Goal: Task Accomplishment & Management: Contribute content

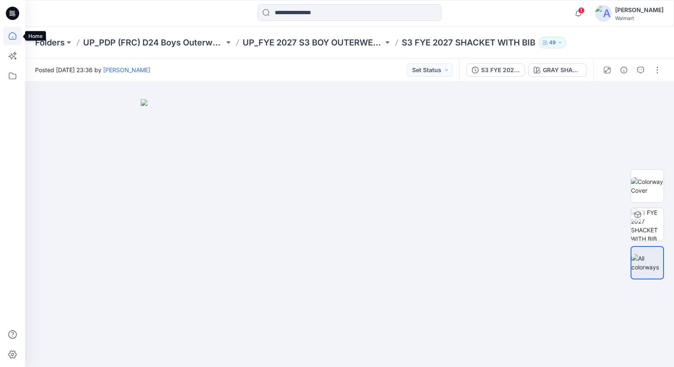
click at [12, 38] on icon at bounding box center [12, 36] width 18 height 18
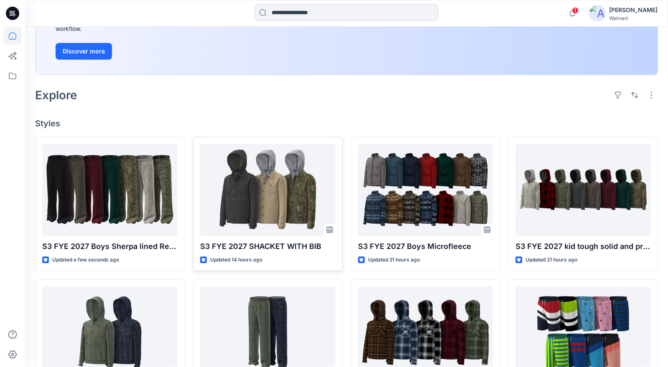
scroll to position [140, 0]
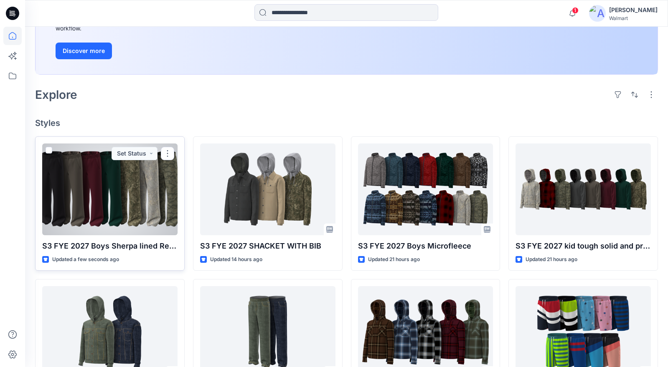
click at [140, 183] on div at bounding box center [109, 190] width 135 height 92
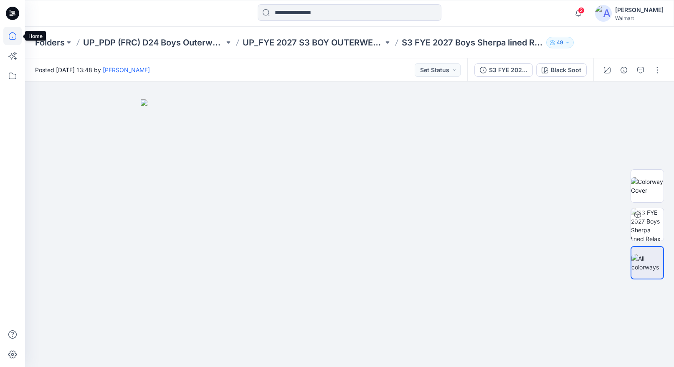
click at [11, 35] on icon at bounding box center [12, 36] width 18 height 18
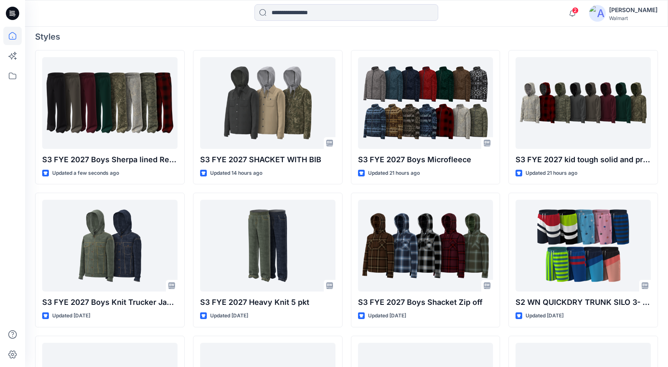
scroll to position [240, 0]
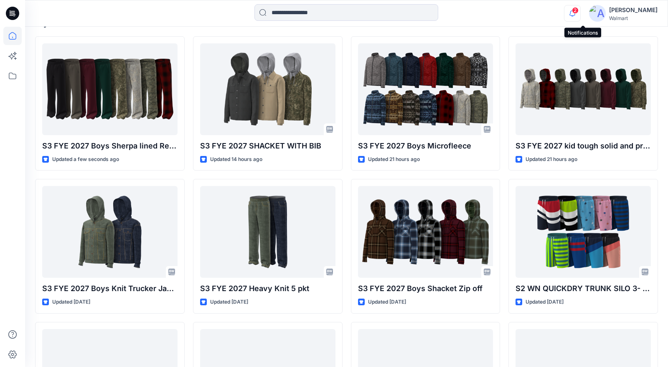
click at [580, 15] on icon "button" at bounding box center [572, 13] width 16 height 17
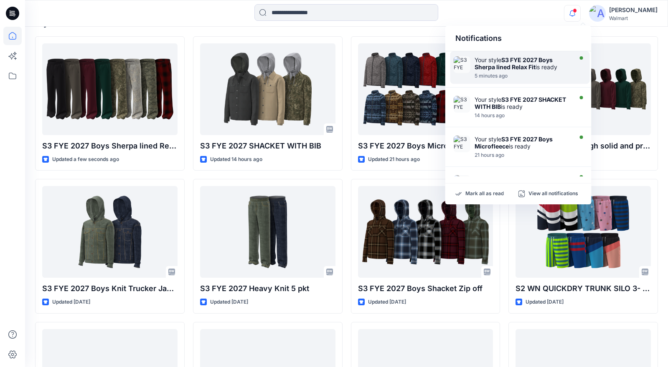
click at [521, 69] on strong "S3 FYE 2027 Boys Sherpa lined Relax Fit" at bounding box center [513, 63] width 78 height 14
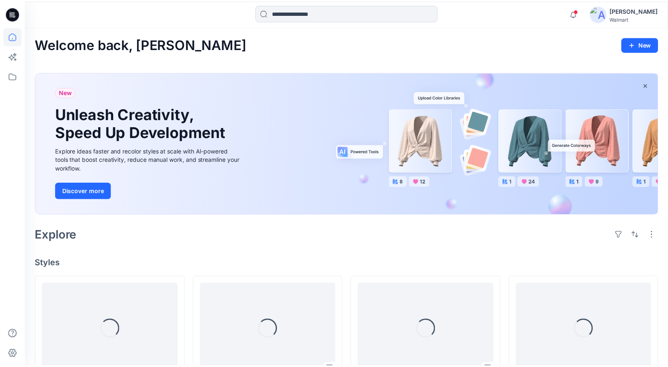
scroll to position [240, 0]
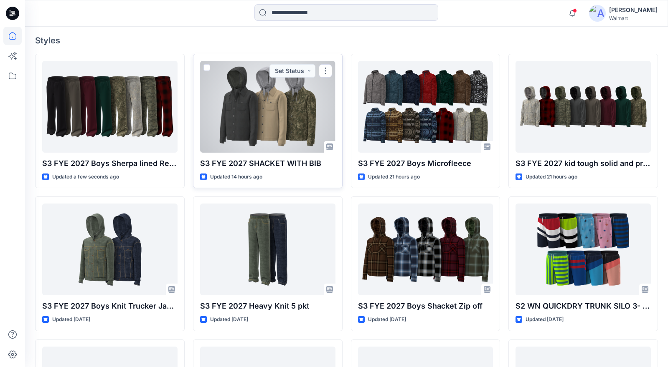
scroll to position [232, 0]
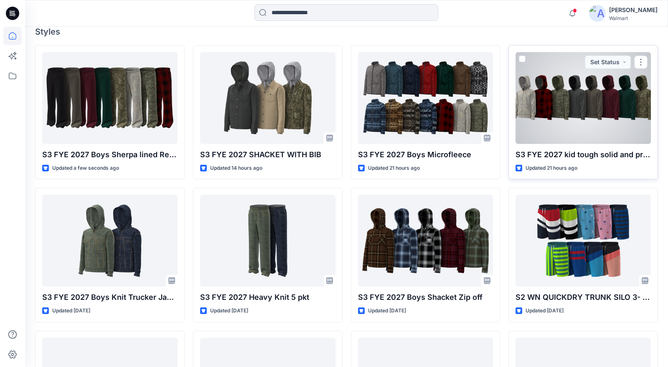
click at [562, 118] on div at bounding box center [582, 98] width 135 height 92
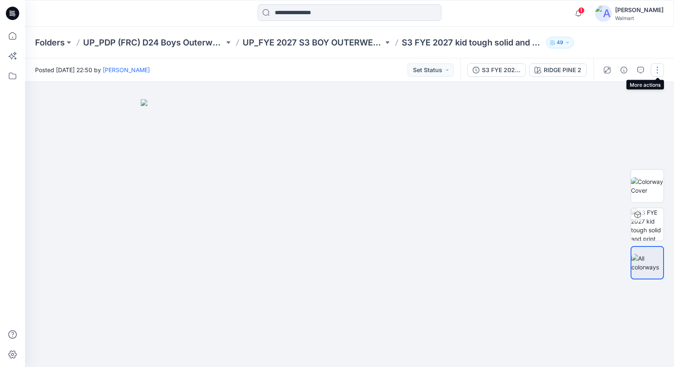
click at [656, 66] on button "button" at bounding box center [656, 69] width 13 height 13
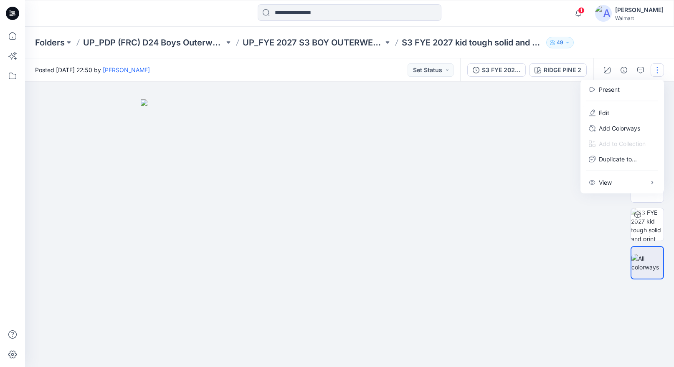
click at [553, 182] on img at bounding box center [349, 233] width 417 height 268
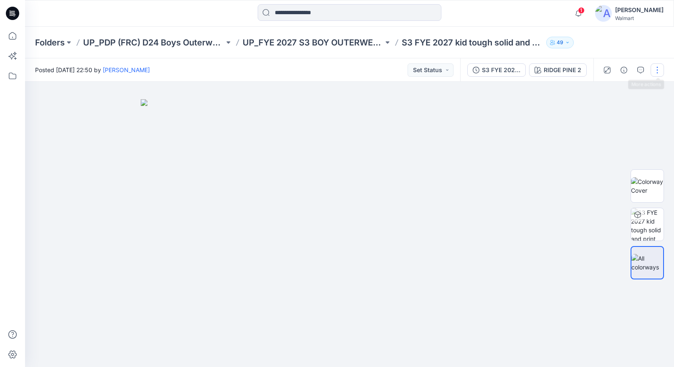
click at [660, 69] on button "button" at bounding box center [656, 69] width 13 height 13
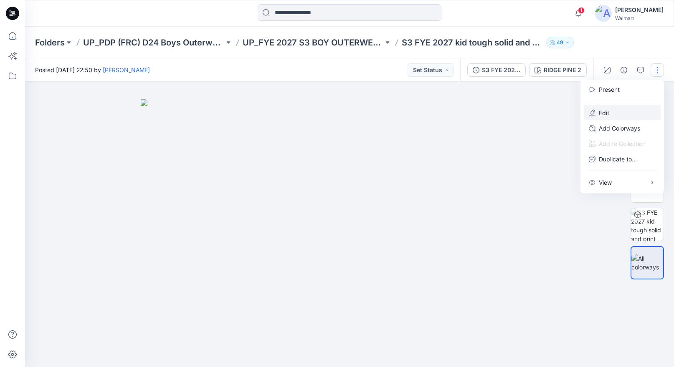
click at [613, 111] on button "Edit" at bounding box center [622, 112] width 77 height 15
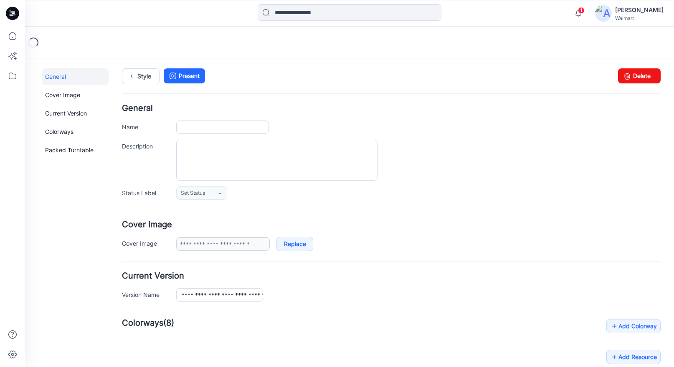
type input "**********"
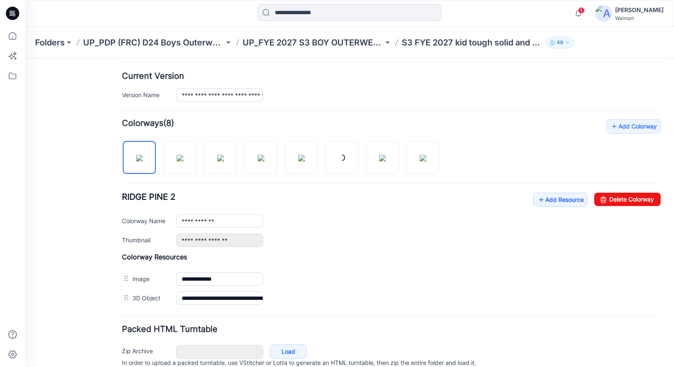
scroll to position [213, 0]
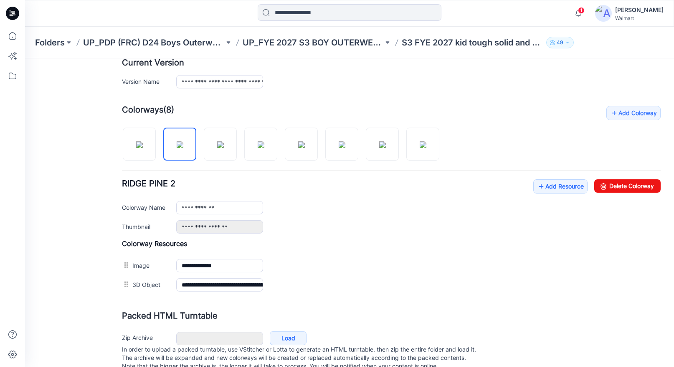
click at [524, 142] on div "**********" at bounding box center [391, 200] width 539 height 189
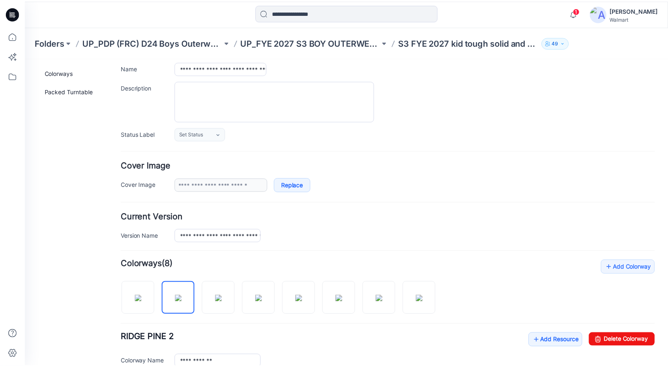
scroll to position [0, 0]
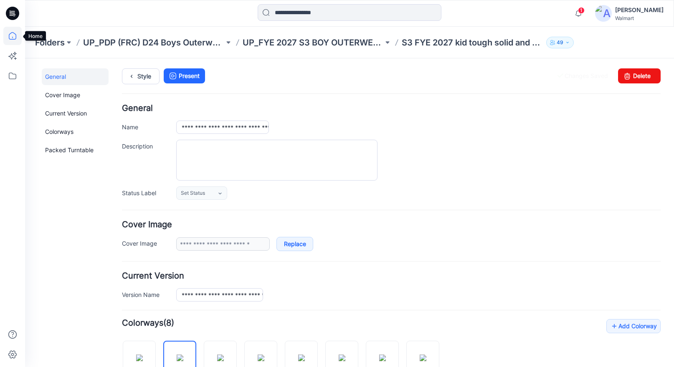
click at [11, 34] on icon at bounding box center [12, 36] width 18 height 18
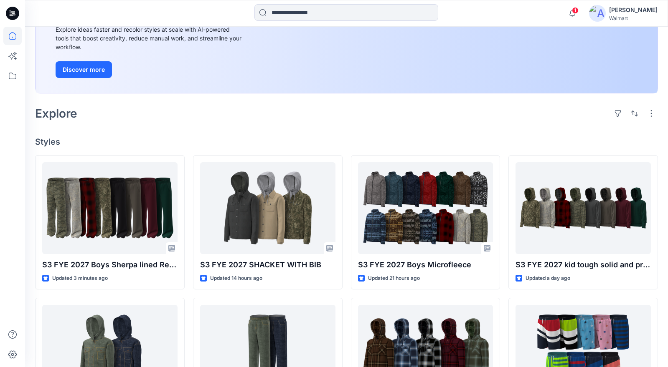
scroll to position [138, 0]
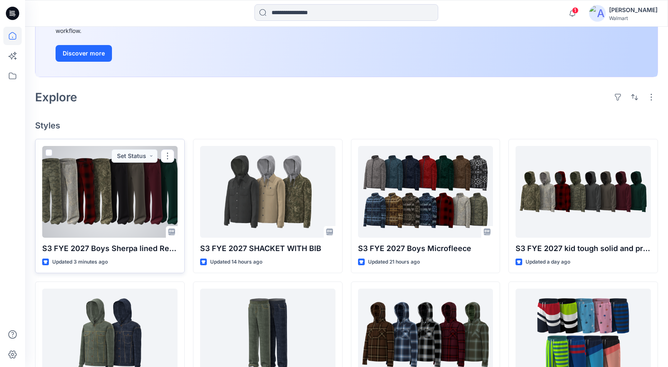
click at [142, 205] on div at bounding box center [109, 192] width 135 height 92
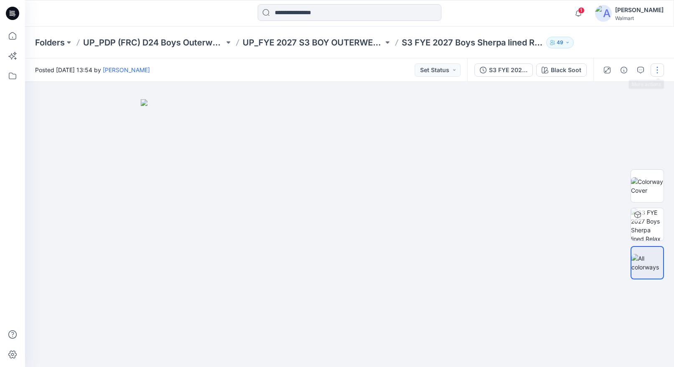
click at [657, 69] on button "button" at bounding box center [656, 69] width 13 height 13
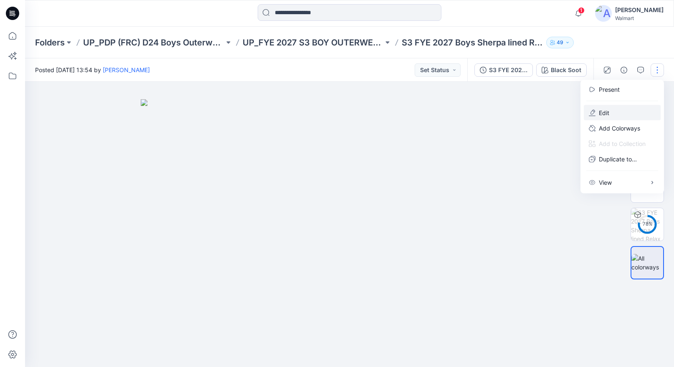
click at [601, 111] on p "Edit" at bounding box center [604, 113] width 10 height 9
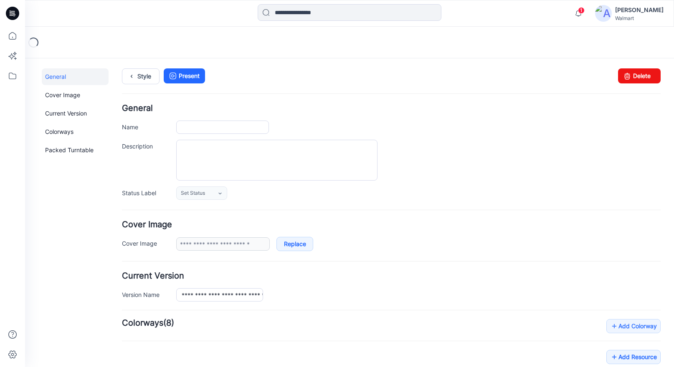
type input "**********"
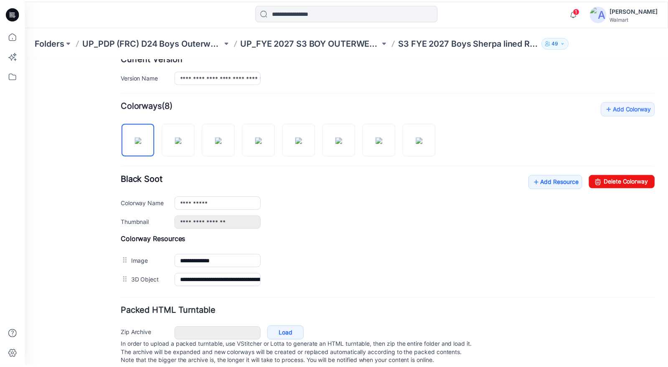
scroll to position [192, 0]
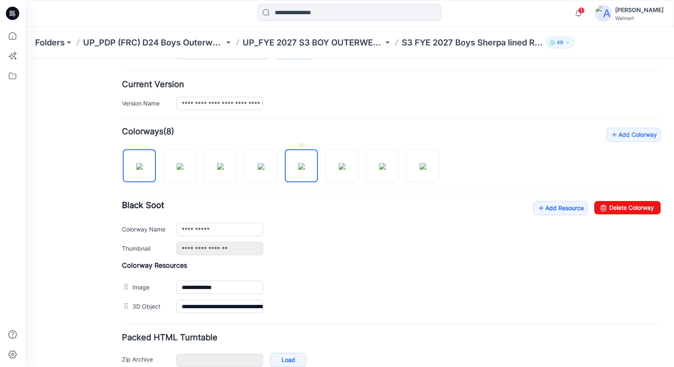
drag, startPoint x: 277, startPoint y: 160, endPoint x: 311, endPoint y: 162, distance: 33.4
click at [305, 163] on img at bounding box center [301, 166] width 7 height 7
type input "*********"
click at [457, 235] on div "*********" at bounding box center [418, 229] width 484 height 13
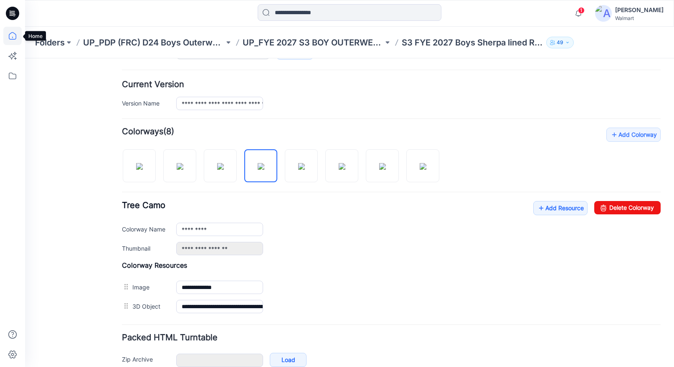
click at [14, 32] on icon at bounding box center [12, 36] width 18 height 18
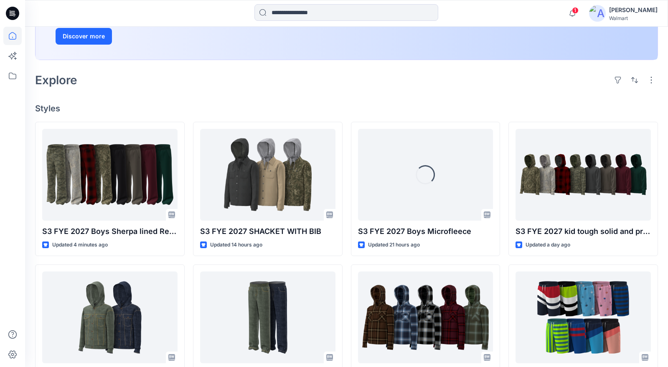
scroll to position [156, 0]
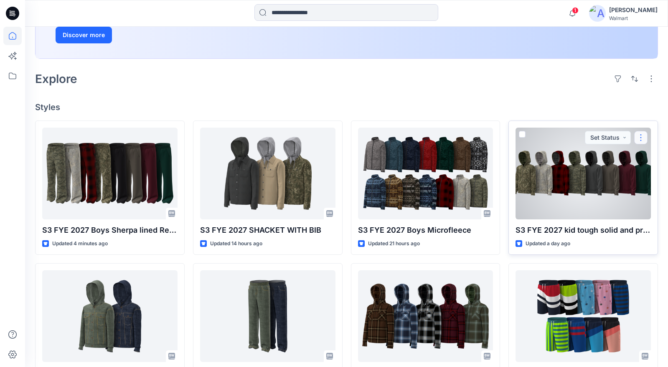
click at [641, 133] on button "button" at bounding box center [640, 137] width 13 height 13
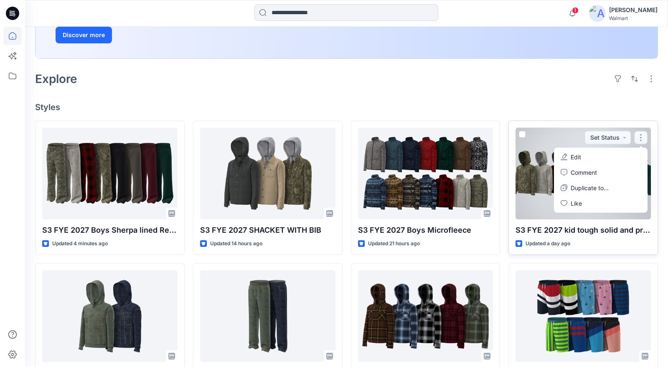
click at [573, 156] on p "Edit" at bounding box center [575, 157] width 10 height 9
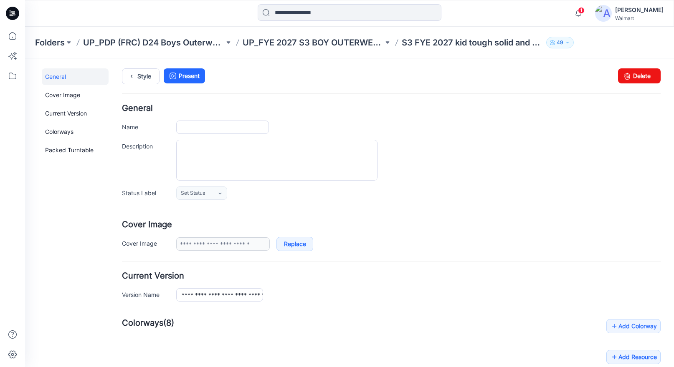
type input "**********"
type input "******"
type input "**********"
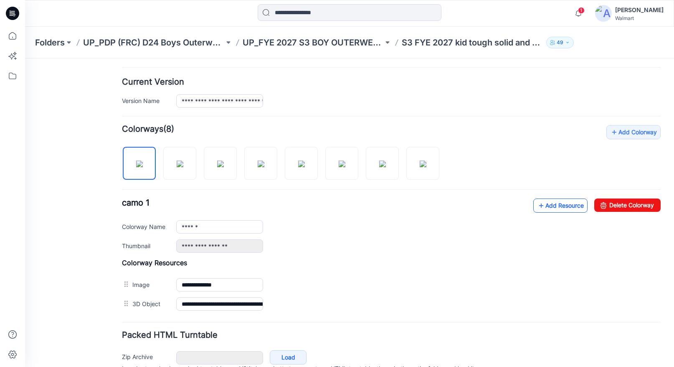
scroll to position [193, 0]
click at [549, 205] on link "Add Resource" at bounding box center [560, 207] width 54 height 14
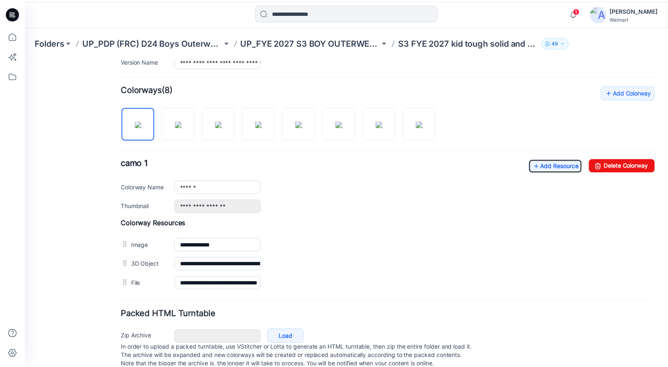
scroll to position [256, 0]
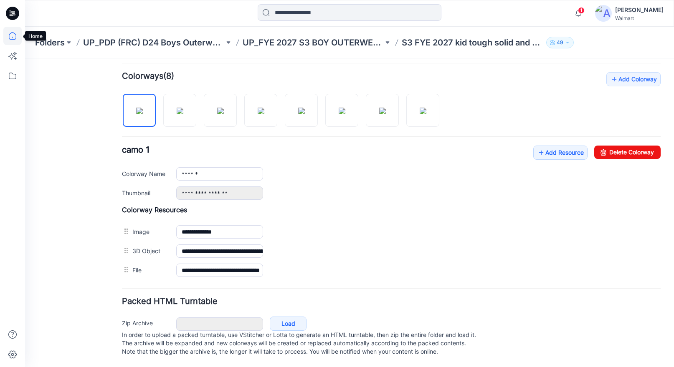
click at [11, 38] on icon at bounding box center [12, 36] width 18 height 18
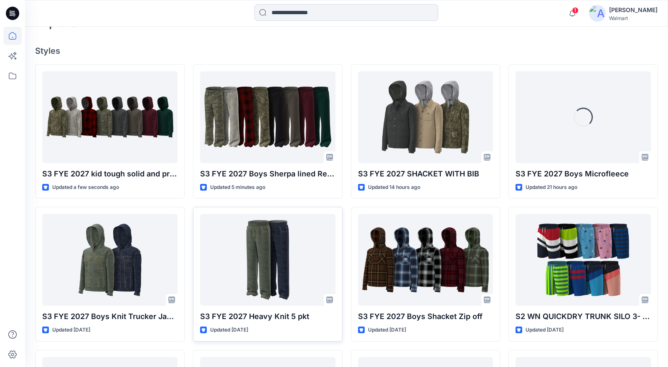
scroll to position [213, 0]
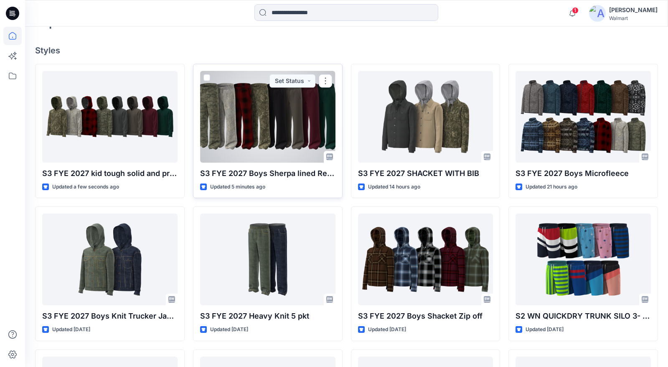
click at [288, 126] on div at bounding box center [267, 117] width 135 height 92
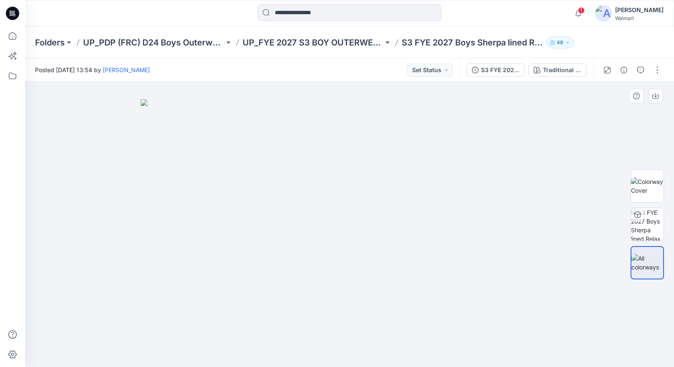
click at [638, 296] on div at bounding box center [646, 224] width 33 height 183
click at [658, 70] on button "button" at bounding box center [656, 69] width 13 height 13
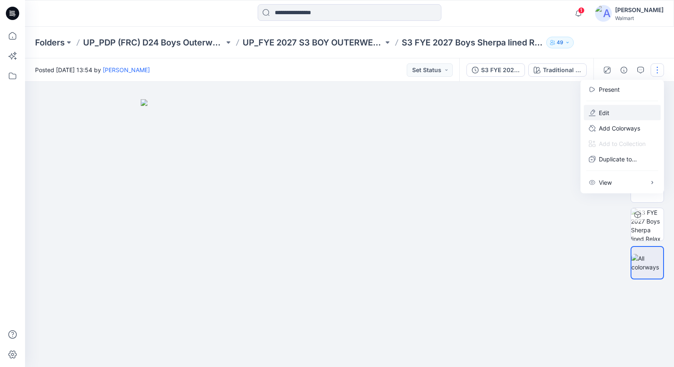
click at [621, 112] on button "Edit" at bounding box center [622, 112] width 77 height 15
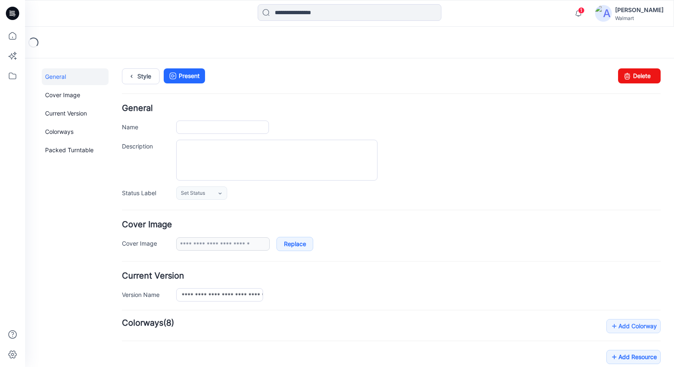
type input "**********"
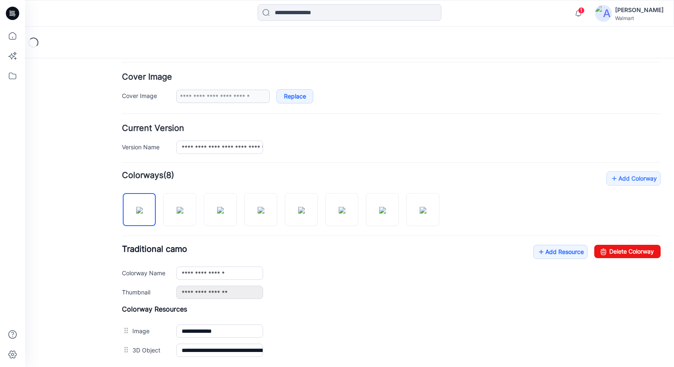
scroll to position [237, 0]
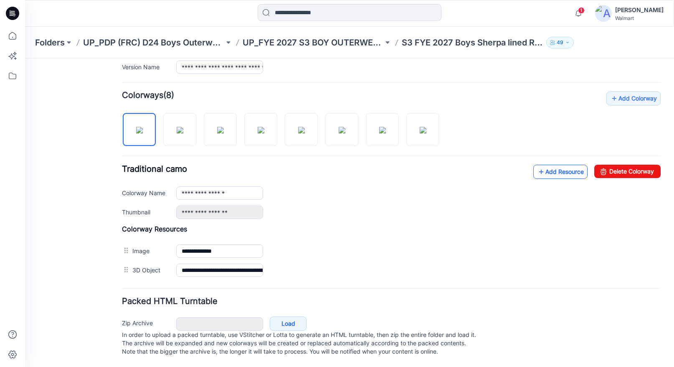
click at [541, 165] on link "Add Resource" at bounding box center [560, 172] width 54 height 14
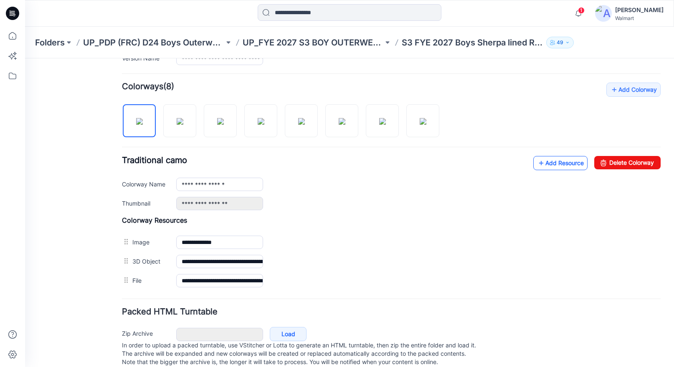
click at [551, 160] on link "Add Resource" at bounding box center [560, 163] width 54 height 14
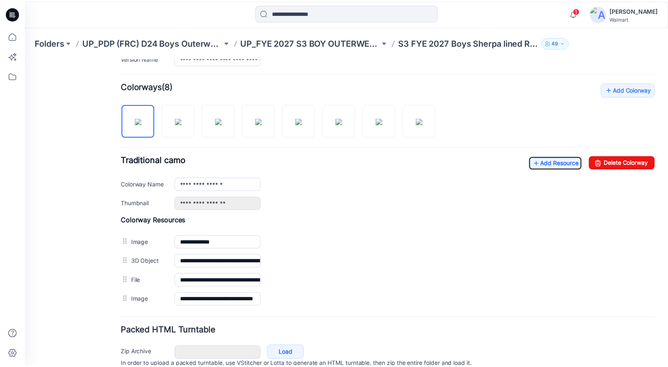
scroll to position [0, 0]
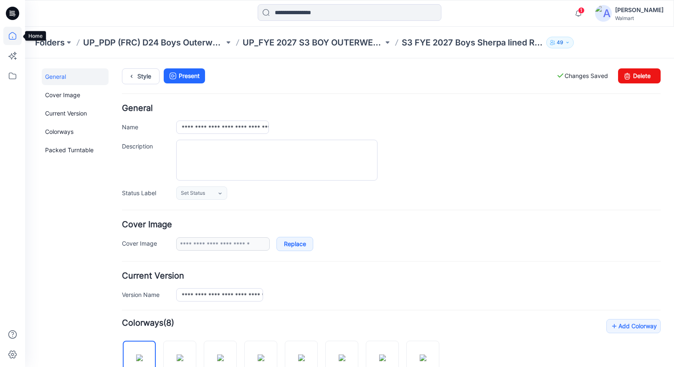
click at [17, 37] on icon at bounding box center [12, 36] width 18 height 18
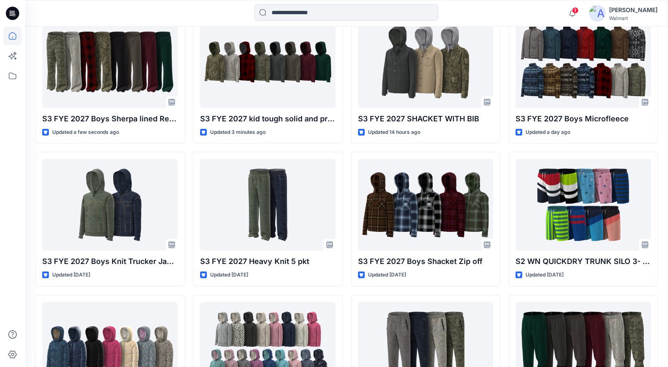
scroll to position [268, 0]
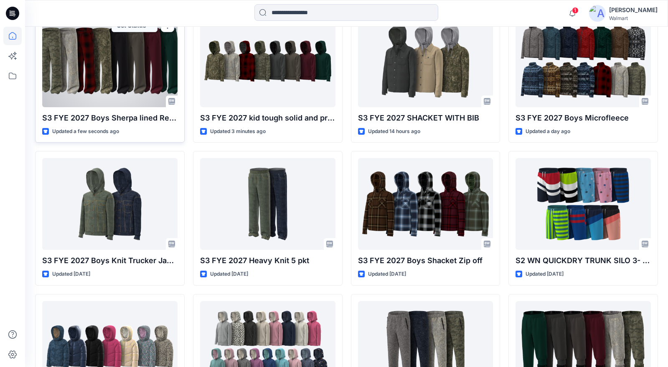
click at [149, 80] on div at bounding box center [109, 61] width 135 height 92
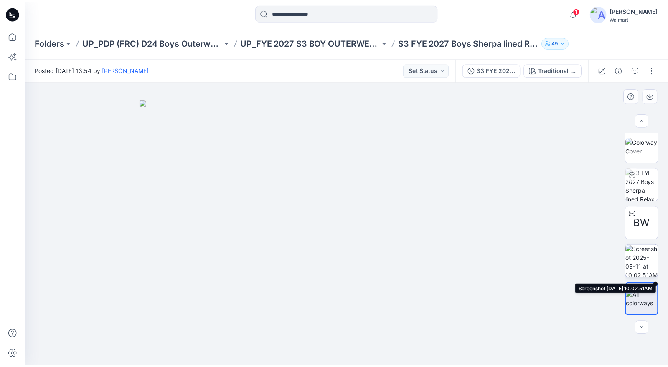
scroll to position [4, 0]
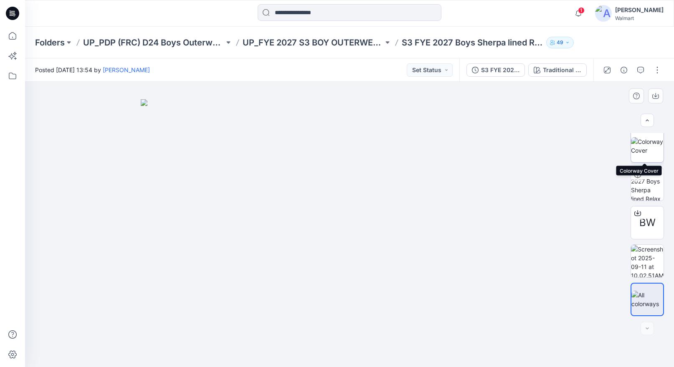
click at [656, 139] on img at bounding box center [647, 146] width 33 height 18
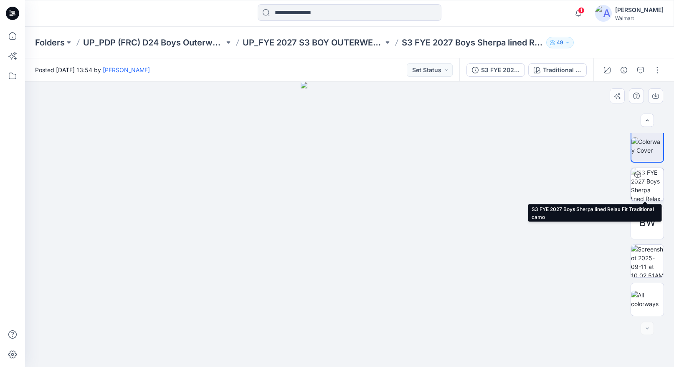
click at [650, 187] on img at bounding box center [647, 184] width 33 height 33
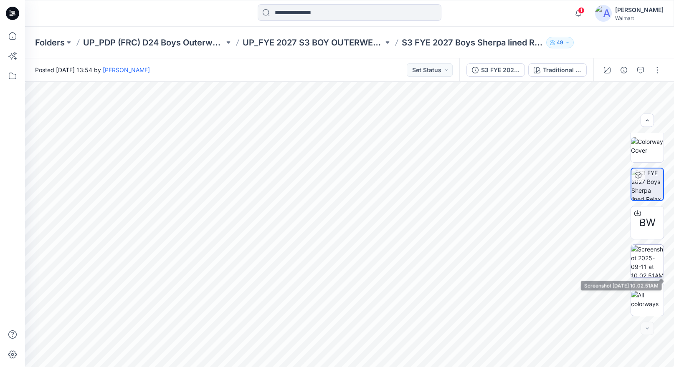
click at [645, 258] on img at bounding box center [647, 261] width 33 height 33
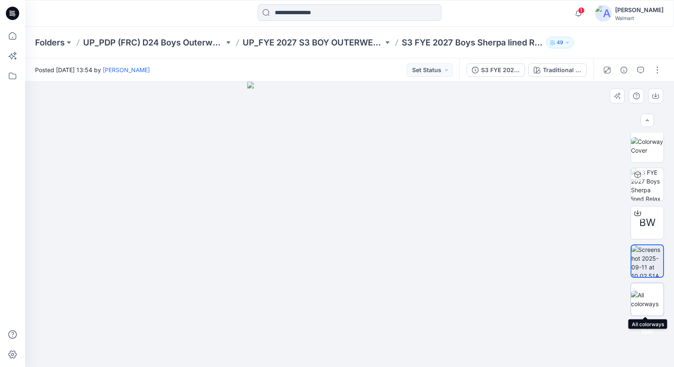
click at [652, 300] on img at bounding box center [647, 300] width 33 height 18
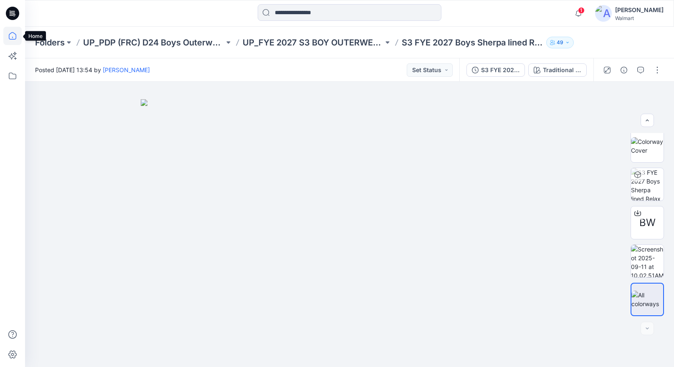
click at [14, 33] on icon at bounding box center [12, 36] width 18 height 18
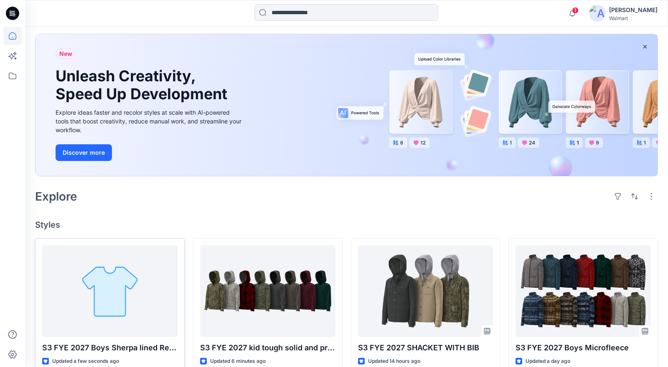
scroll to position [159, 0]
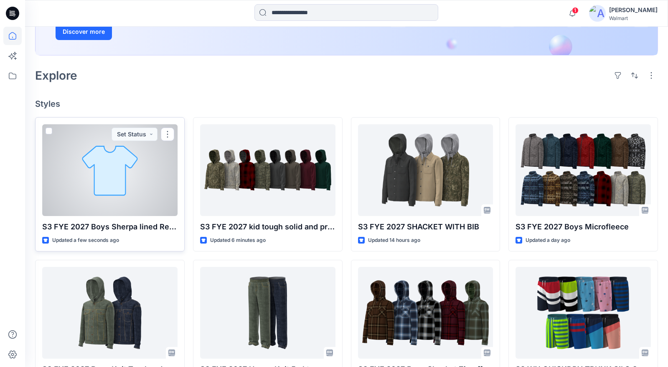
click at [156, 195] on div at bounding box center [109, 170] width 135 height 92
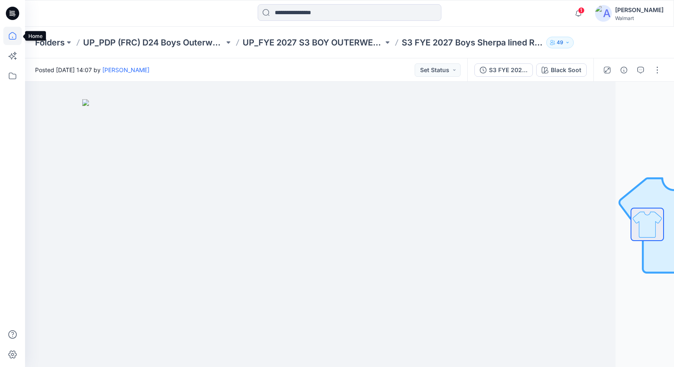
click at [15, 35] on icon at bounding box center [12, 36] width 18 height 18
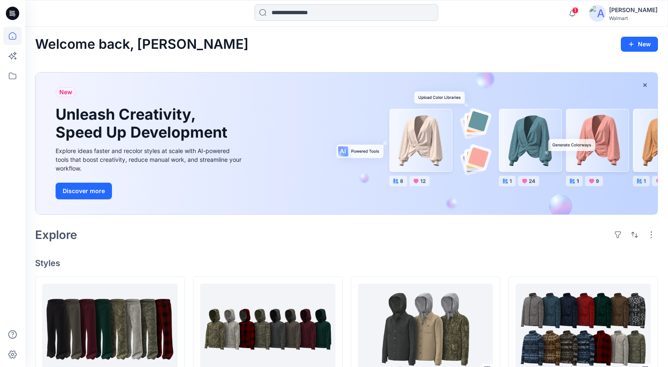
scroll to position [160, 0]
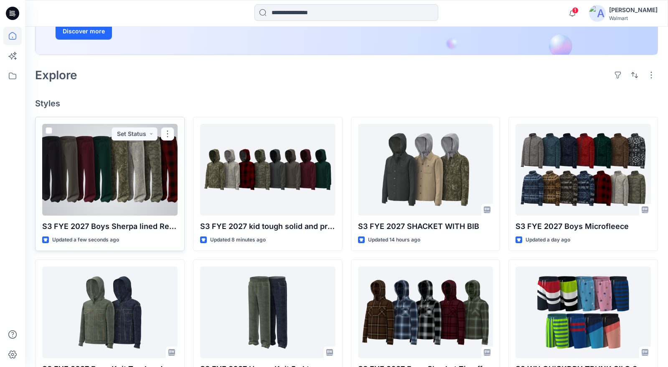
click at [154, 199] on div at bounding box center [109, 170] width 135 height 92
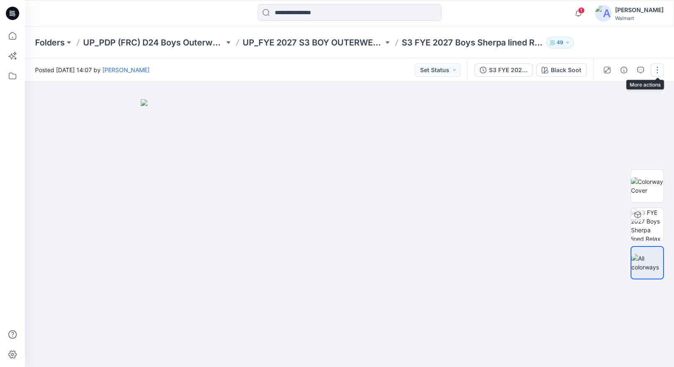
click at [659, 69] on button "button" at bounding box center [656, 69] width 13 height 13
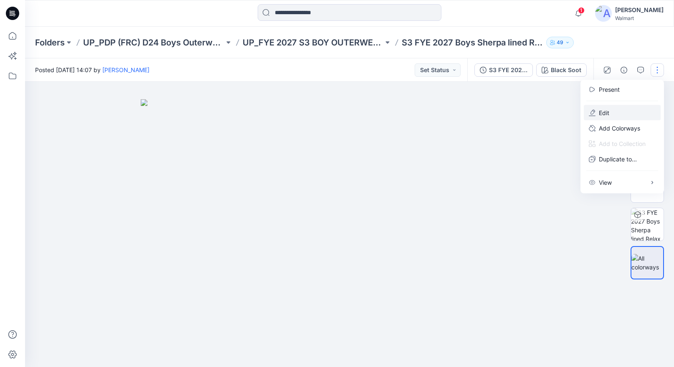
click at [610, 113] on button "Edit" at bounding box center [622, 112] width 77 height 15
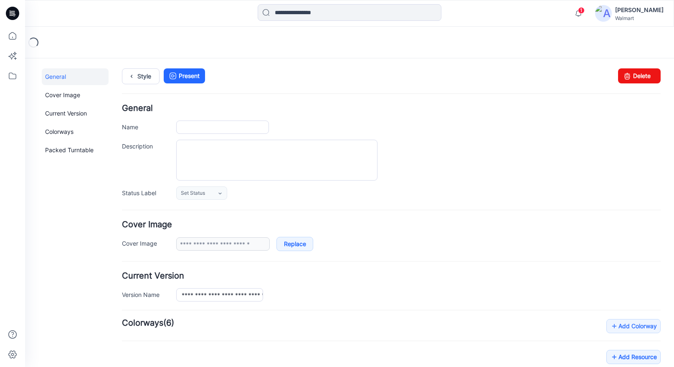
type input "**********"
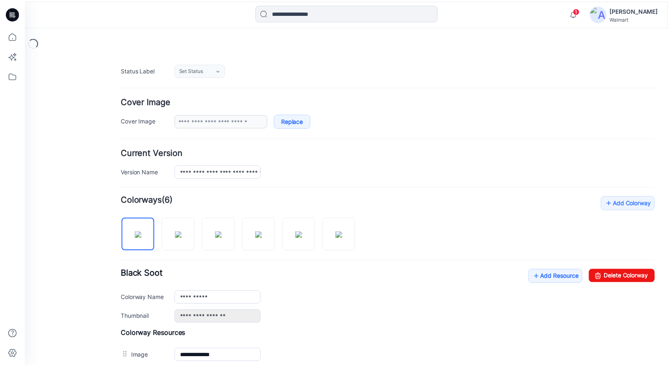
scroll to position [237, 0]
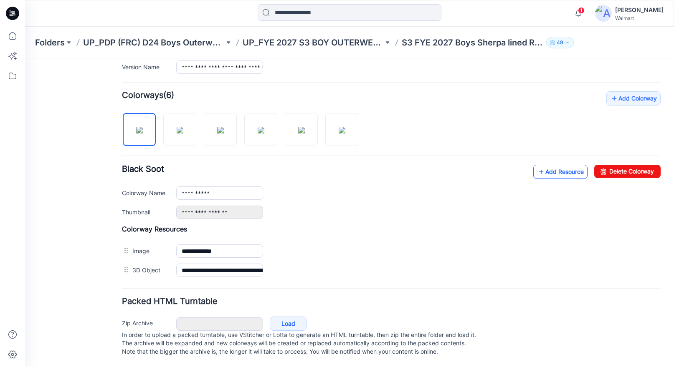
click at [551, 165] on link "Add Resource" at bounding box center [560, 172] width 54 height 14
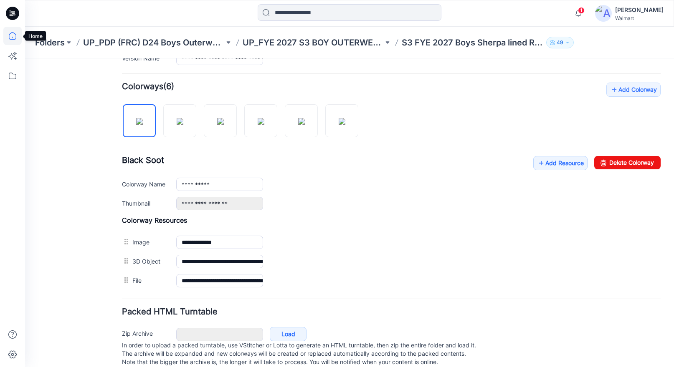
click at [13, 35] on icon at bounding box center [12, 36] width 18 height 18
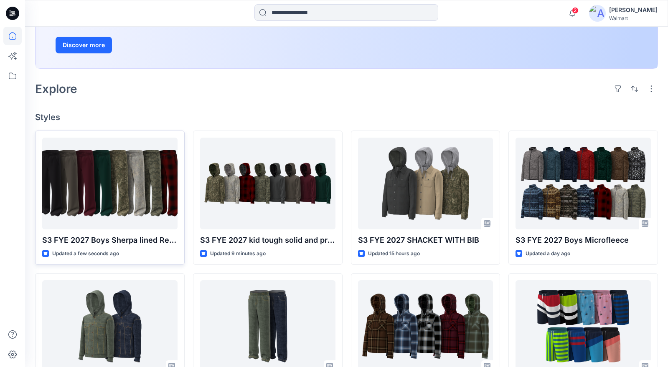
scroll to position [147, 0]
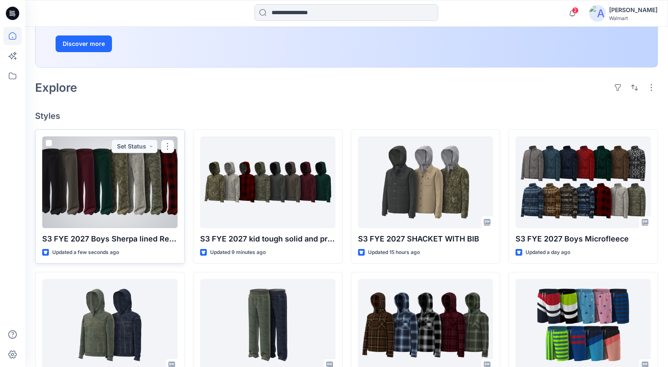
click at [124, 203] on div at bounding box center [109, 183] width 135 height 92
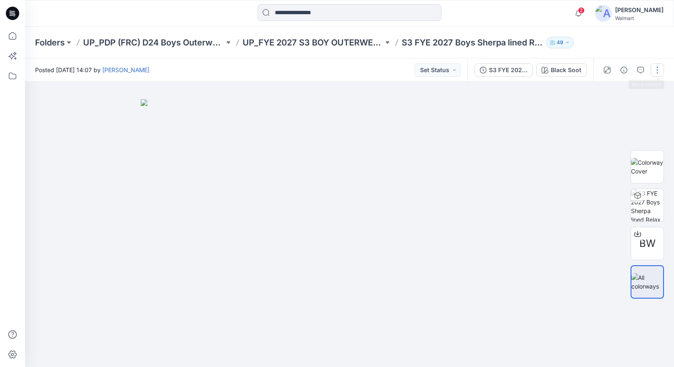
click at [659, 68] on button "button" at bounding box center [656, 69] width 13 height 13
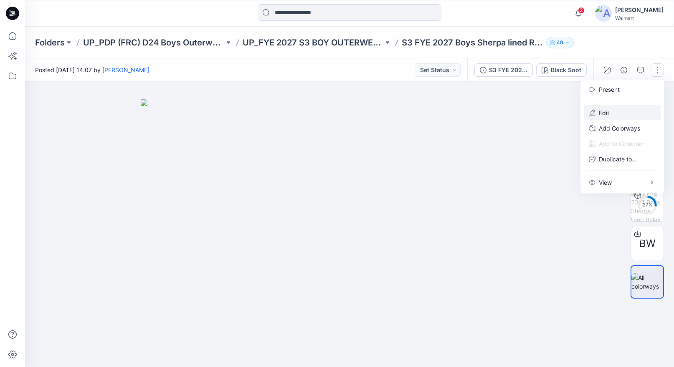
click at [607, 111] on p "Edit" at bounding box center [604, 113] width 10 height 9
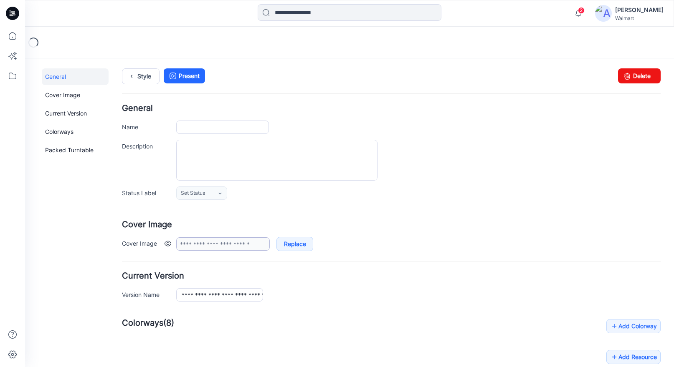
type input "**********"
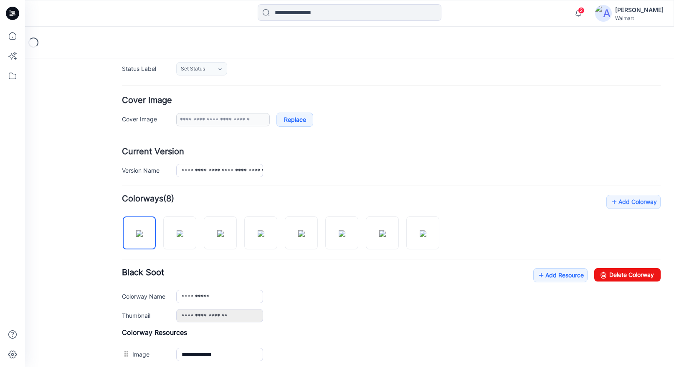
scroll to position [256, 0]
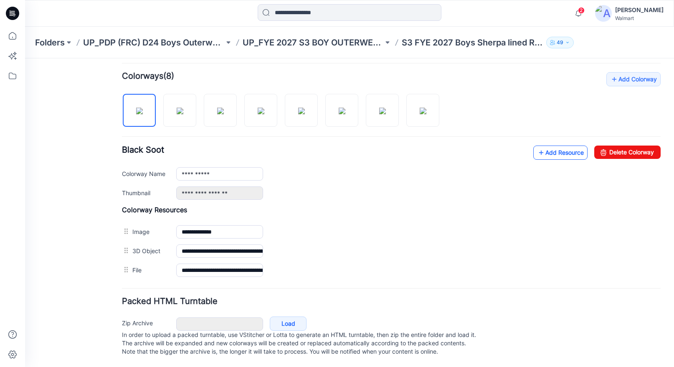
click at [551, 151] on link "Add Resource" at bounding box center [560, 153] width 54 height 14
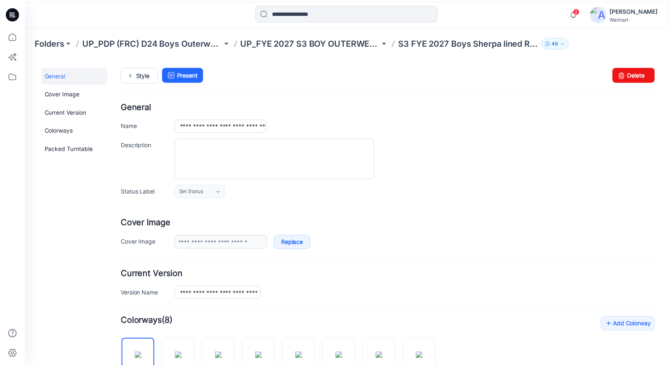
scroll to position [0, 0]
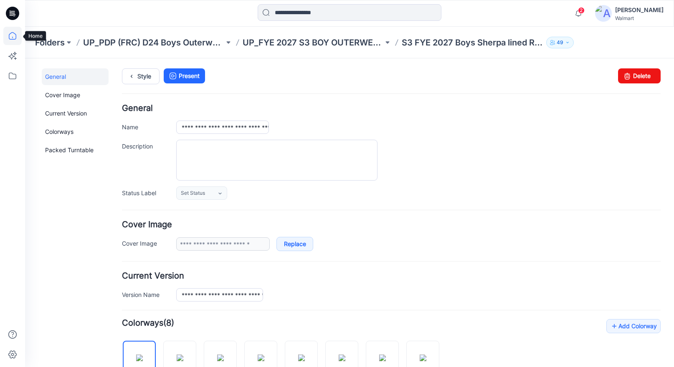
click at [10, 32] on icon at bounding box center [12, 36] width 18 height 18
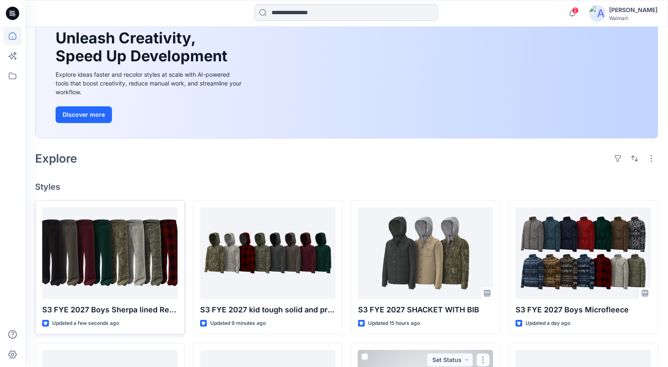
scroll to position [72, 0]
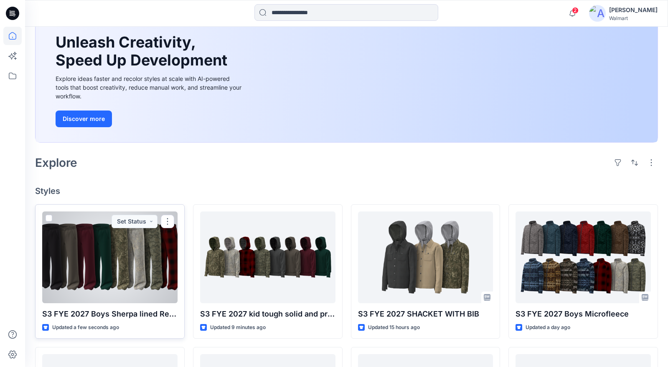
click at [114, 265] on div at bounding box center [109, 258] width 135 height 92
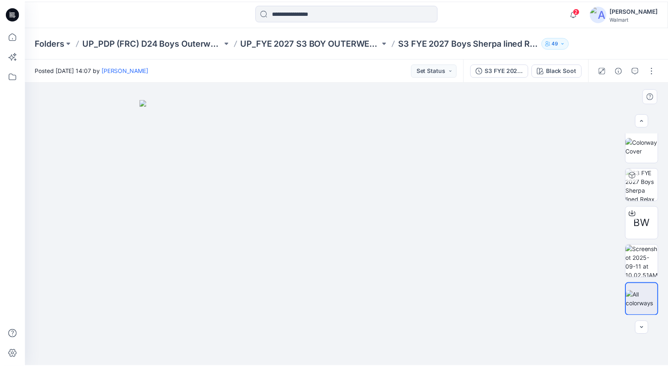
scroll to position [4, 0]
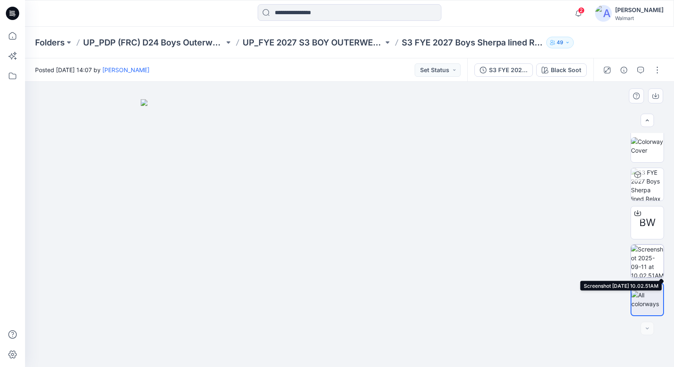
click at [649, 261] on img at bounding box center [647, 261] width 33 height 33
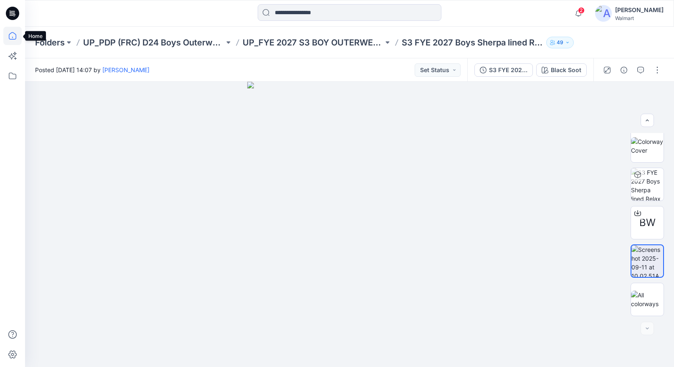
click at [12, 36] on icon at bounding box center [12, 36] width 18 height 18
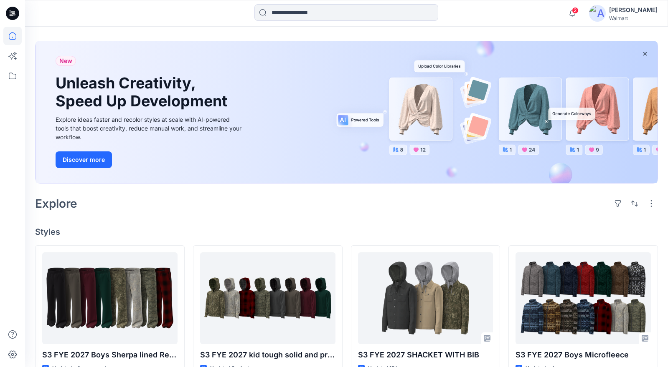
scroll to position [150, 0]
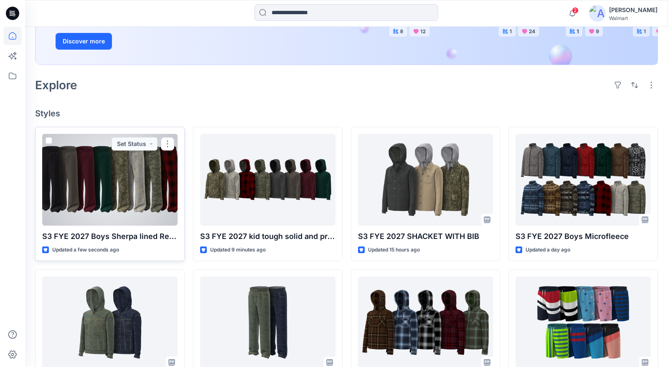
click at [158, 197] on div at bounding box center [109, 180] width 135 height 92
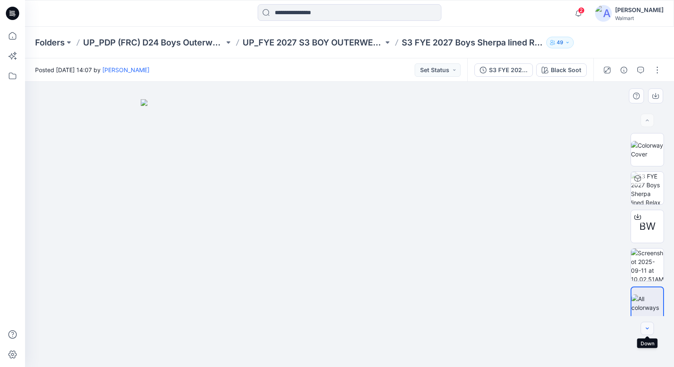
click at [647, 330] on icon "button" at bounding box center [647, 329] width 7 height 7
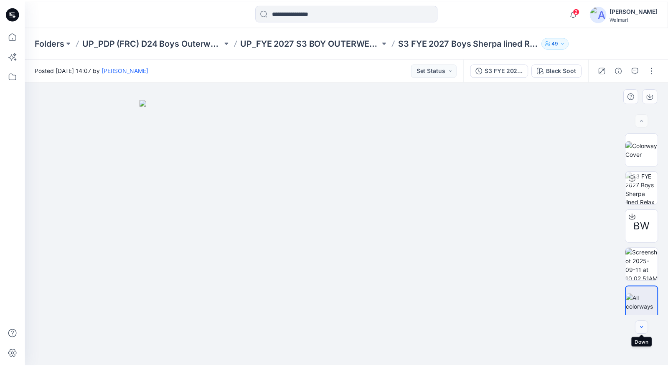
scroll to position [4, 0]
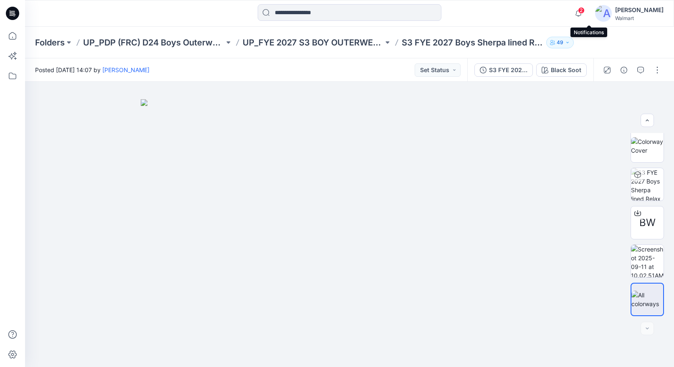
click at [584, 9] on span "2" at bounding box center [581, 10] width 7 height 7
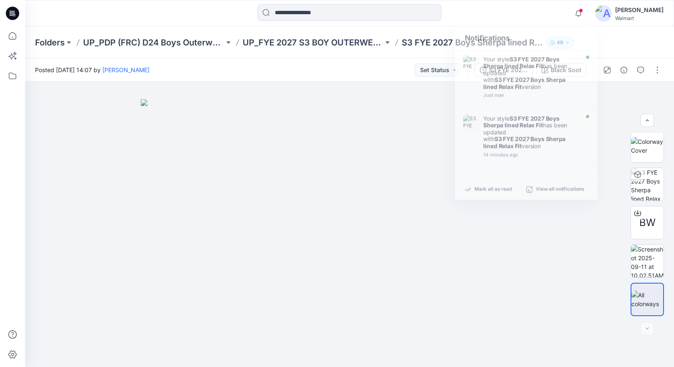
click at [532, 7] on div "Notifications Your style S3 FYE 2027 Boys Sherpa lined Relax Fit has been updat…" at bounding box center [349, 13] width 648 height 18
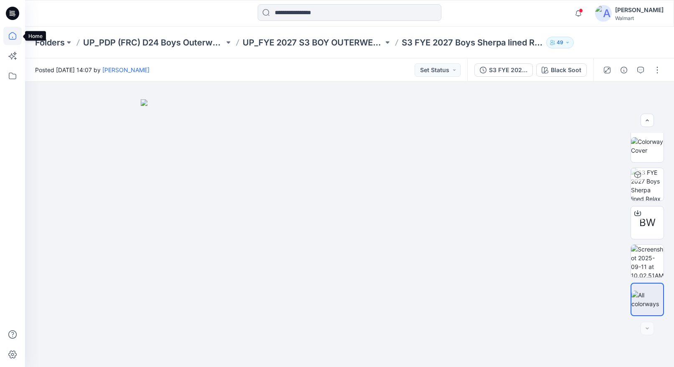
click at [13, 38] on icon at bounding box center [12, 36] width 18 height 18
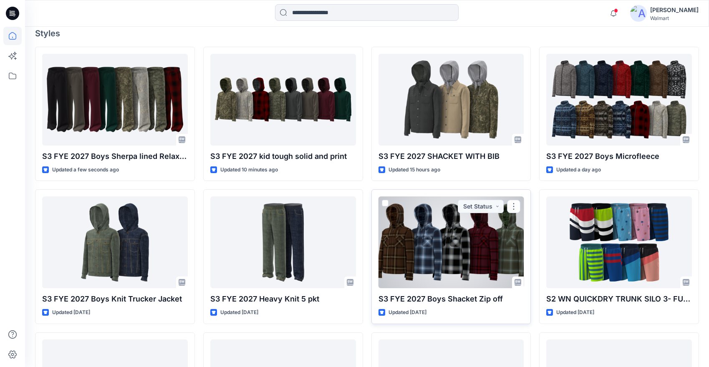
scroll to position [370, 0]
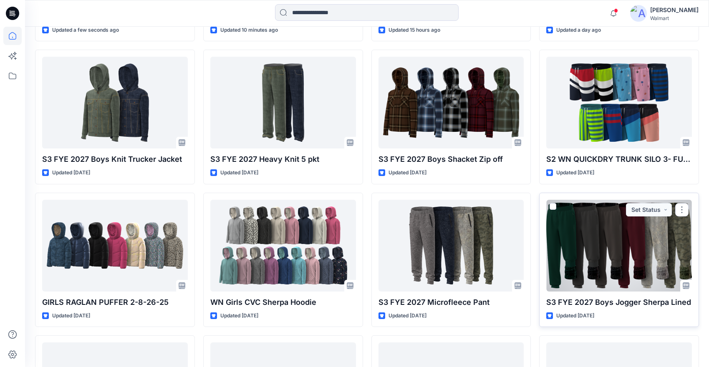
click at [638, 264] on div at bounding box center [619, 246] width 146 height 92
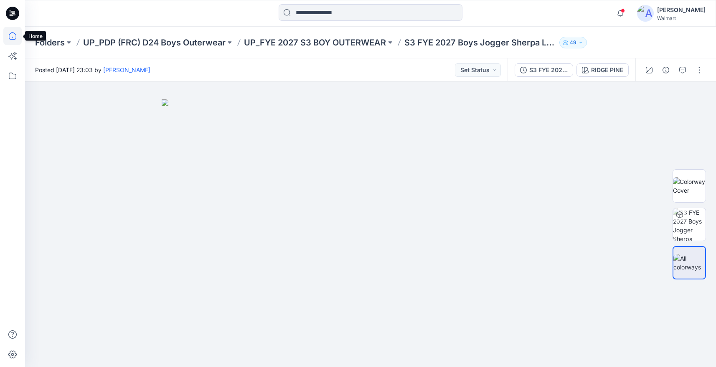
click at [12, 39] on icon at bounding box center [13, 36] width 8 height 8
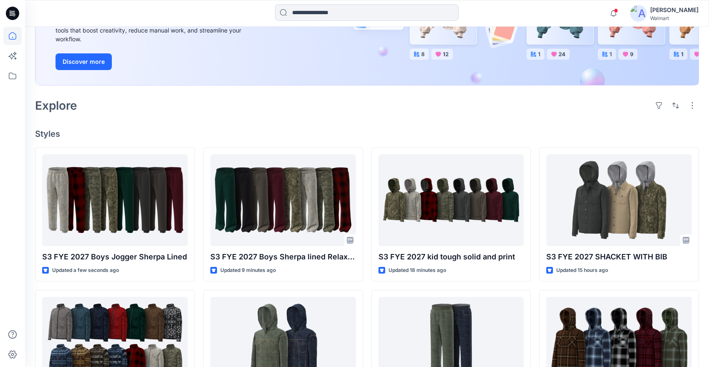
scroll to position [213, 0]
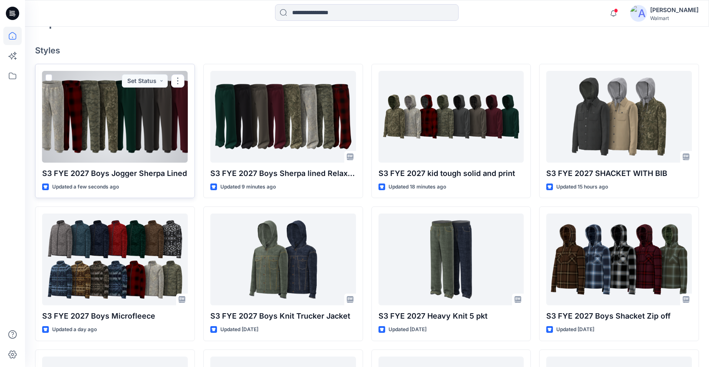
click at [173, 152] on div at bounding box center [115, 117] width 146 height 92
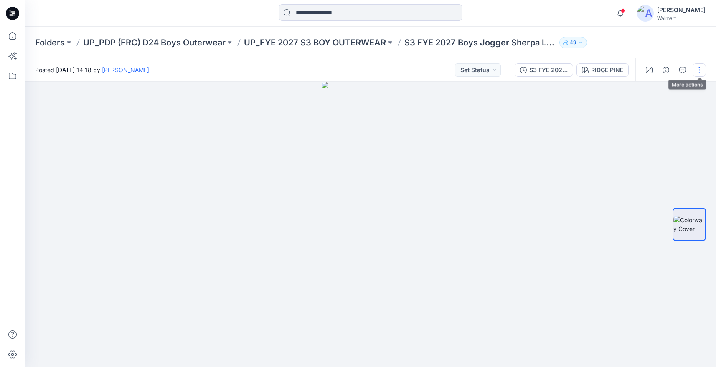
click at [673, 70] on button "button" at bounding box center [698, 69] width 13 height 13
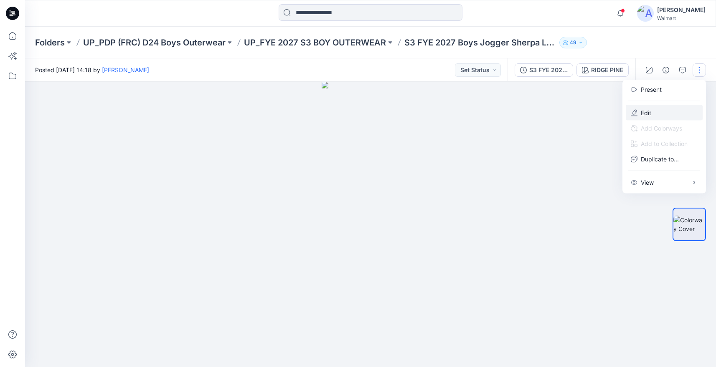
click at [648, 113] on p "Edit" at bounding box center [645, 113] width 10 height 9
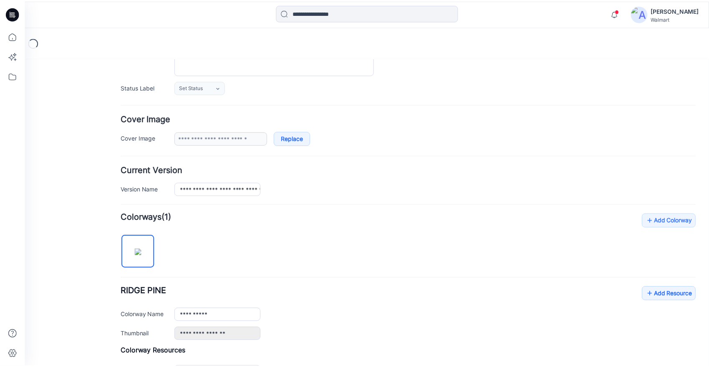
scroll to position [218, 0]
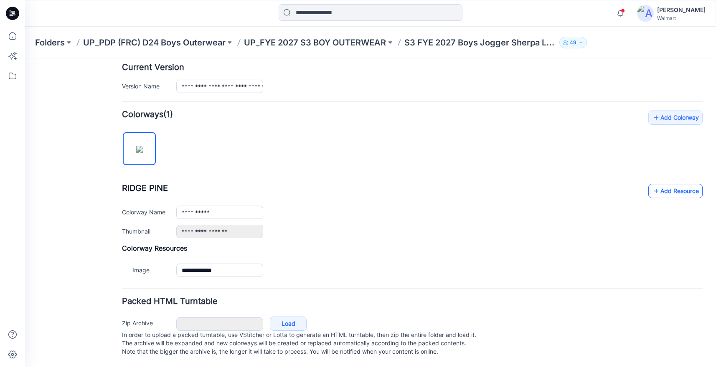
click at [652, 185] on icon at bounding box center [656, 191] width 8 height 13
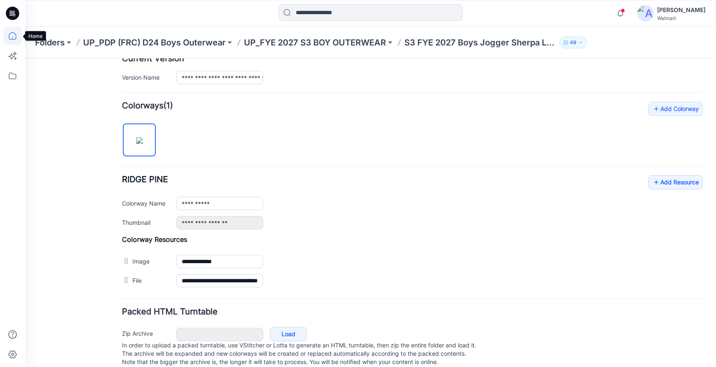
click at [15, 37] on icon at bounding box center [12, 36] width 18 height 18
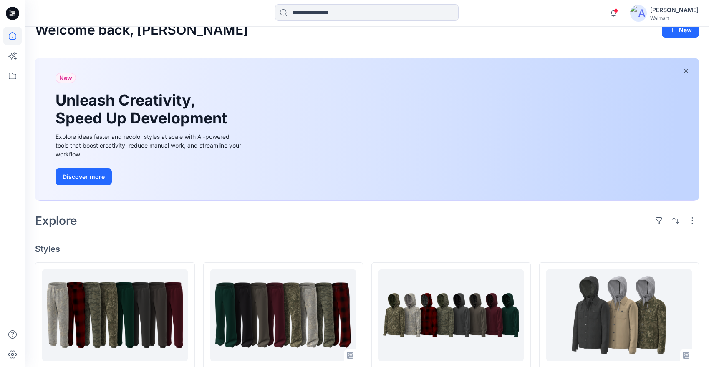
scroll to position [125, 0]
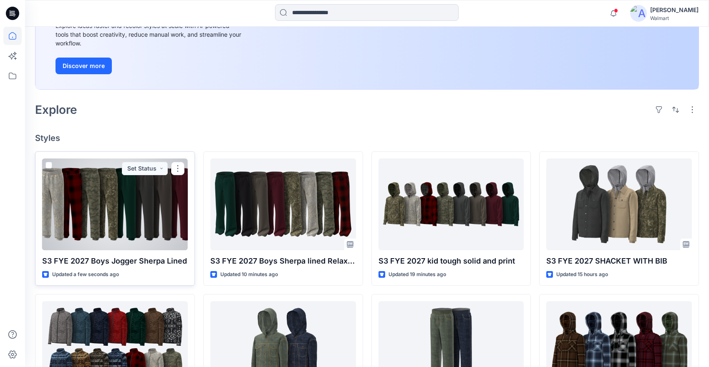
click at [131, 207] on div at bounding box center [115, 205] width 146 height 92
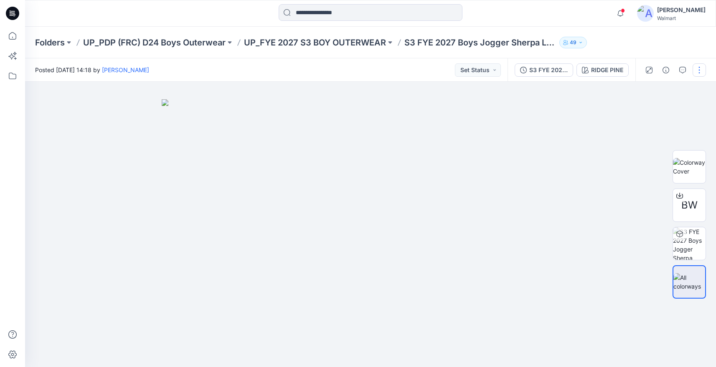
click at [700, 70] on button "button" at bounding box center [698, 69] width 13 height 13
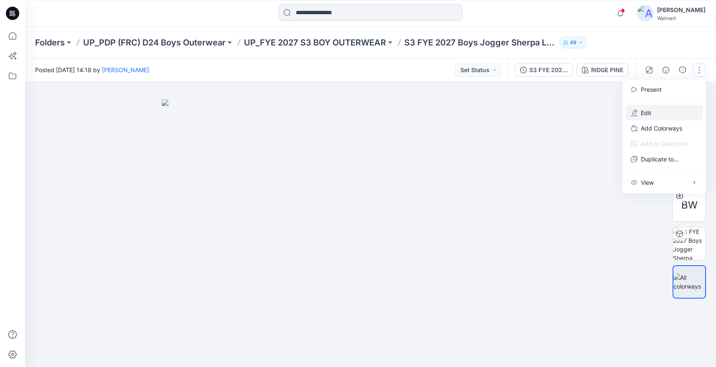
click at [648, 111] on p "Edit" at bounding box center [645, 113] width 10 height 9
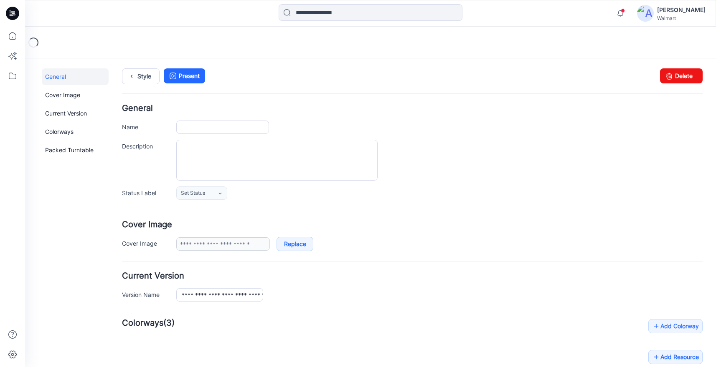
type input "**********"
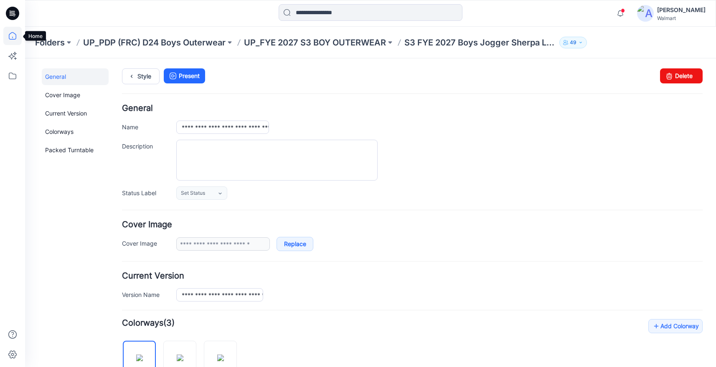
click at [15, 38] on icon at bounding box center [12, 36] width 18 height 18
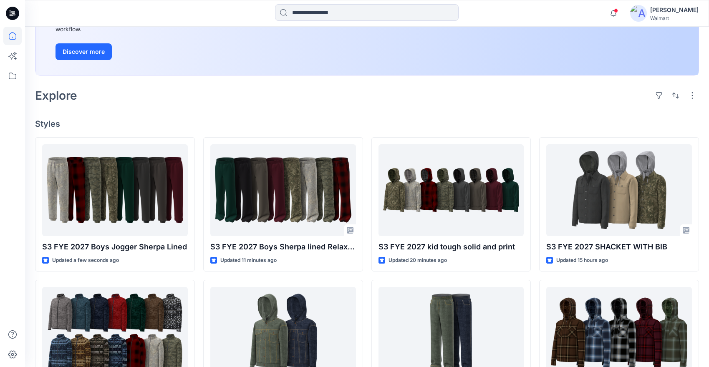
scroll to position [140, 0]
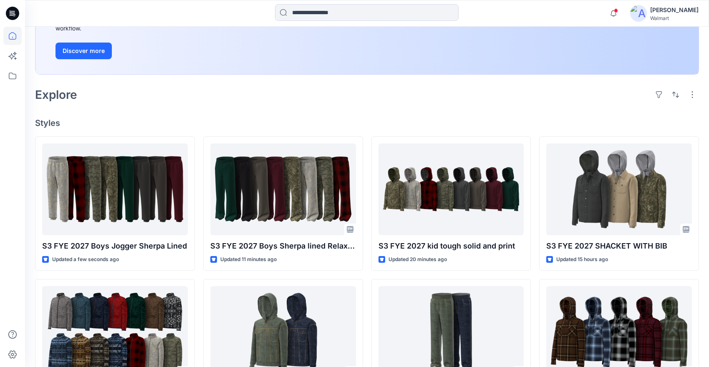
click at [490, 111] on div "Welcome back, [PERSON_NAME] New New Unleash Creativity, Speed Up Development Ex…" at bounding box center [367, 241] width 684 height 711
click at [622, 13] on icon "button" at bounding box center [614, 13] width 16 height 17
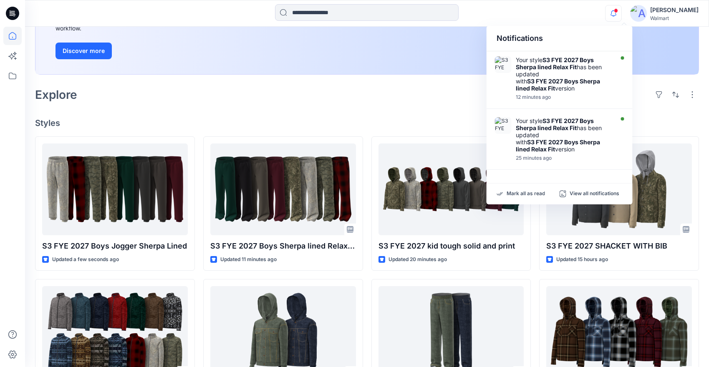
click at [412, 105] on div "Welcome back, [PERSON_NAME] New New Unleash Creativity, Speed Up Development Ex…" at bounding box center [367, 241] width 684 height 711
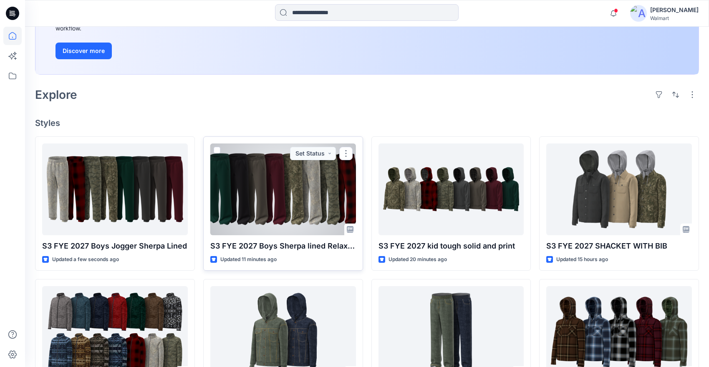
click at [273, 215] on div at bounding box center [283, 190] width 146 height 92
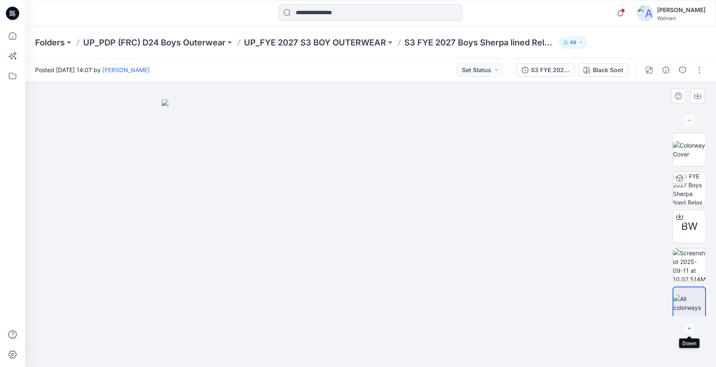
click at [687, 328] on icon "button" at bounding box center [688, 329] width 3 height 2
click at [702, 67] on button "button" at bounding box center [698, 69] width 13 height 13
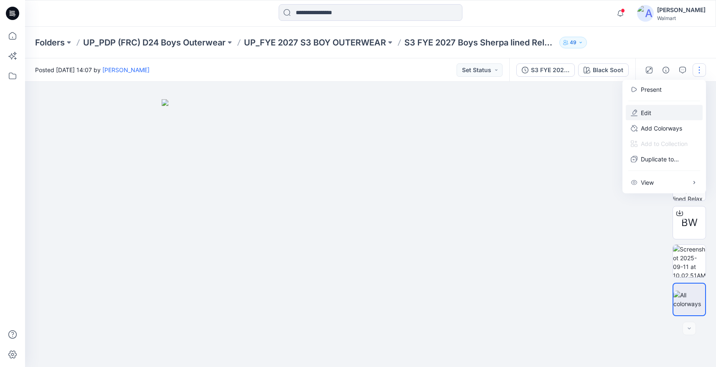
click at [650, 109] on p "Edit" at bounding box center [645, 113] width 10 height 9
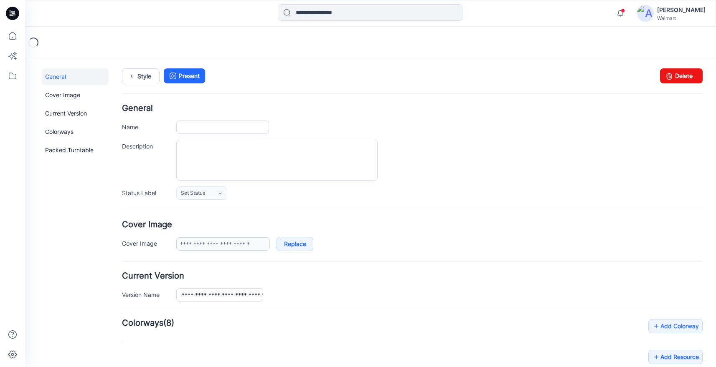
type input "**********"
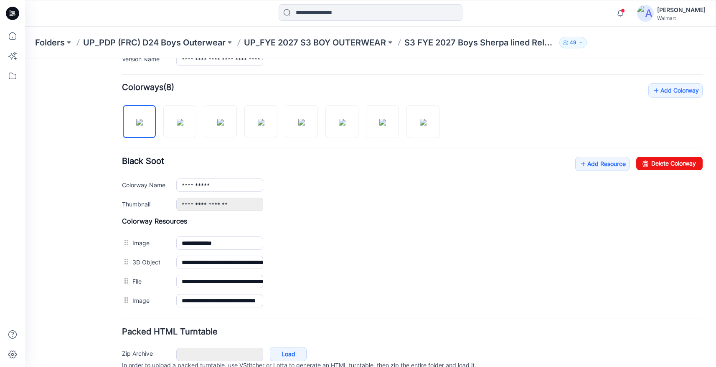
scroll to position [193, 0]
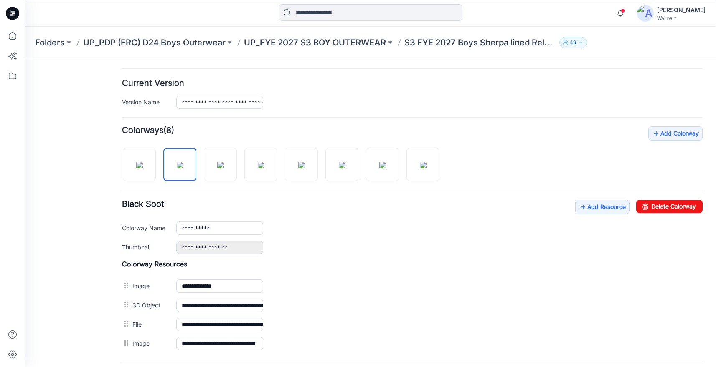
click at [355, 221] on div "**********" at bounding box center [412, 227] width 580 height 54
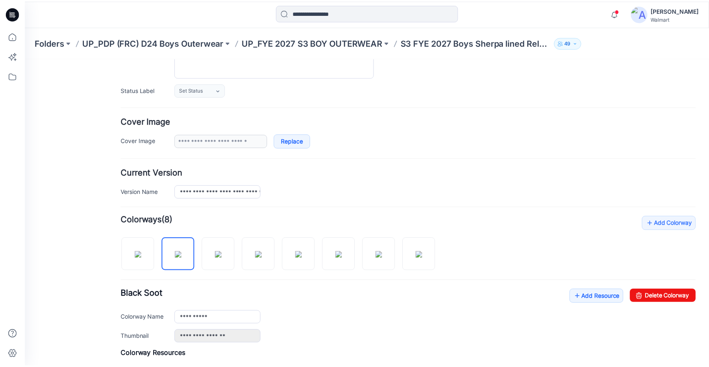
scroll to position [0, 0]
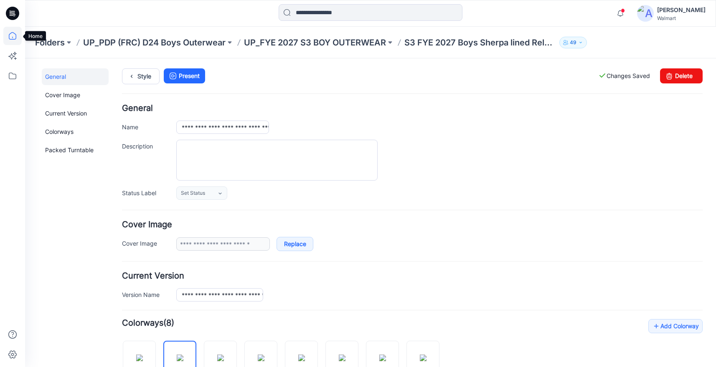
click at [13, 35] on icon at bounding box center [12, 36] width 18 height 18
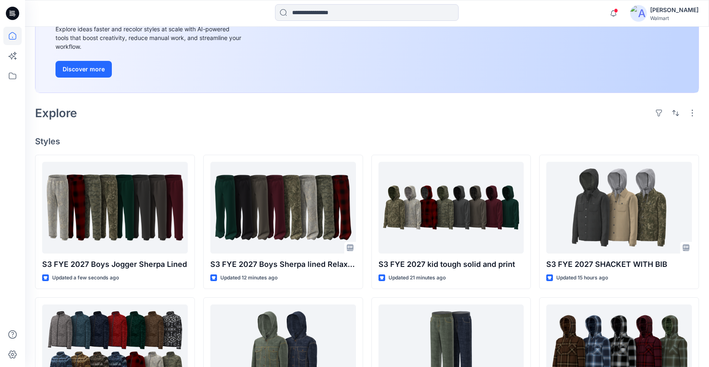
scroll to position [140, 0]
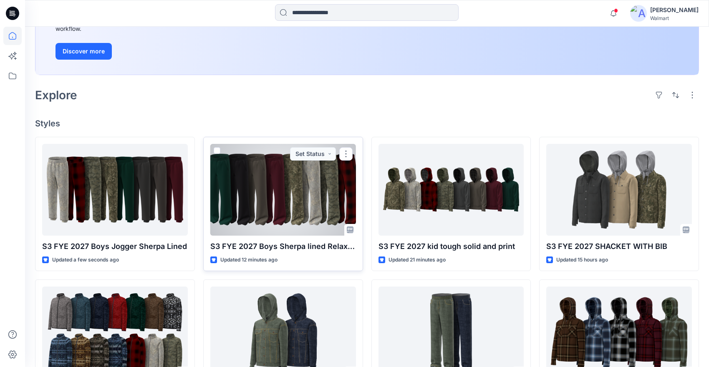
click at [304, 200] on div at bounding box center [283, 190] width 146 height 92
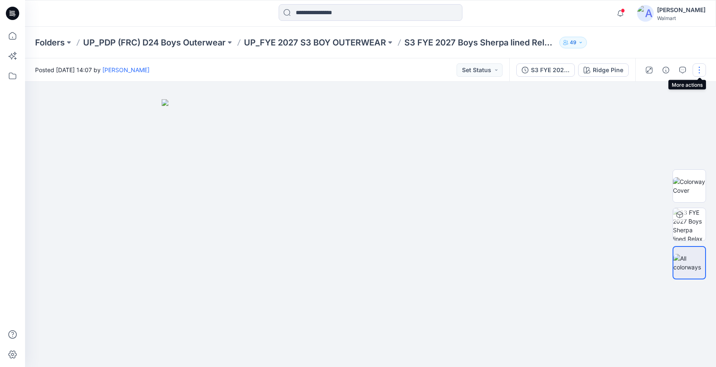
click at [702, 67] on button "button" at bounding box center [698, 69] width 13 height 13
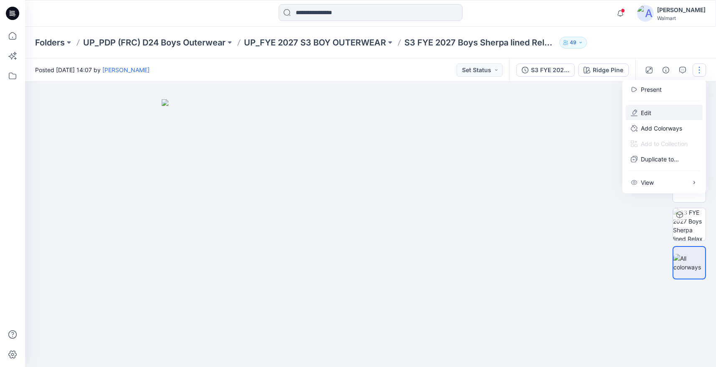
click at [659, 115] on button "Edit" at bounding box center [663, 112] width 77 height 15
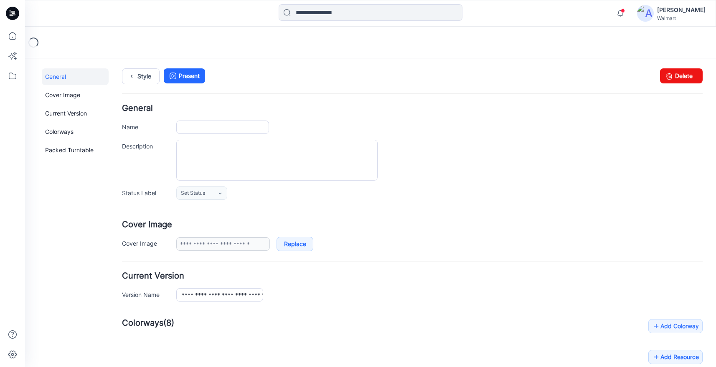
type input "**********"
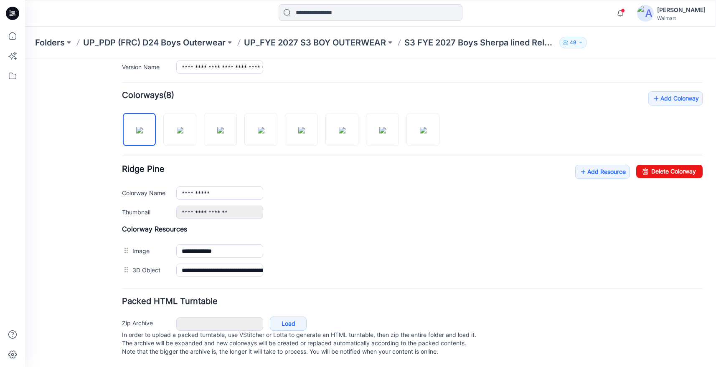
scroll to position [237, 0]
click at [581, 165] on link "Add Resource" at bounding box center [602, 172] width 54 height 14
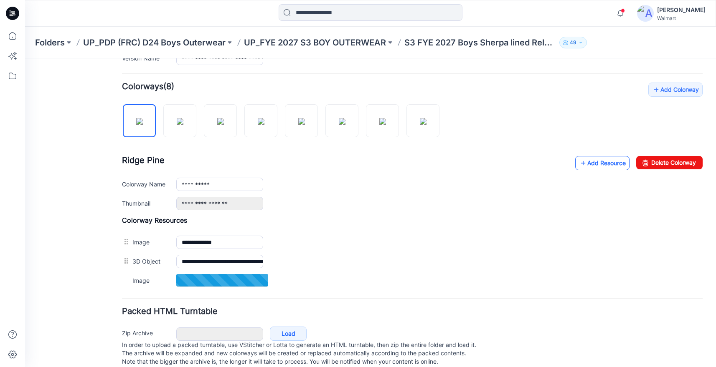
click at [601, 158] on link "Add Resource" at bounding box center [602, 163] width 54 height 14
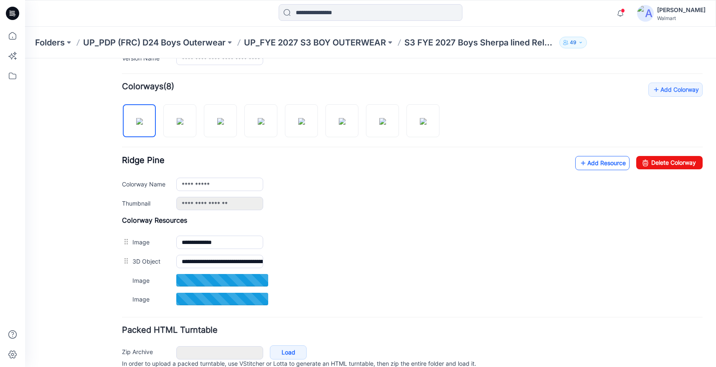
click at [604, 162] on link "Add Resource" at bounding box center [602, 163] width 54 height 14
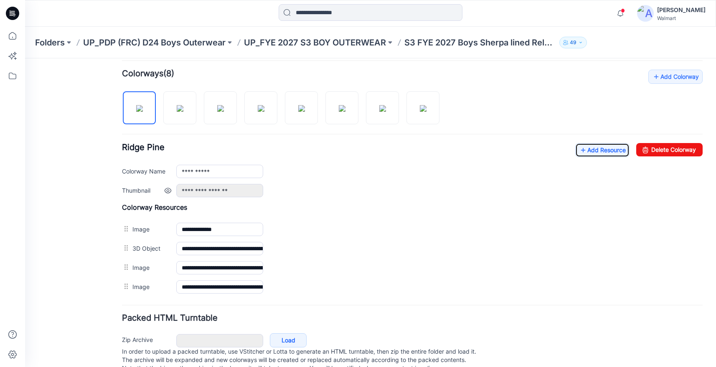
scroll to position [275, 0]
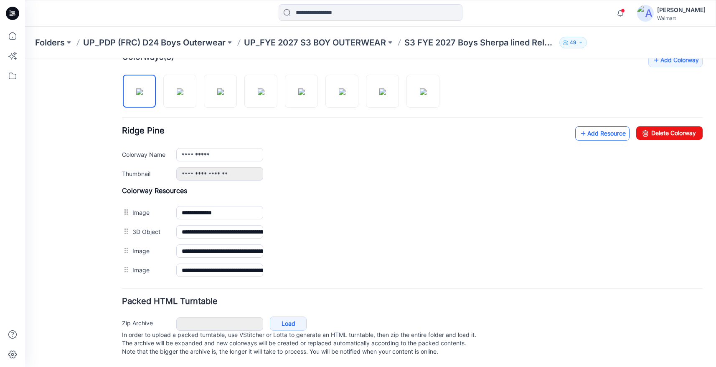
click at [597, 126] on link "Add Resource" at bounding box center [602, 133] width 54 height 14
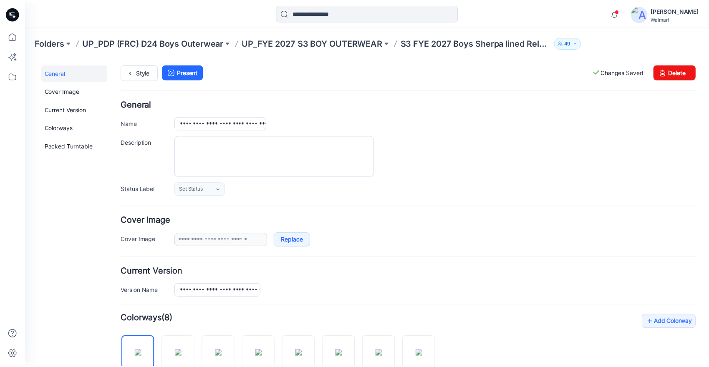
scroll to position [0, 0]
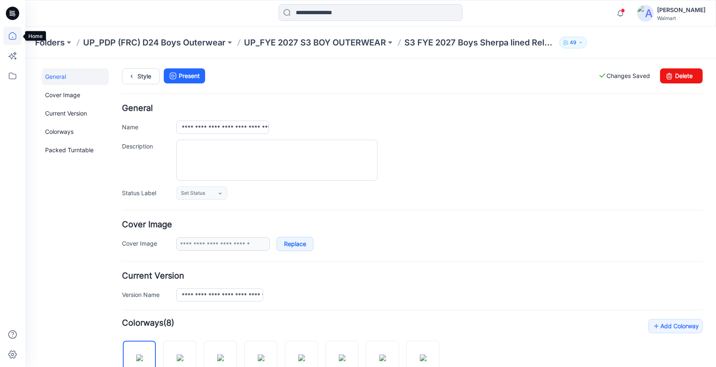
click at [14, 35] on icon at bounding box center [12, 36] width 18 height 18
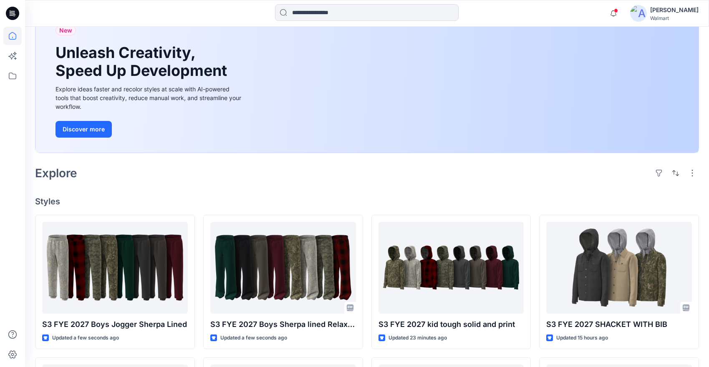
scroll to position [113, 0]
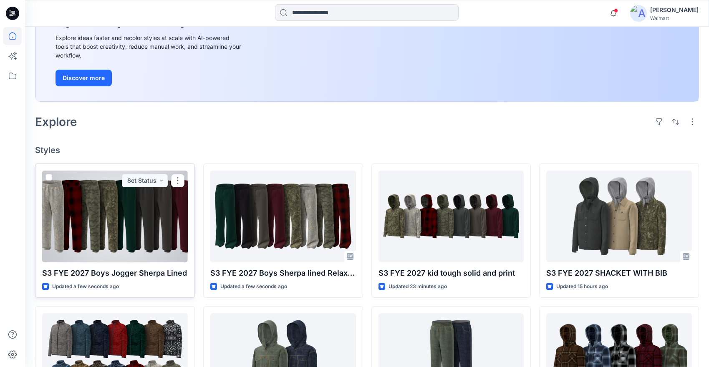
click at [123, 218] on div at bounding box center [115, 217] width 146 height 92
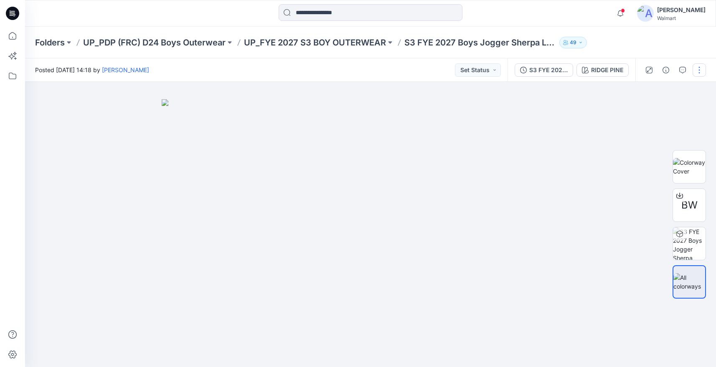
click at [700, 68] on button "button" at bounding box center [698, 69] width 13 height 13
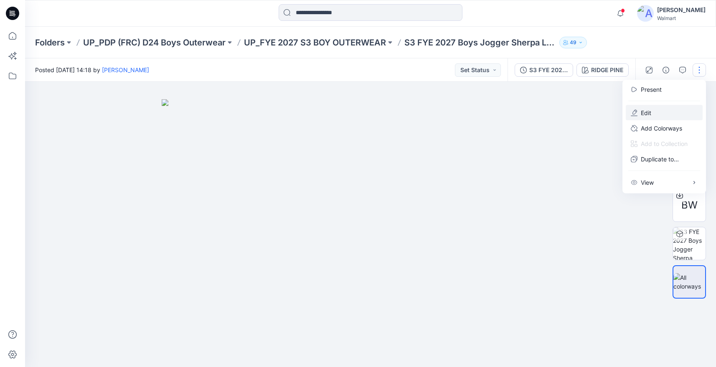
click at [646, 111] on p "Edit" at bounding box center [645, 113] width 10 height 9
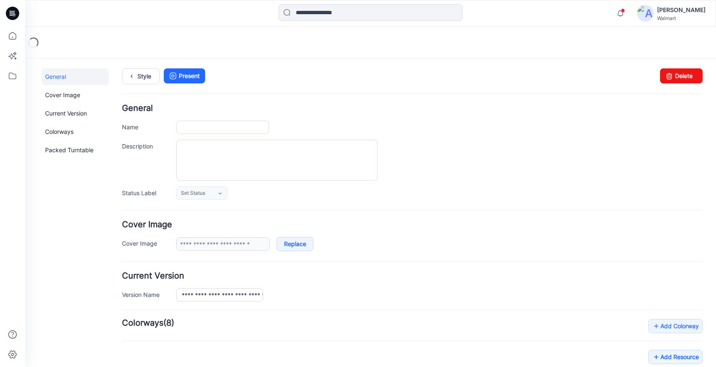
type input "**********"
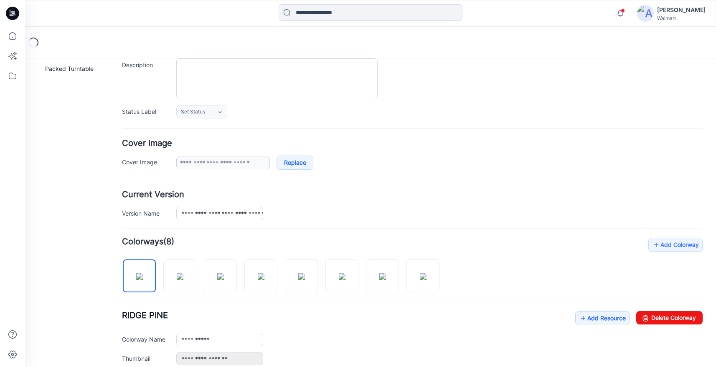
scroll to position [256, 0]
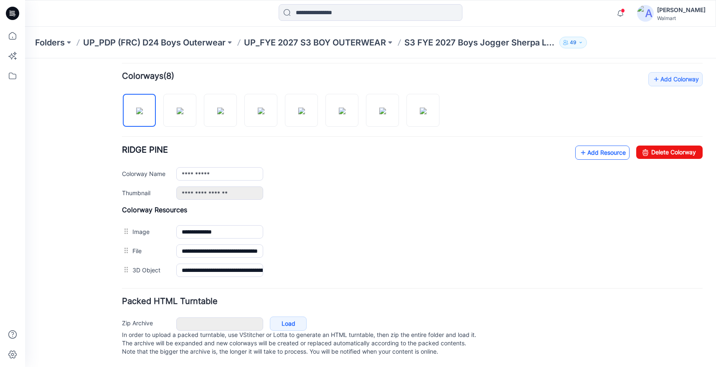
click at [579, 146] on icon at bounding box center [583, 152] width 8 height 13
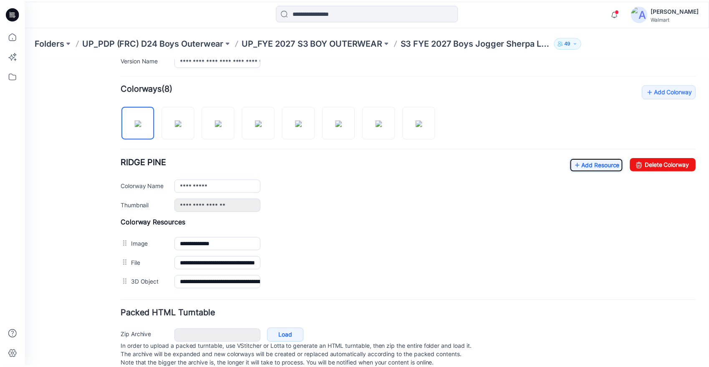
scroll to position [229, 0]
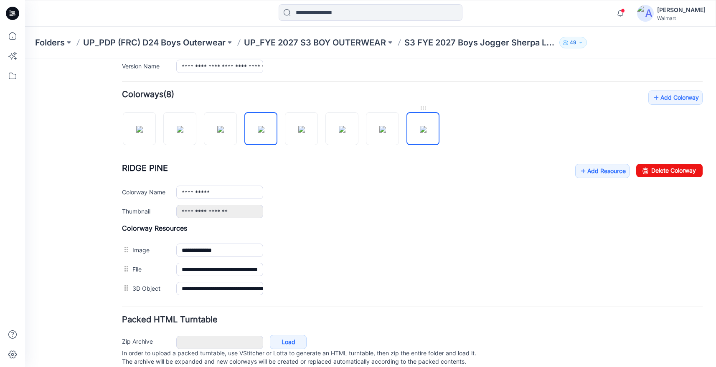
drag, startPoint x: 409, startPoint y: 117, endPoint x: 425, endPoint y: 114, distance: 17.1
click at [472, 106] on div "**********" at bounding box center [412, 195] width 580 height 208
drag, startPoint x: 407, startPoint y: 129, endPoint x: 201, endPoint y: 130, distance: 205.4
click at [161, 124] on div at bounding box center [284, 124] width 324 height 43
click at [447, 212] on div "**********" at bounding box center [439, 211] width 526 height 13
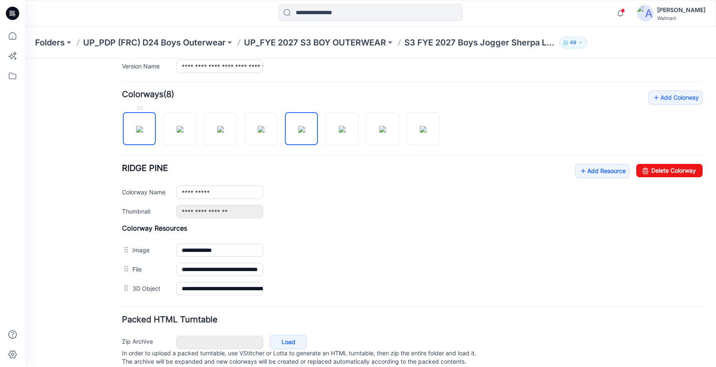
click at [136, 130] on img at bounding box center [139, 129] width 7 height 7
type input "**********"
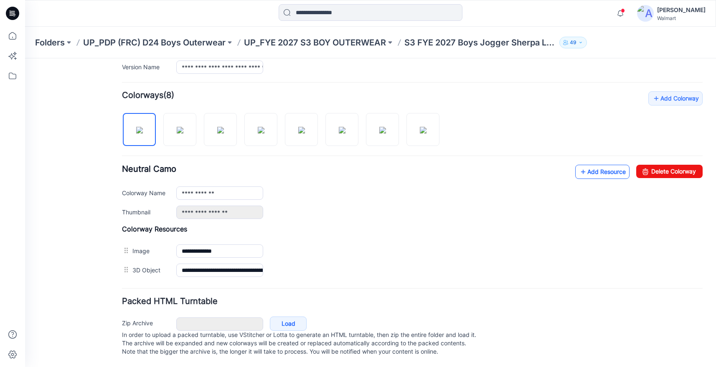
click at [600, 171] on link "Add Resource" at bounding box center [602, 172] width 54 height 14
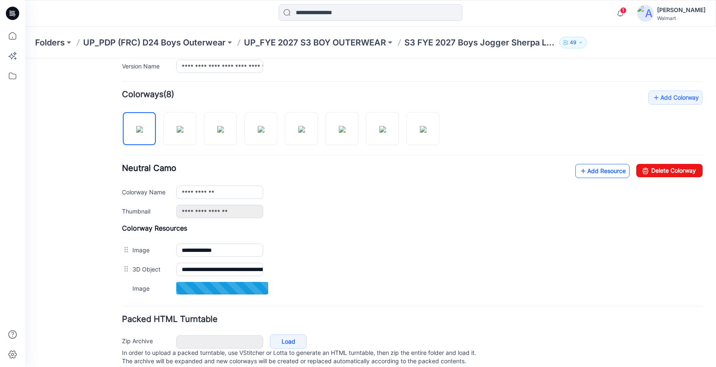
click at [602, 174] on link "Add Resource" at bounding box center [602, 171] width 54 height 14
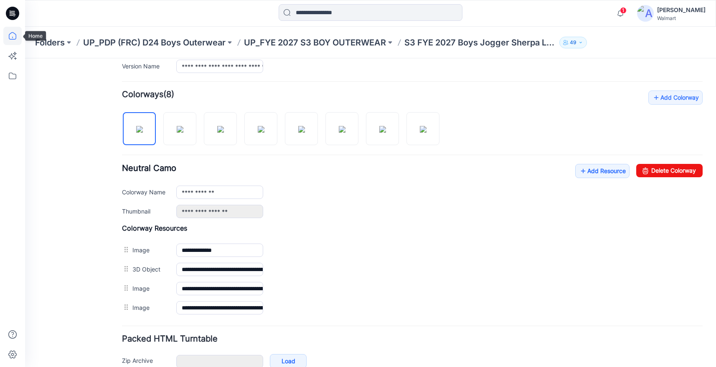
click at [9, 38] on icon at bounding box center [12, 36] width 18 height 18
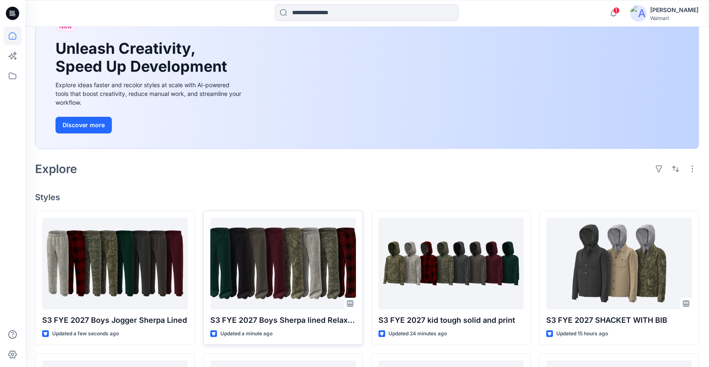
scroll to position [70, 0]
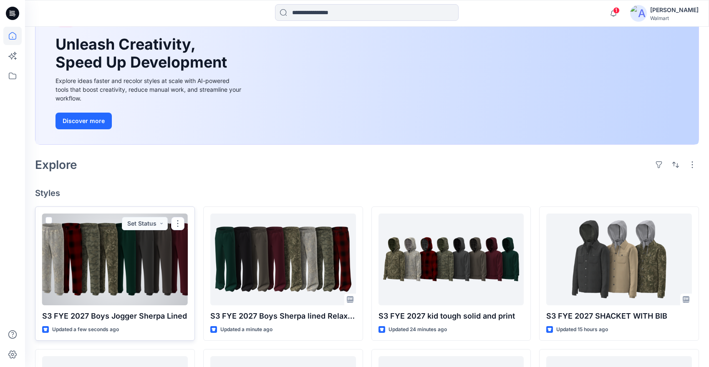
click at [160, 249] on div at bounding box center [115, 260] width 146 height 92
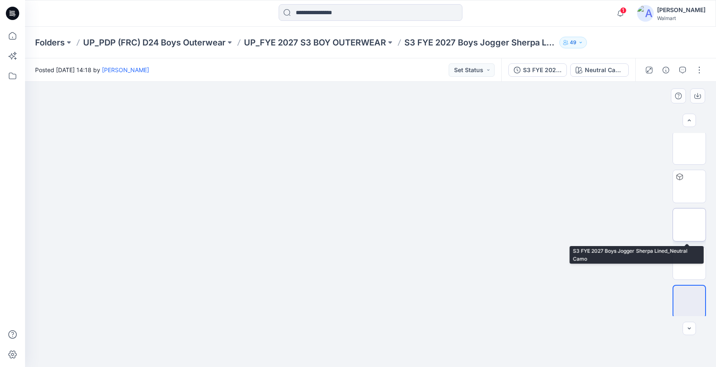
scroll to position [4, 0]
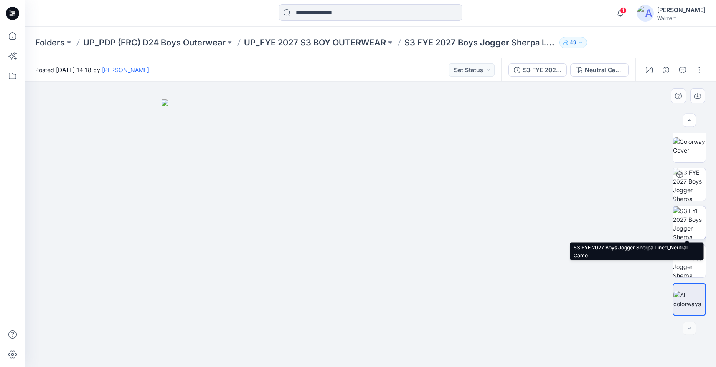
click at [689, 211] on img at bounding box center [689, 223] width 33 height 33
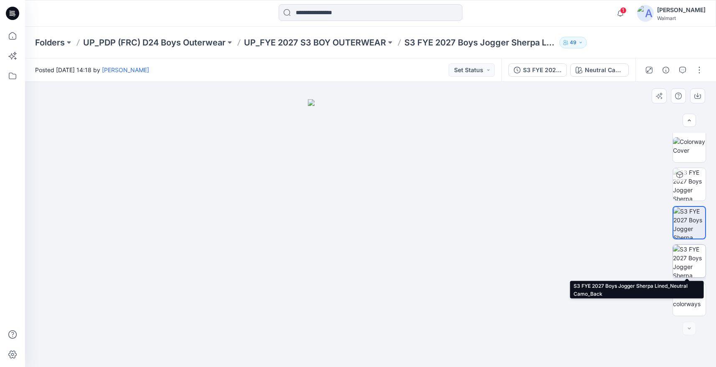
click at [684, 253] on img at bounding box center [689, 261] width 33 height 33
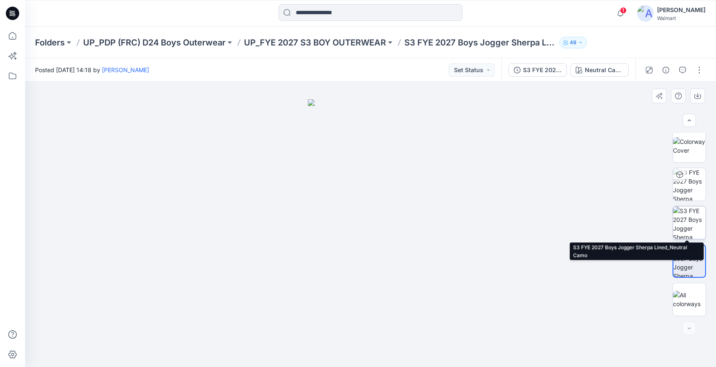
click at [686, 223] on img at bounding box center [689, 223] width 33 height 33
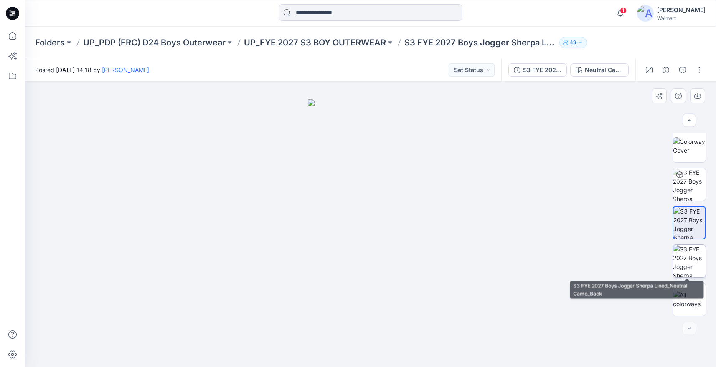
click at [692, 263] on img at bounding box center [689, 261] width 33 height 33
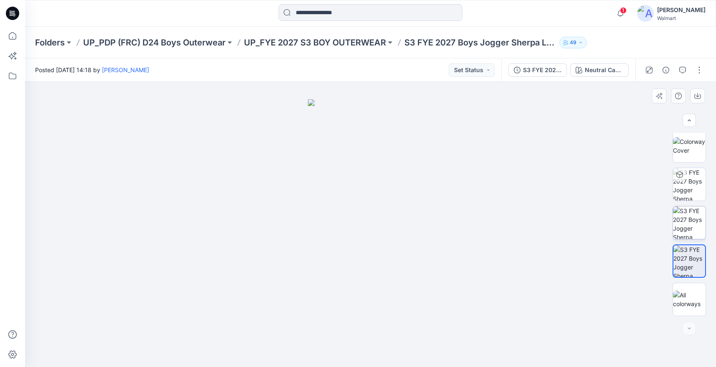
click at [692, 239] on img at bounding box center [689, 223] width 33 height 33
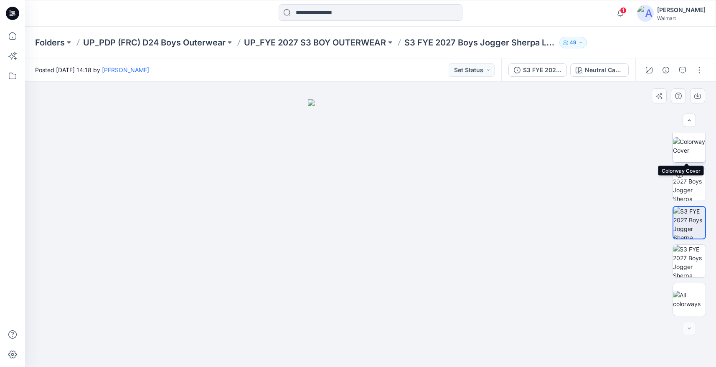
click at [687, 145] on img at bounding box center [689, 146] width 33 height 18
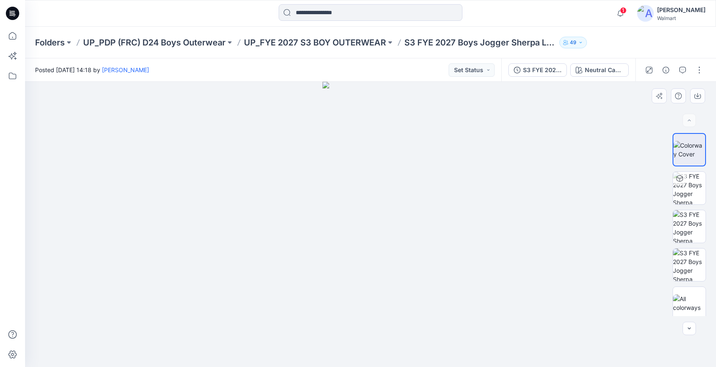
scroll to position [0, 0]
click at [15, 40] on icon at bounding box center [12, 36] width 18 height 18
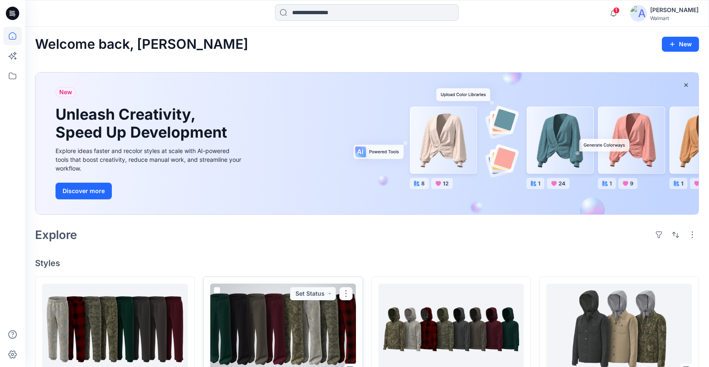
click at [253, 316] on div at bounding box center [283, 330] width 146 height 92
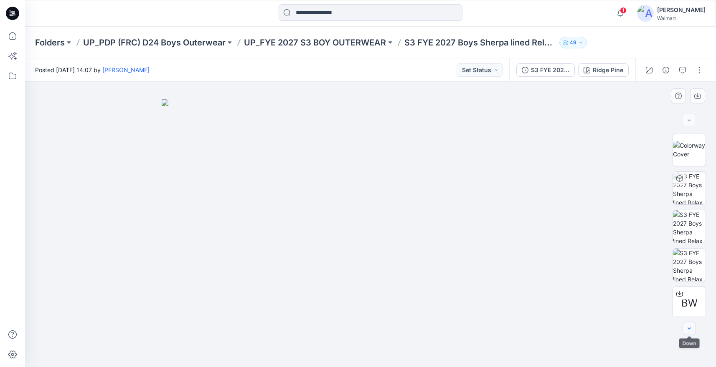
click at [689, 330] on icon "button" at bounding box center [688, 329] width 7 height 7
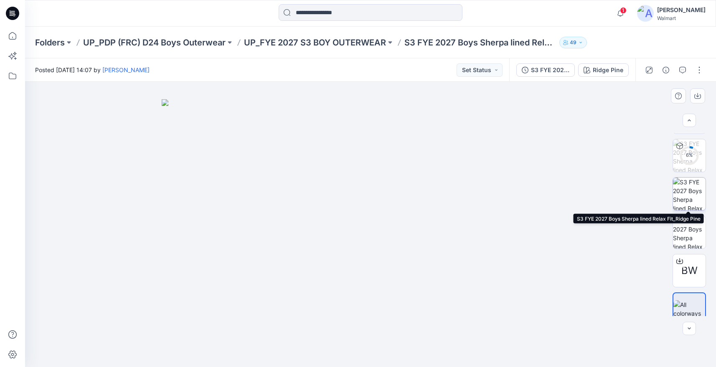
click at [684, 194] on img at bounding box center [689, 194] width 33 height 33
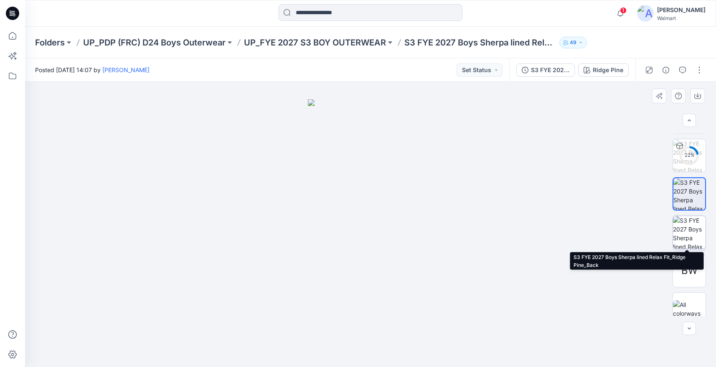
click at [684, 227] on img at bounding box center [689, 232] width 33 height 33
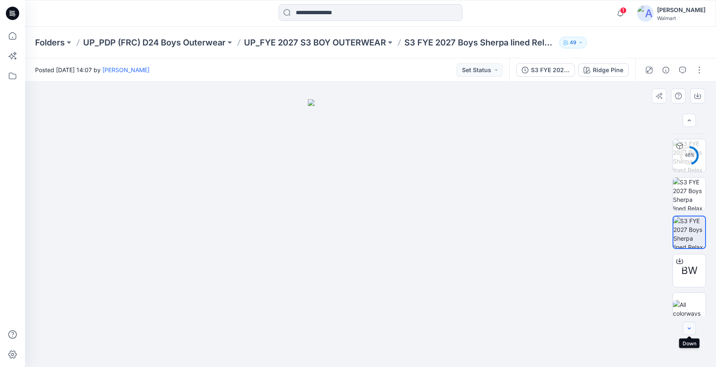
click at [687, 331] on icon "button" at bounding box center [688, 329] width 7 height 7
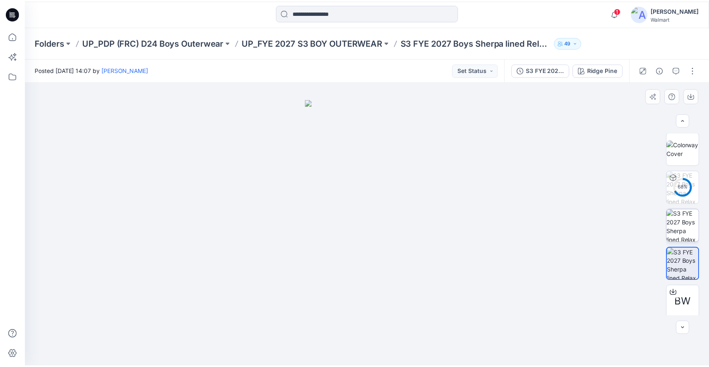
scroll to position [0, 0]
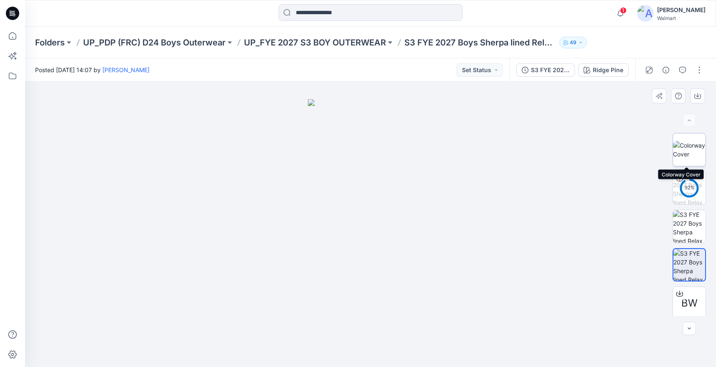
click at [683, 155] on img at bounding box center [689, 150] width 33 height 18
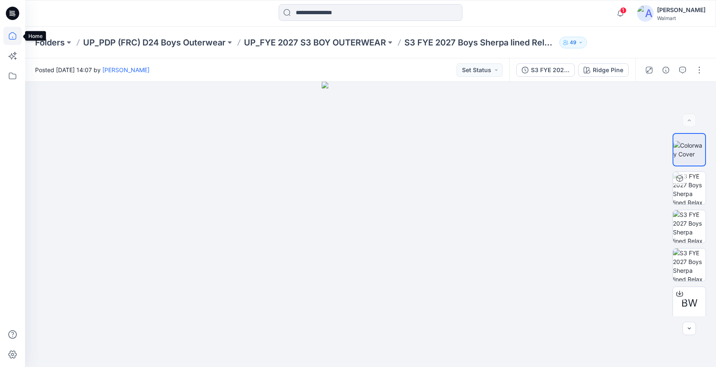
click at [16, 38] on icon at bounding box center [13, 36] width 8 height 8
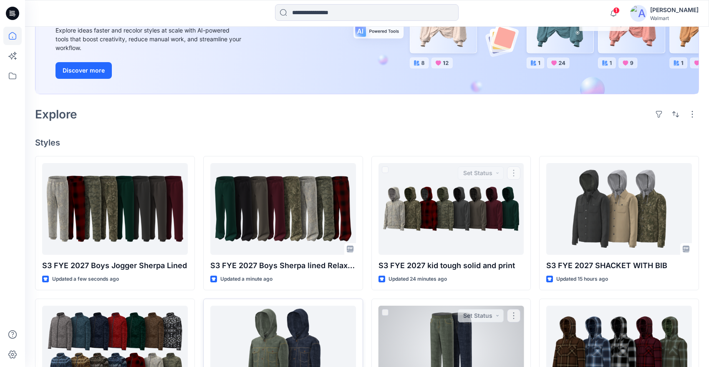
scroll to position [144, 0]
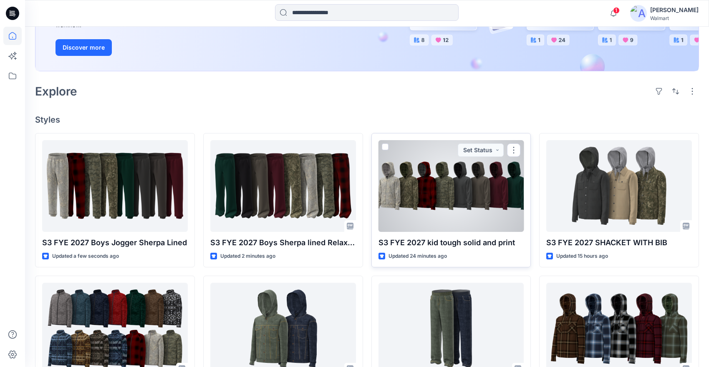
click at [407, 195] on div at bounding box center [452, 186] width 146 height 92
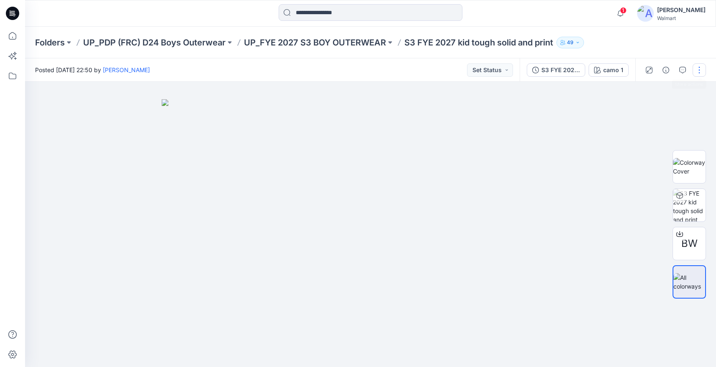
click at [698, 68] on button "button" at bounding box center [698, 69] width 13 height 13
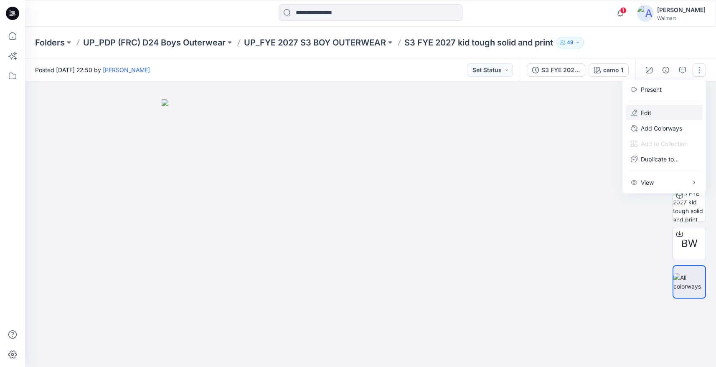
click at [648, 112] on p "Edit" at bounding box center [645, 113] width 10 height 9
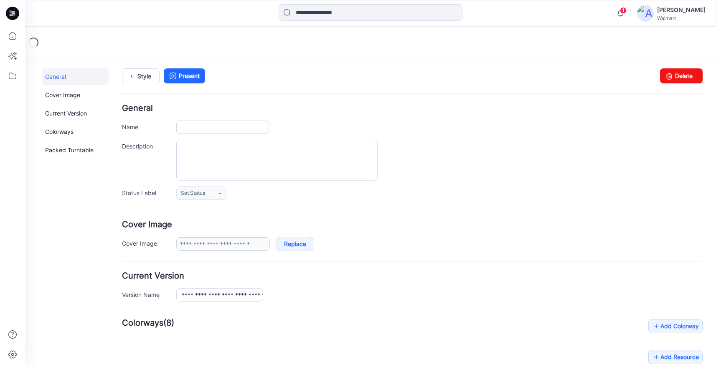
type input "**********"
type input "******"
type input "**********"
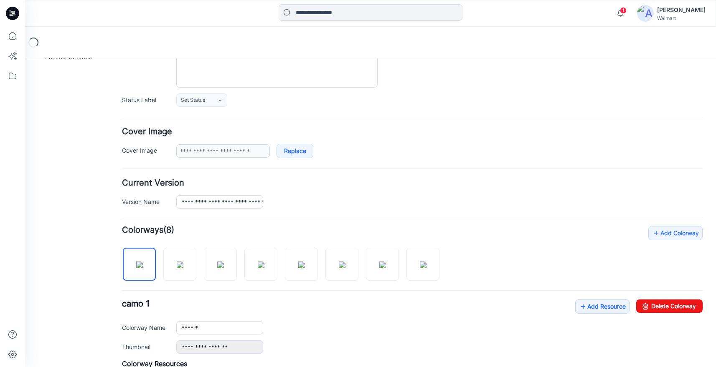
scroll to position [116, 0]
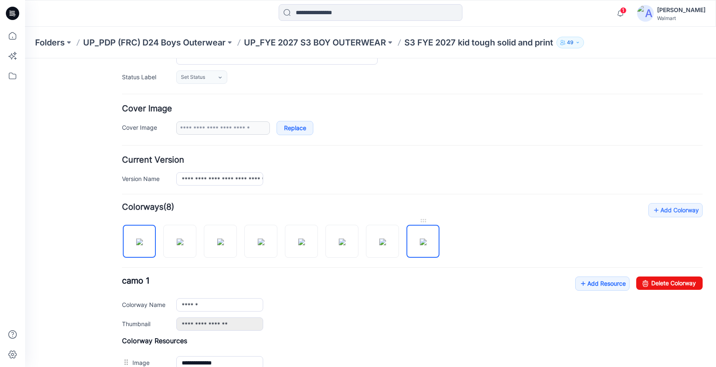
drag, startPoint x: 424, startPoint y: 228, endPoint x: 428, endPoint y: 242, distance: 14.4
click at [426, 242] on img at bounding box center [423, 242] width 7 height 7
type input "**********"
drag, startPoint x: 258, startPoint y: 245, endPoint x: 137, endPoint y: 245, distance: 121.9
click at [137, 245] on div at bounding box center [284, 237] width 324 height 43
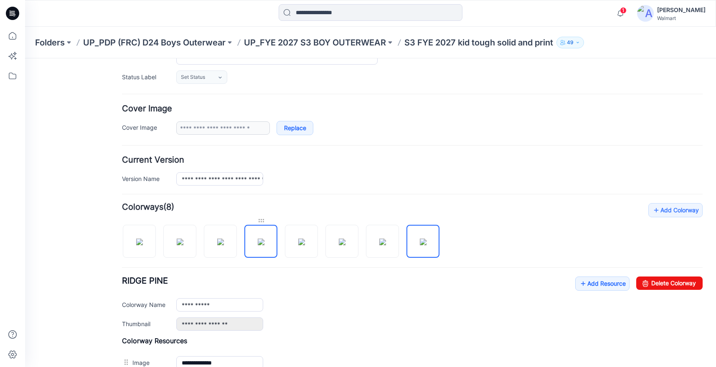
click at [262, 222] on div at bounding box center [260, 221] width 33 height 8
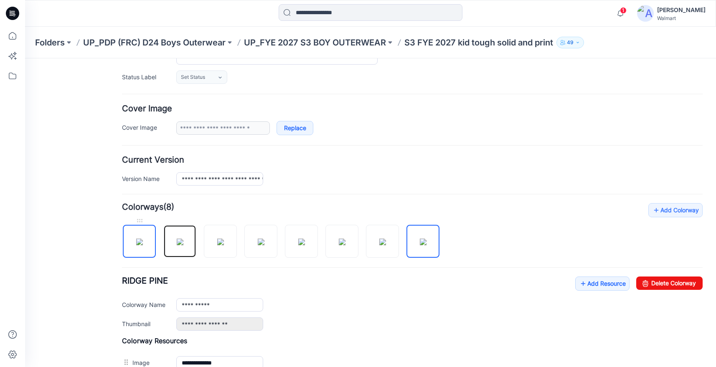
drag, startPoint x: 180, startPoint y: 248, endPoint x: 129, endPoint y: 243, distance: 50.8
click at [125, 243] on div at bounding box center [284, 237] width 324 height 43
drag, startPoint x: 174, startPoint y: 243, endPoint x: 144, endPoint y: 222, distance: 35.9
click at [144, 222] on div at bounding box center [284, 237] width 324 height 43
click at [422, 313] on div "**********" at bounding box center [412, 304] width 580 height 54
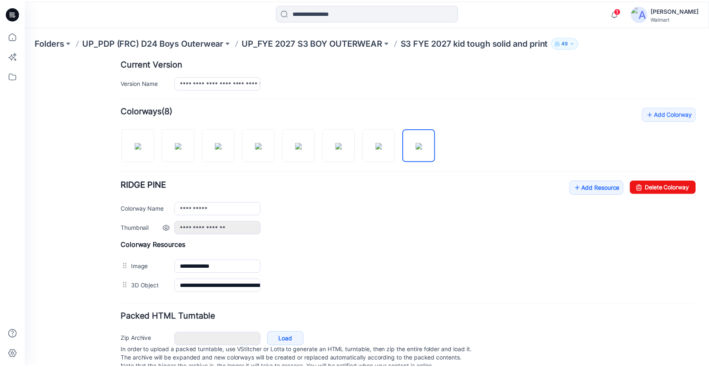
scroll to position [237, 0]
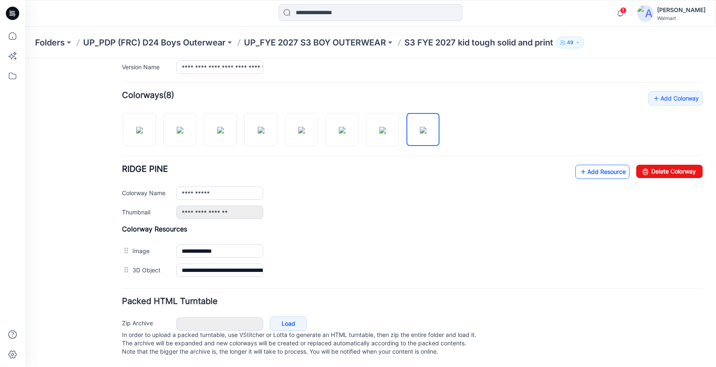
click at [595, 165] on link "Add Resource" at bounding box center [602, 172] width 54 height 14
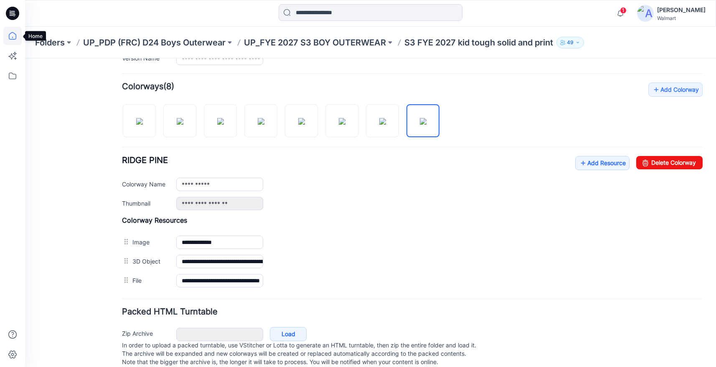
click at [10, 33] on icon at bounding box center [13, 36] width 8 height 8
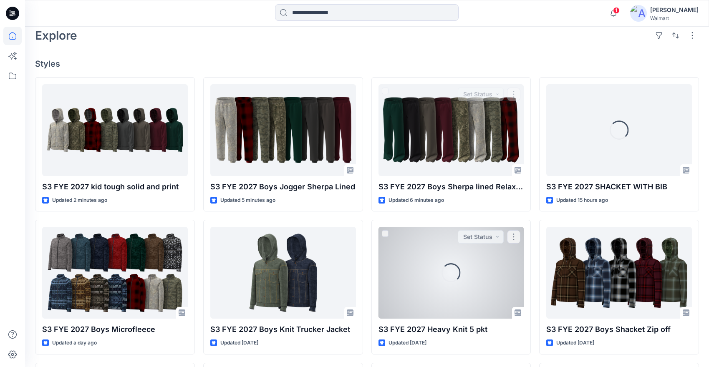
scroll to position [200, 0]
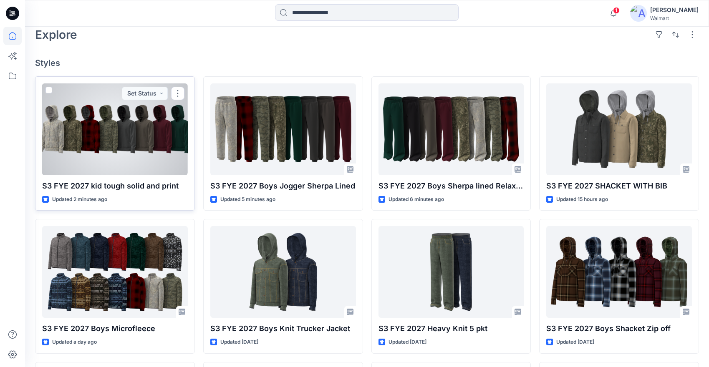
click at [143, 145] on div at bounding box center [115, 129] width 146 height 92
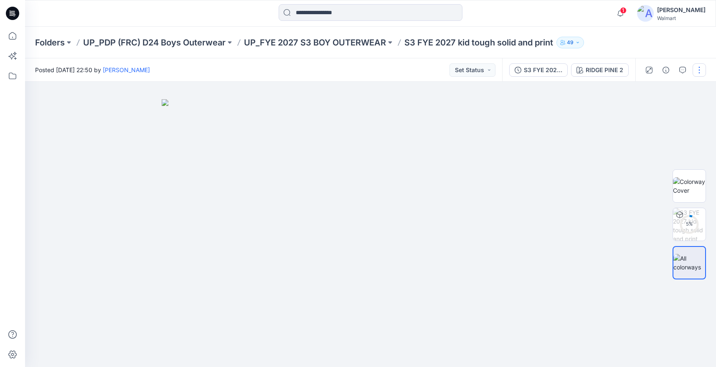
click at [698, 70] on button "button" at bounding box center [698, 69] width 13 height 13
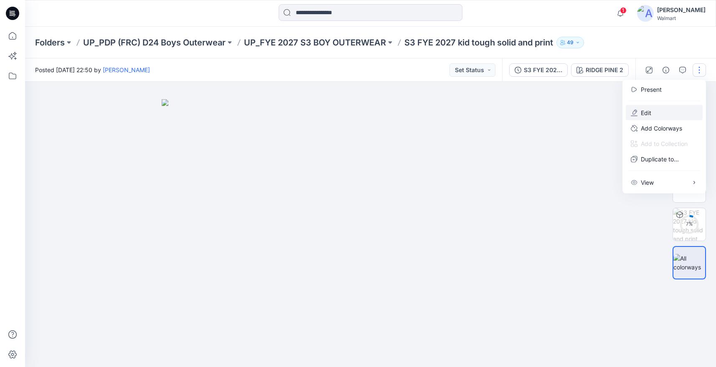
click at [652, 109] on button "Edit" at bounding box center [663, 112] width 77 height 15
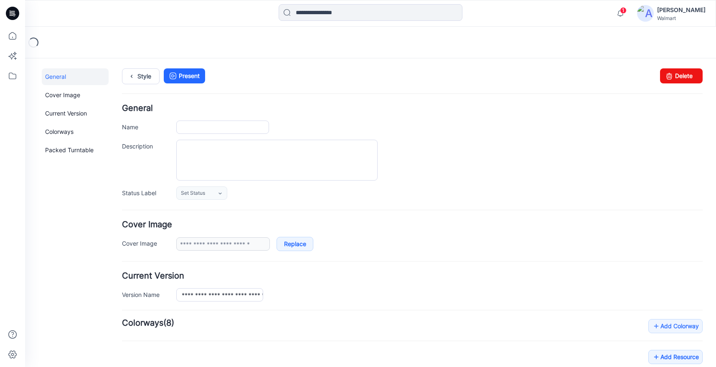
type input "**********"
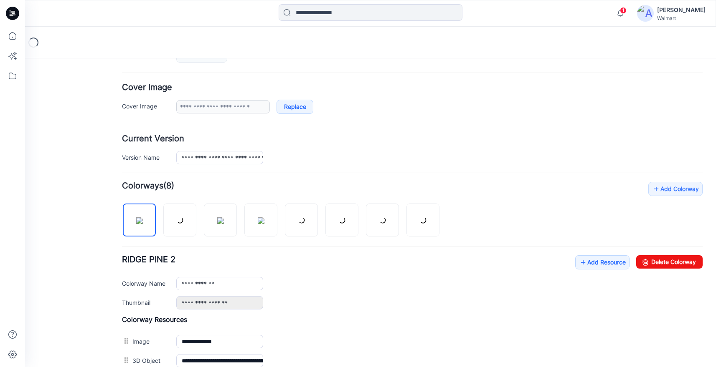
scroll to position [237, 0]
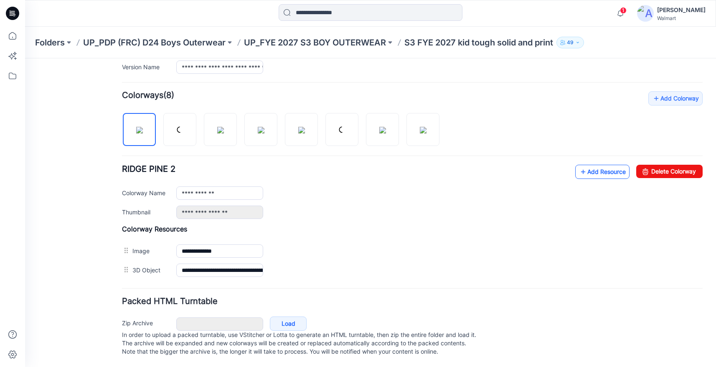
click at [588, 165] on link "Add Resource" at bounding box center [602, 172] width 54 height 14
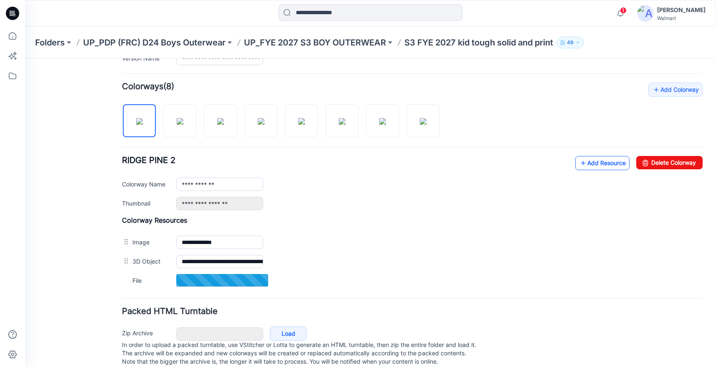
click at [600, 163] on link "Add Resource" at bounding box center [602, 163] width 54 height 14
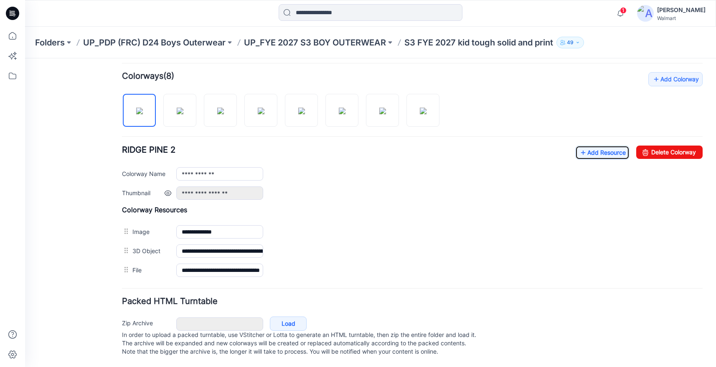
scroll to position [256, 0]
click at [579, 150] on icon at bounding box center [583, 152] width 8 height 13
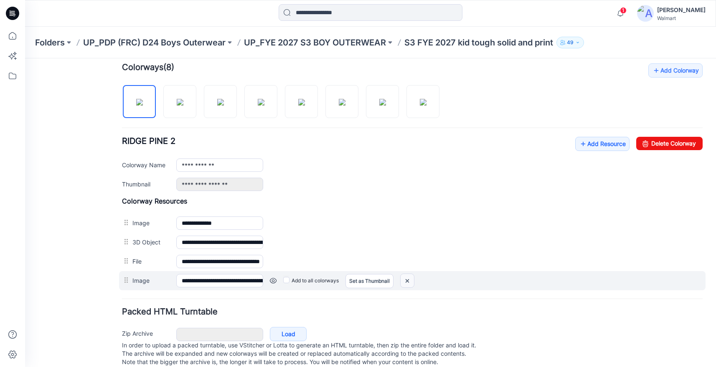
click at [409, 282] on img at bounding box center [406, 281] width 13 height 14
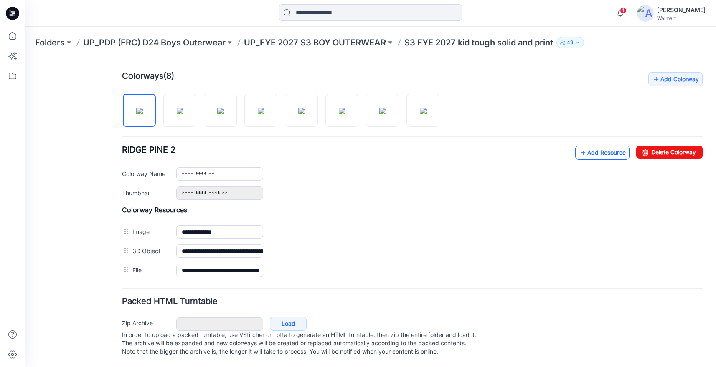
click at [597, 146] on link "Add Resource" at bounding box center [602, 153] width 54 height 14
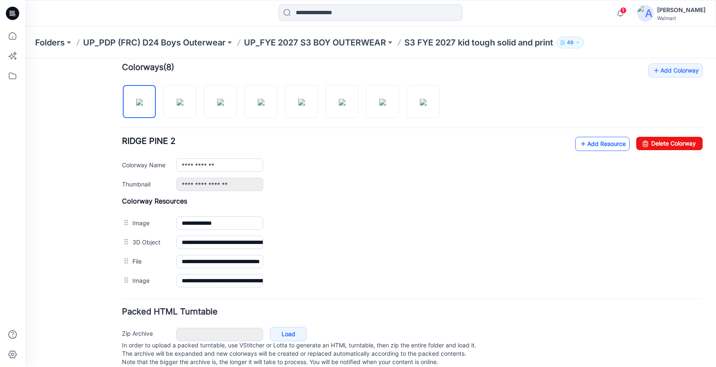
click at [590, 145] on link "Add Resource" at bounding box center [602, 144] width 54 height 14
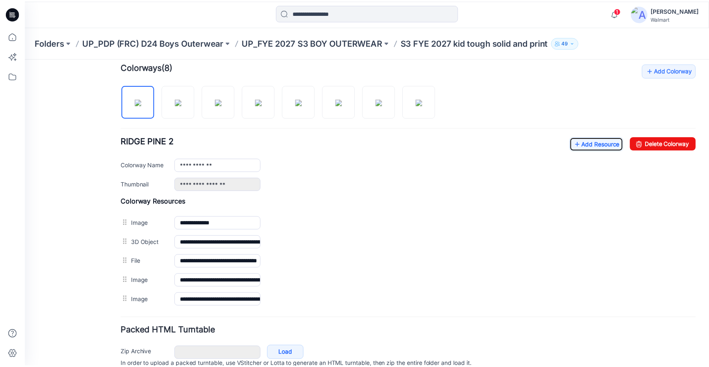
scroll to position [0, 0]
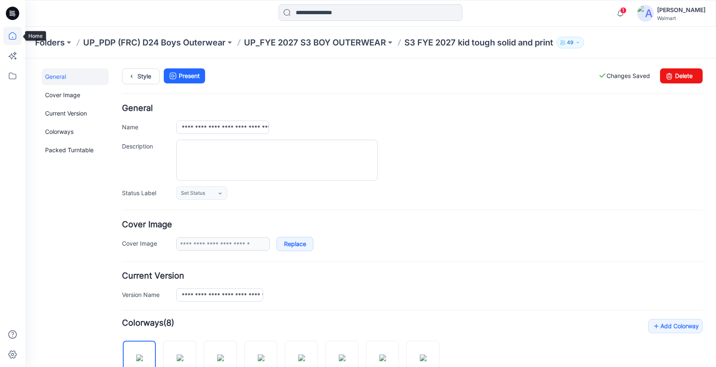
click at [17, 33] on icon at bounding box center [12, 36] width 18 height 18
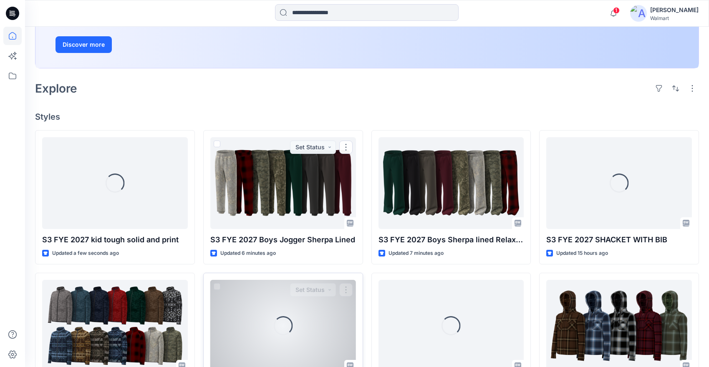
scroll to position [215, 0]
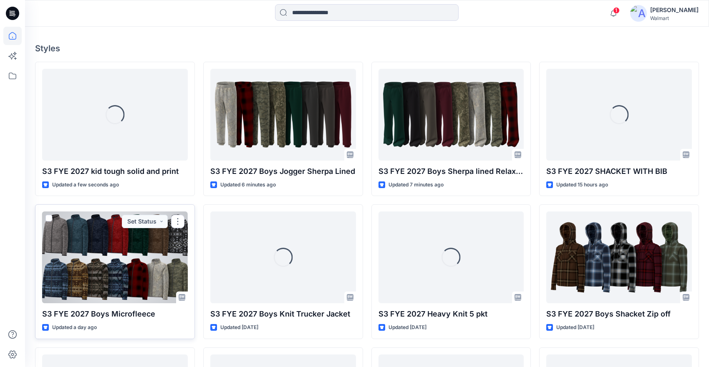
click at [145, 241] on div at bounding box center [115, 258] width 146 height 92
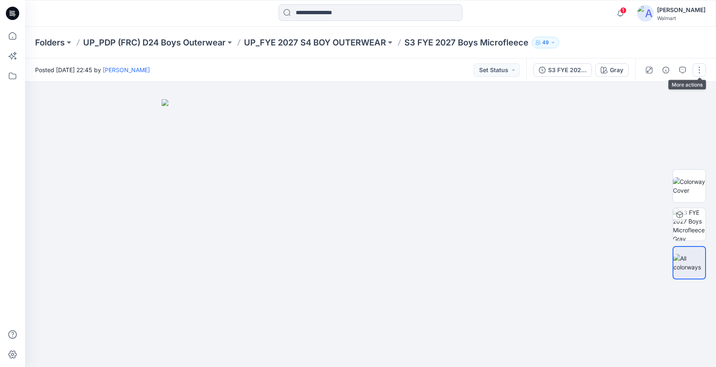
click at [700, 71] on button "button" at bounding box center [698, 69] width 13 height 13
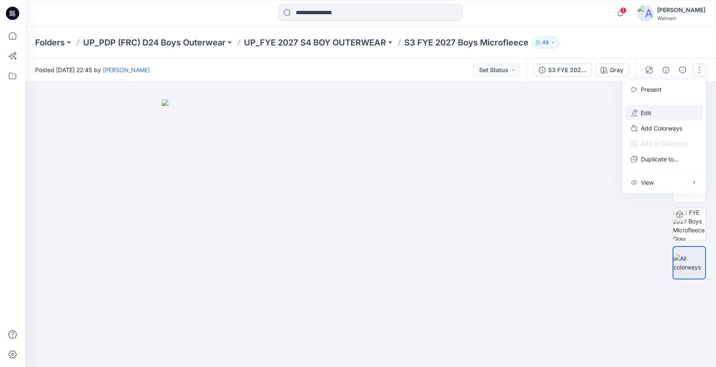
click at [649, 112] on p "Edit" at bounding box center [645, 113] width 10 height 9
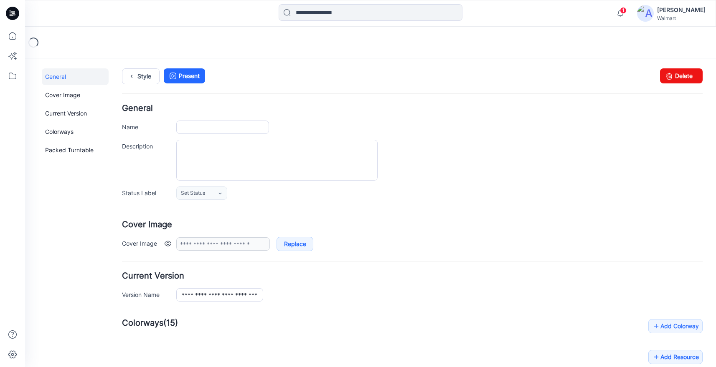
type input "**********"
type input "****"
type input "**********"
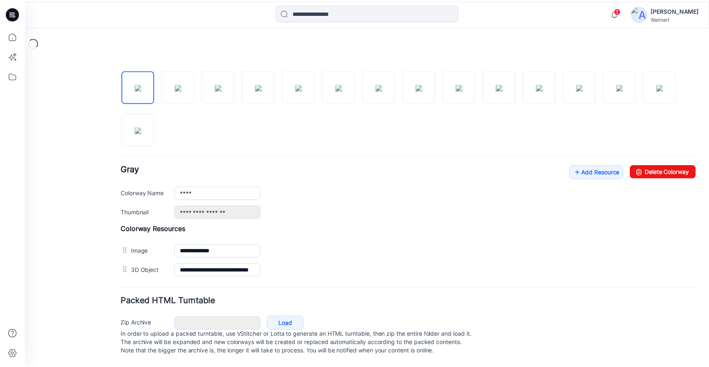
scroll to position [288, 0]
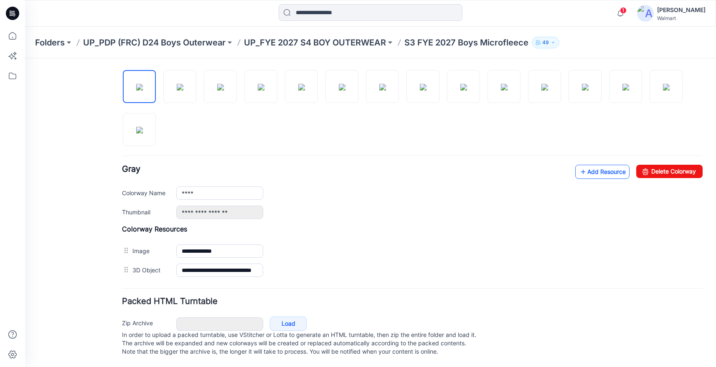
click at [579, 167] on icon at bounding box center [583, 171] width 8 height 13
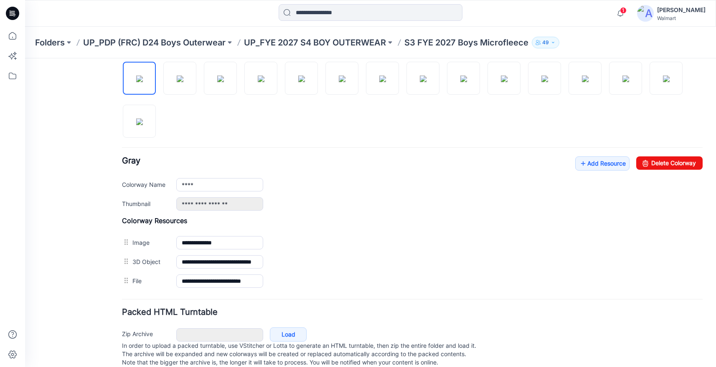
drag, startPoint x: 417, startPoint y: 222, endPoint x: 228, endPoint y: 89, distance: 231.3
click at [417, 222] on h4 "Colorway Resources" at bounding box center [412, 221] width 580 height 8
click at [608, 164] on link "Add Resource" at bounding box center [602, 164] width 54 height 14
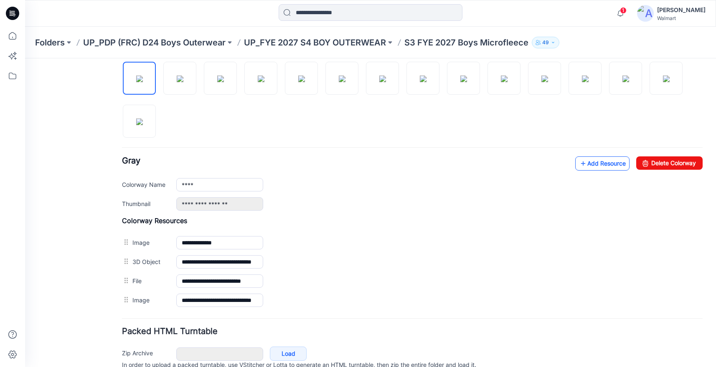
click at [597, 165] on link "Add Resource" at bounding box center [602, 164] width 54 height 14
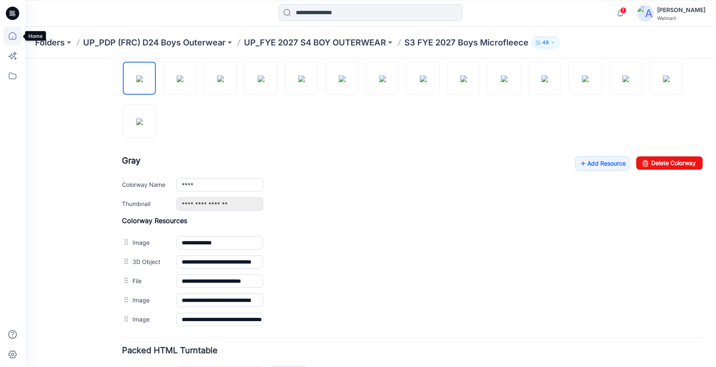
click at [11, 37] on icon at bounding box center [12, 36] width 18 height 18
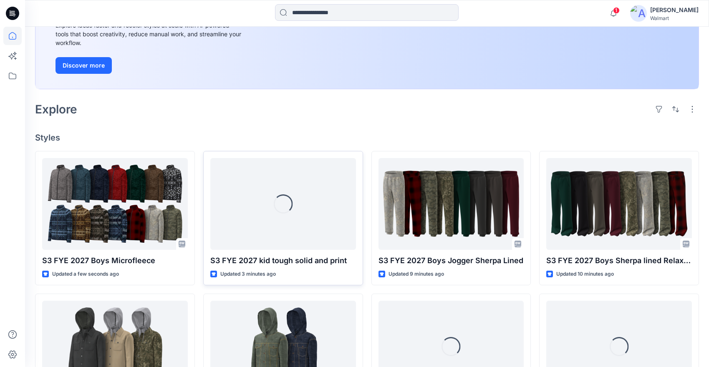
scroll to position [137, 0]
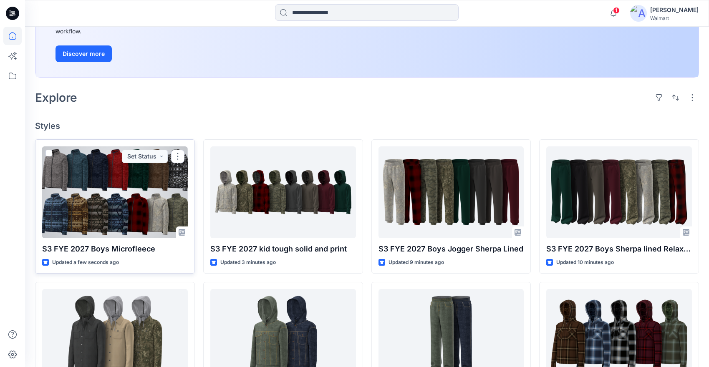
click at [136, 204] on div at bounding box center [115, 193] width 146 height 92
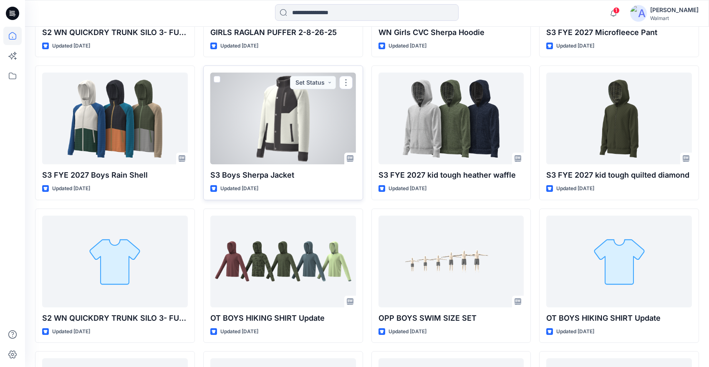
scroll to position [640, 0]
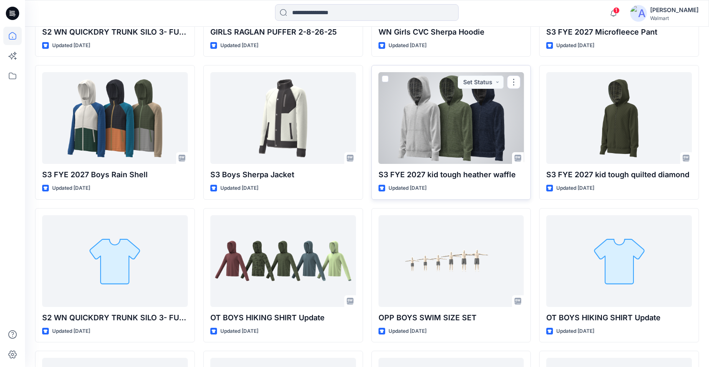
click at [461, 137] on div at bounding box center [452, 118] width 146 height 92
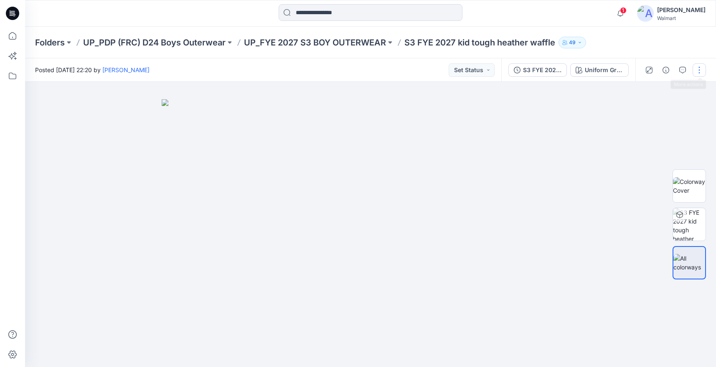
click at [699, 67] on button "button" at bounding box center [698, 69] width 13 height 13
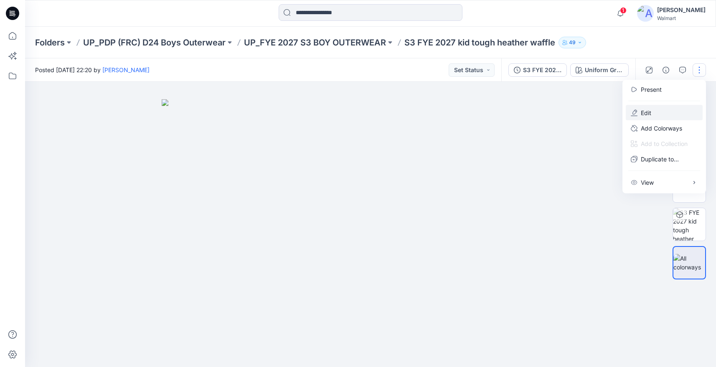
click at [650, 111] on p "Edit" at bounding box center [645, 113] width 10 height 9
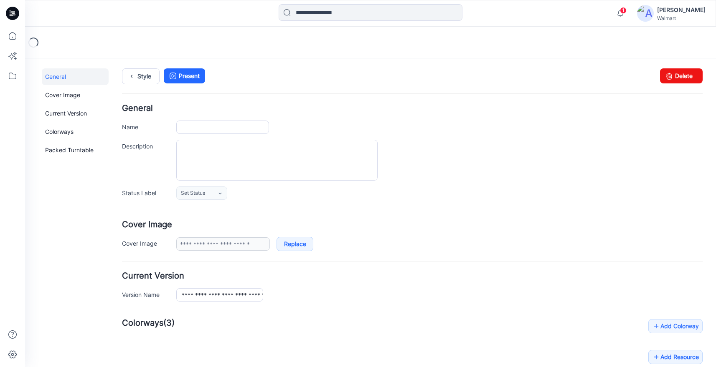
type input "**********"
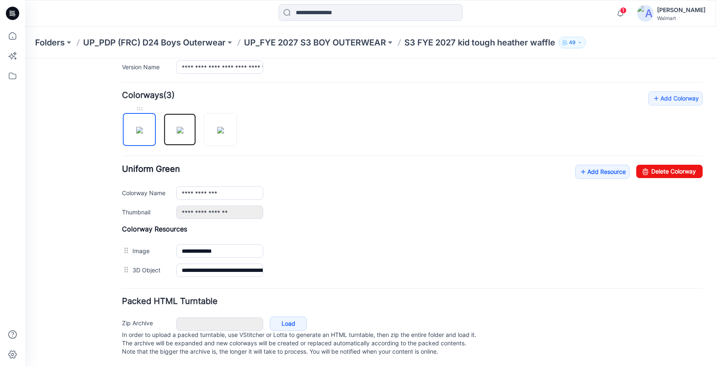
drag, startPoint x: 167, startPoint y: 124, endPoint x: 139, endPoint y: 109, distance: 32.0
click at [118, 111] on div "**********" at bounding box center [365, 99] width 680 height 537
drag, startPoint x: 184, startPoint y: 119, endPoint x: 167, endPoint y: 110, distance: 19.6
click at [177, 127] on img at bounding box center [180, 130] width 7 height 7
type input "**********"
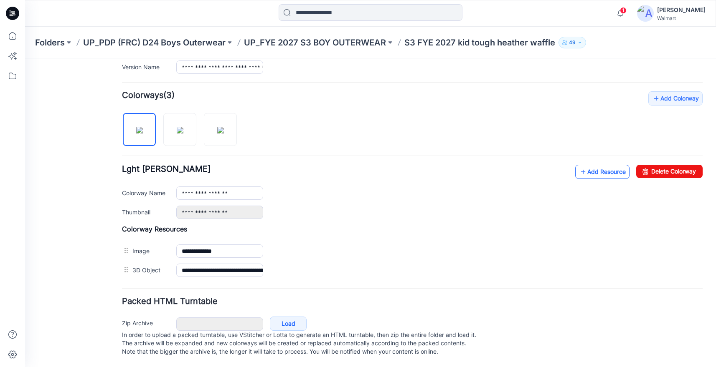
click at [598, 165] on link "Add Resource" at bounding box center [602, 172] width 54 height 14
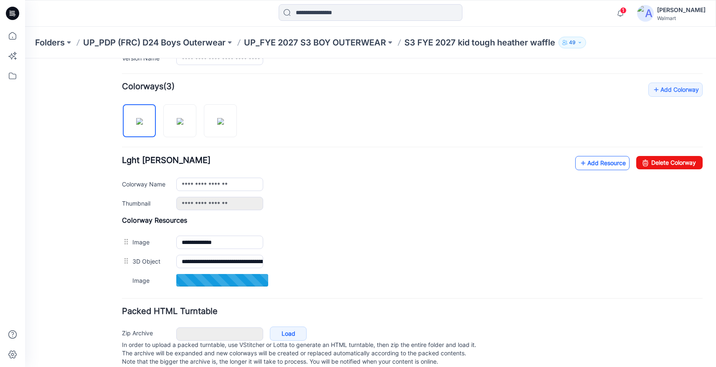
click at [579, 160] on icon at bounding box center [583, 163] width 8 height 13
click at [596, 164] on link "Add Resource" at bounding box center [602, 163] width 54 height 14
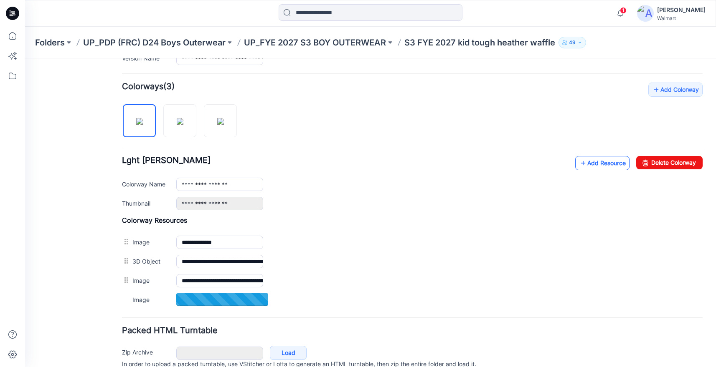
click at [602, 163] on link "Add Resource" at bounding box center [602, 163] width 54 height 14
click at [596, 162] on link "Add Resource" at bounding box center [602, 163] width 54 height 14
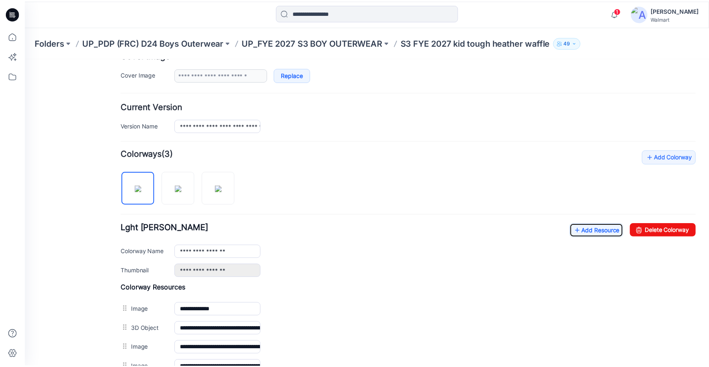
scroll to position [0, 0]
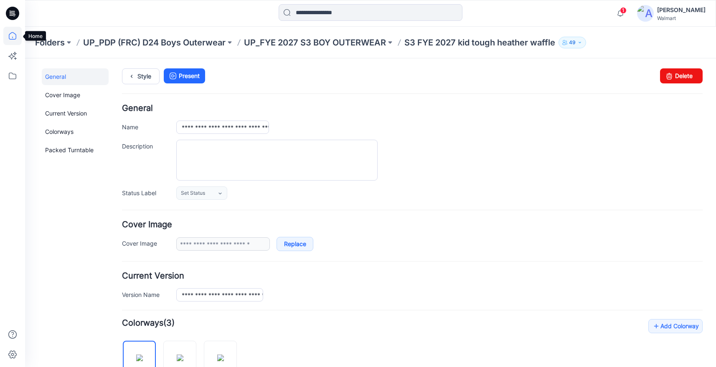
click at [14, 36] on icon at bounding box center [12, 36] width 18 height 18
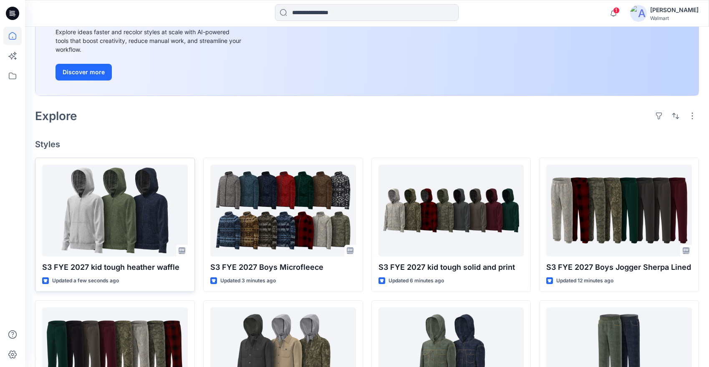
scroll to position [121, 0]
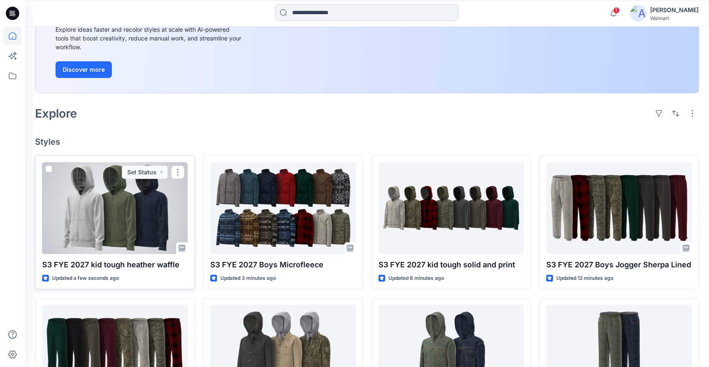
click at [130, 215] on div at bounding box center [115, 208] width 146 height 92
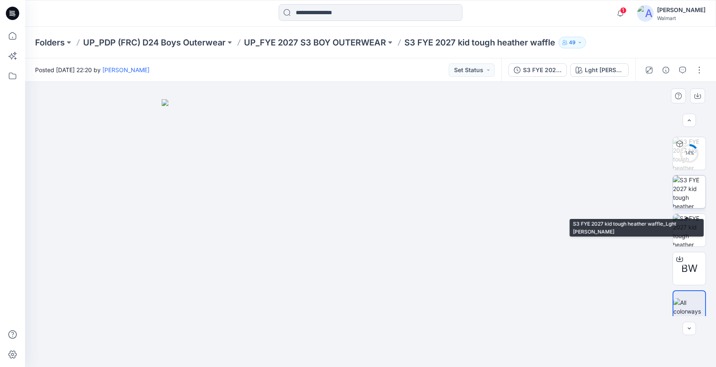
scroll to position [42, 0]
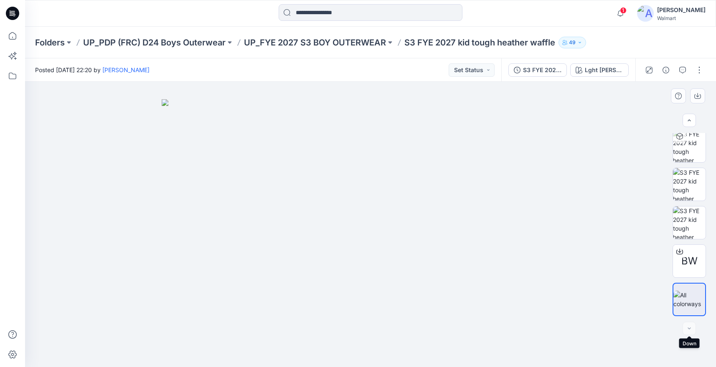
click at [691, 327] on div at bounding box center [688, 328] width 13 height 13
click at [697, 67] on button "button" at bounding box center [698, 69] width 13 height 13
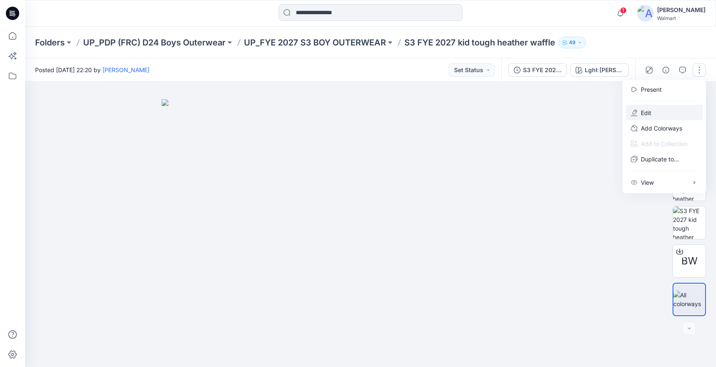
click at [643, 110] on p "Edit" at bounding box center [645, 113] width 10 height 9
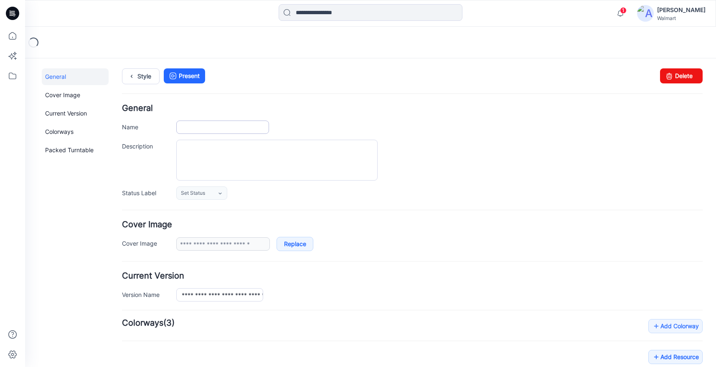
type input "**********"
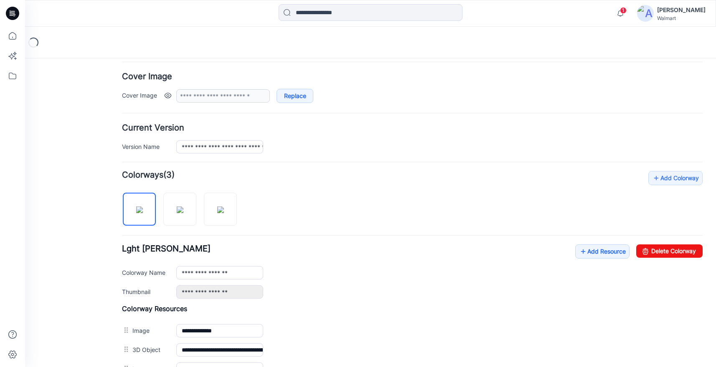
scroll to position [294, 0]
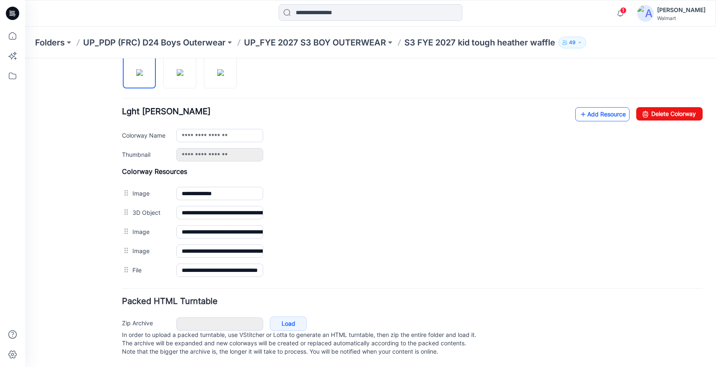
click at [589, 107] on link "Add Resource" at bounding box center [602, 114] width 54 height 14
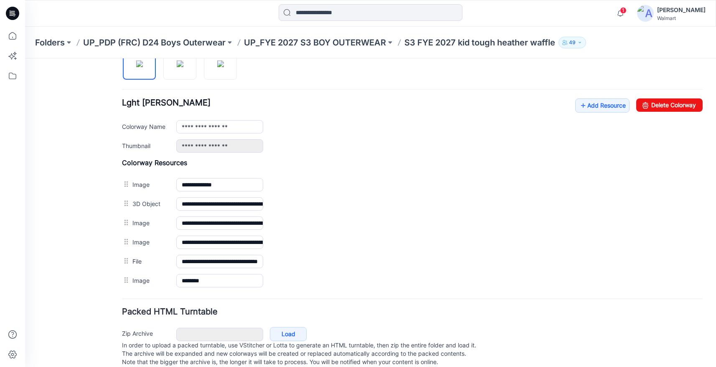
click at [402, 159] on h4 "Colorway Resources" at bounding box center [412, 163] width 580 height 8
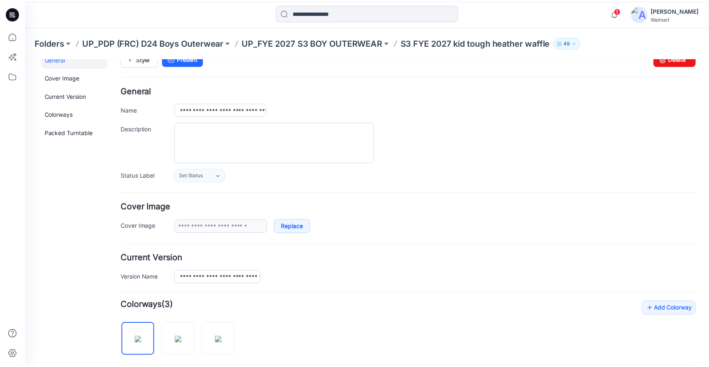
scroll to position [0, 0]
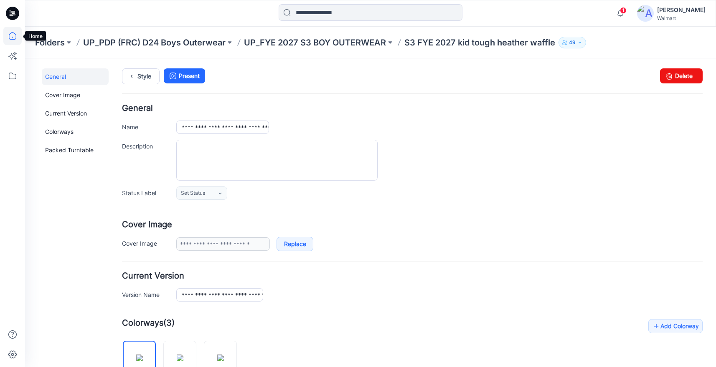
click at [13, 37] on icon at bounding box center [12, 36] width 18 height 18
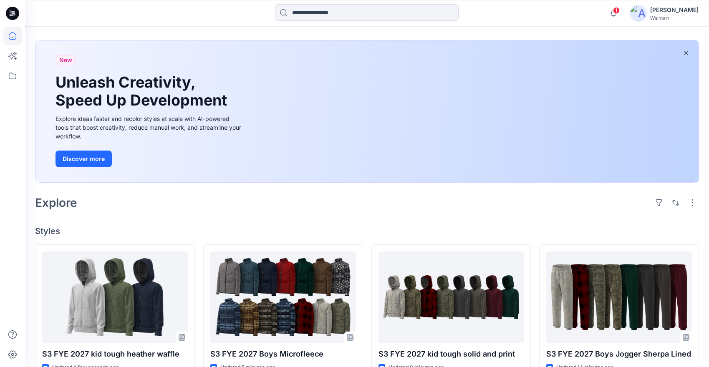
scroll to position [152, 0]
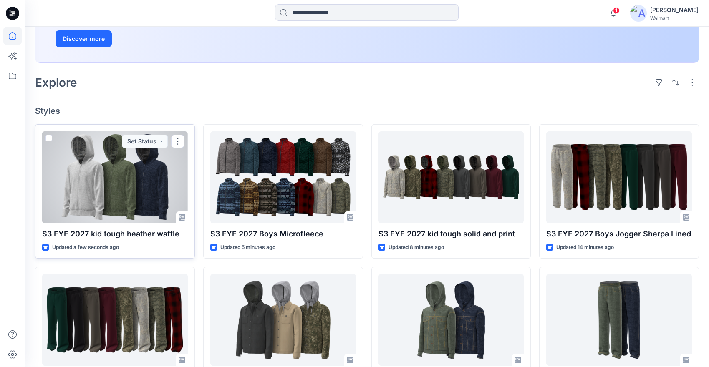
click at [130, 200] on div at bounding box center [115, 178] width 146 height 92
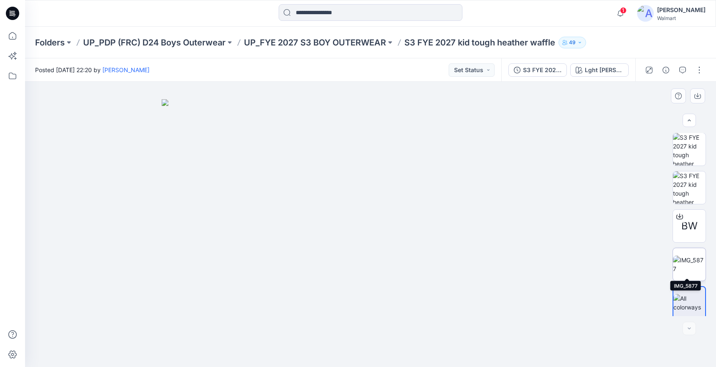
scroll to position [81, 0]
click at [693, 255] on img at bounding box center [689, 262] width 33 height 18
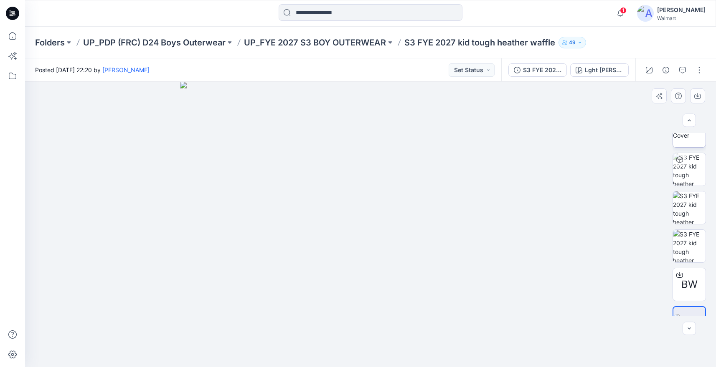
scroll to position [8, 0]
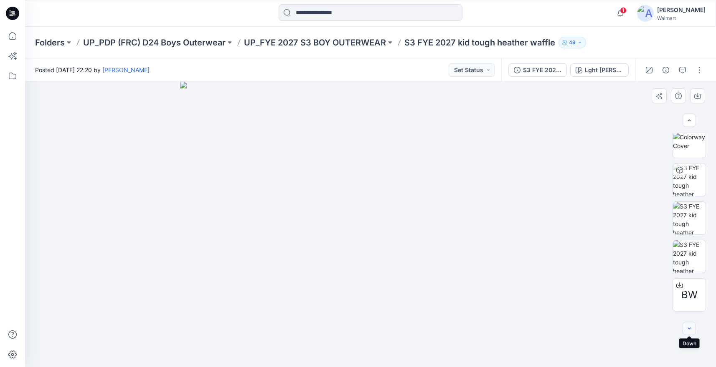
click at [687, 328] on icon "button" at bounding box center [688, 329] width 7 height 7
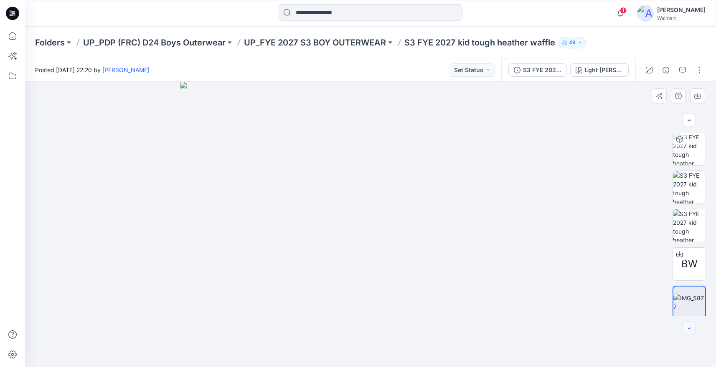
scroll to position [41, 0]
click at [690, 301] on img at bounding box center [689, 301] width 32 height 18
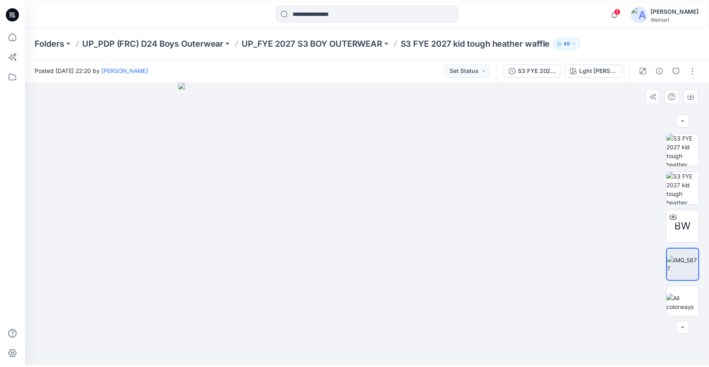
scroll to position [81, 0]
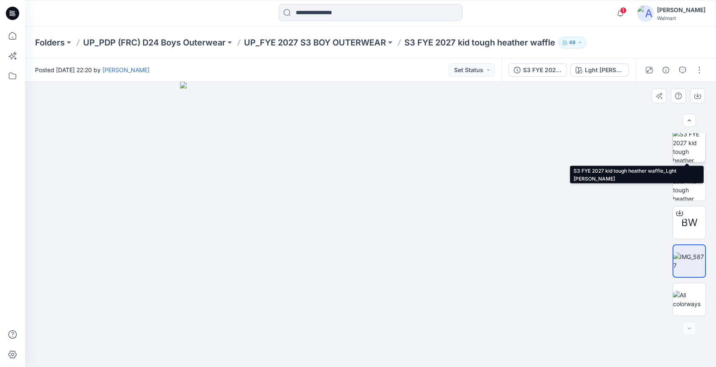
click at [688, 147] on img at bounding box center [689, 146] width 33 height 33
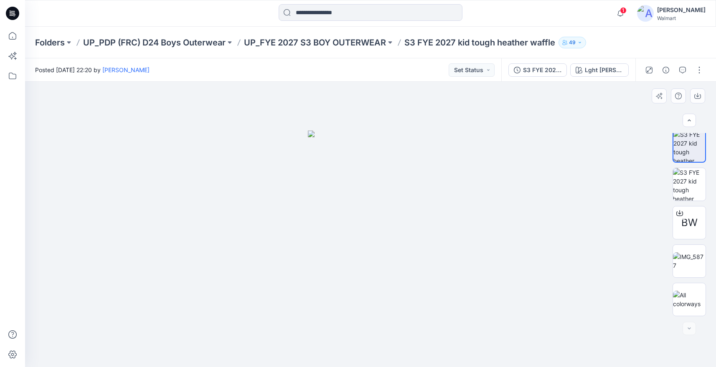
click at [179, 194] on div at bounding box center [370, 225] width 691 height 286
click at [12, 34] on icon at bounding box center [12, 36] width 18 height 18
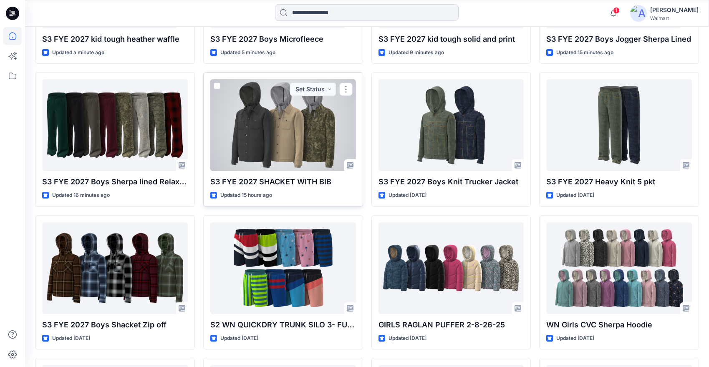
scroll to position [230, 0]
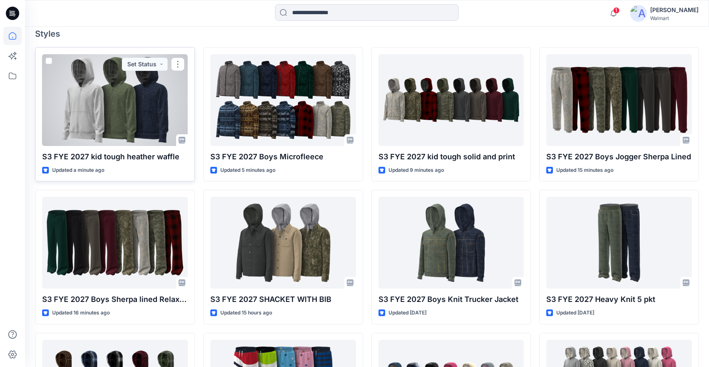
click at [117, 120] on div at bounding box center [115, 100] width 146 height 92
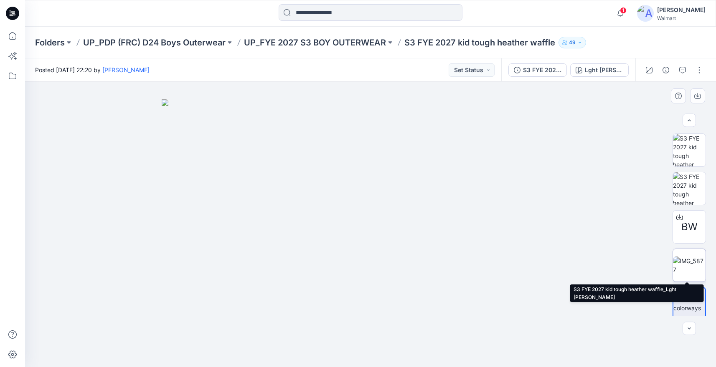
scroll to position [81, 0]
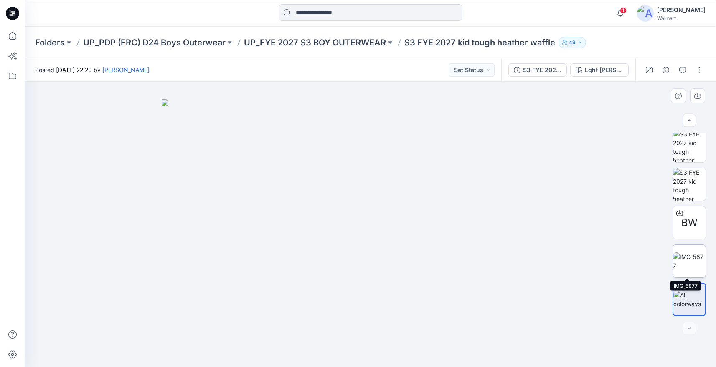
click at [686, 258] on img at bounding box center [689, 262] width 33 height 18
click at [689, 260] on img at bounding box center [689, 262] width 32 height 18
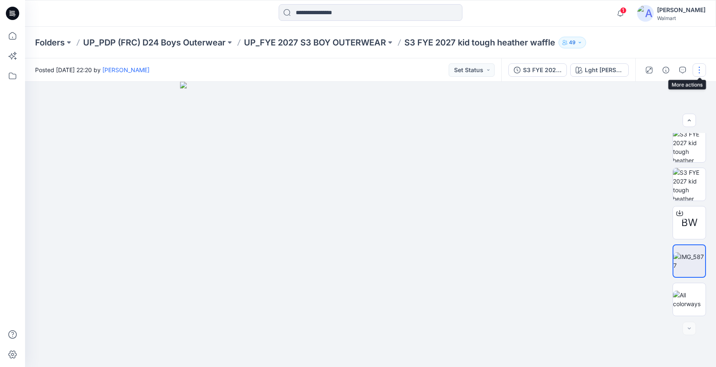
click at [699, 68] on button "button" at bounding box center [698, 69] width 13 height 13
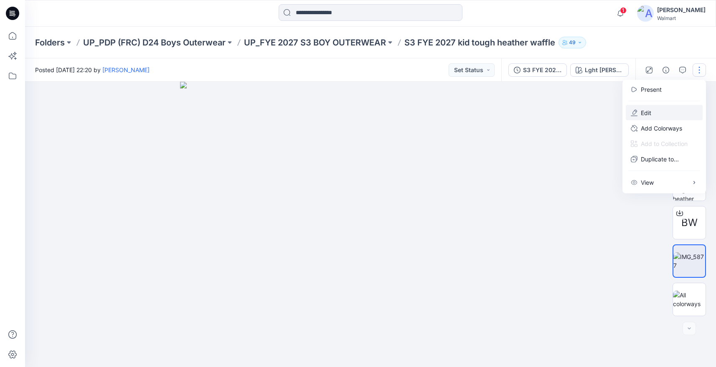
click at [650, 110] on p "Edit" at bounding box center [645, 113] width 10 height 9
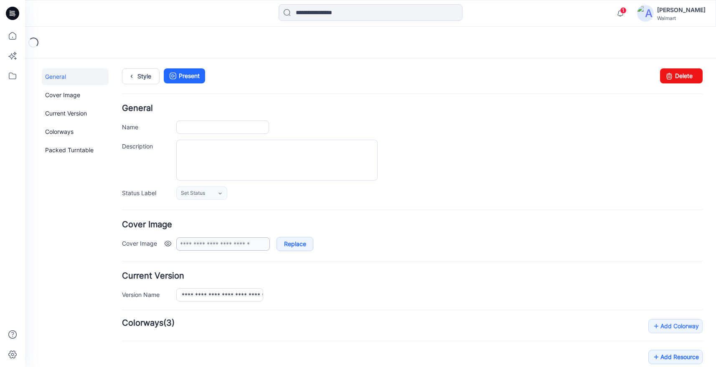
type input "**********"
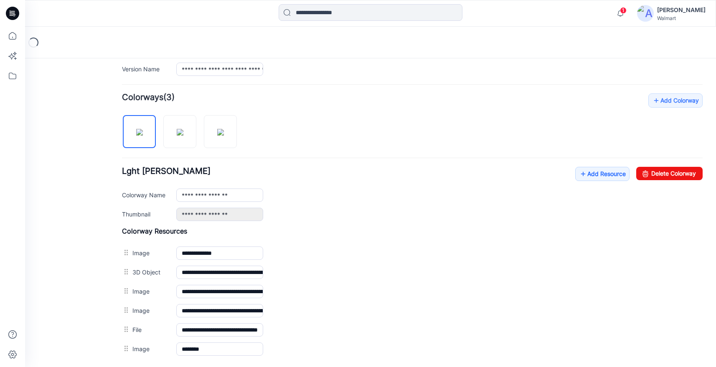
scroll to position [314, 0]
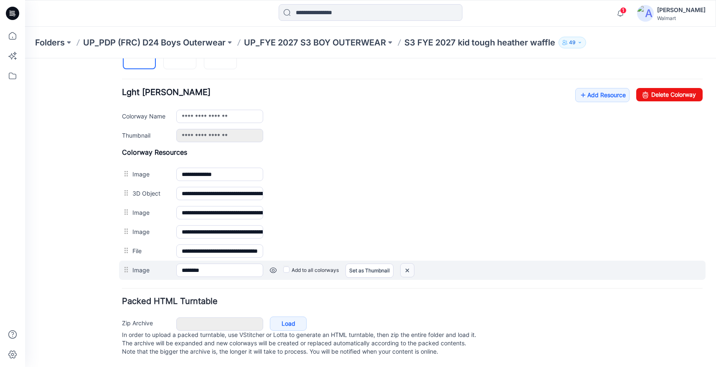
click at [410, 264] on img at bounding box center [406, 271] width 13 height 14
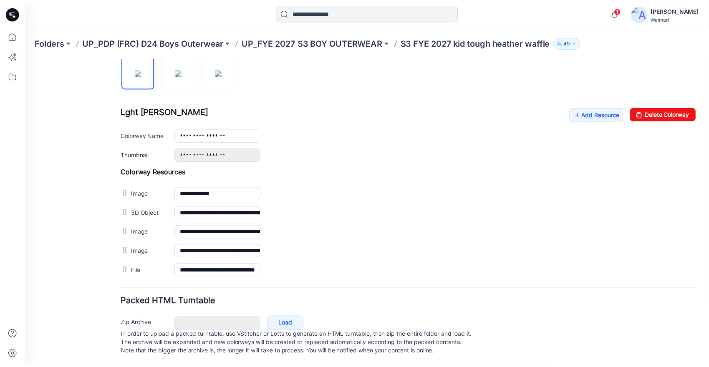
scroll to position [294, 0]
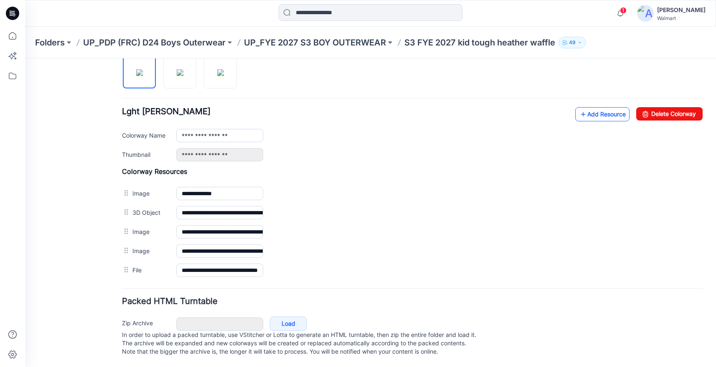
click at [598, 107] on link "Add Resource" at bounding box center [602, 114] width 54 height 14
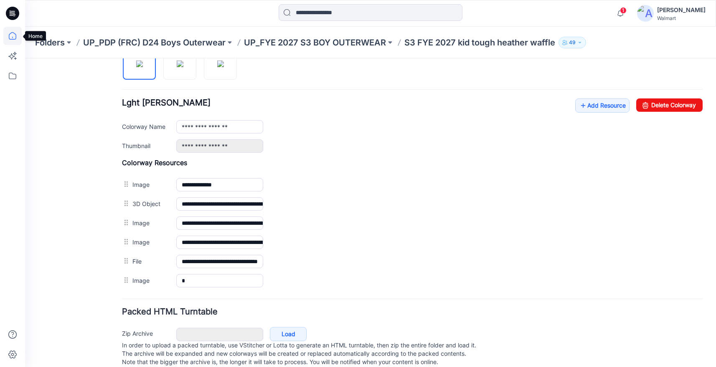
click at [11, 34] on icon at bounding box center [12, 36] width 18 height 18
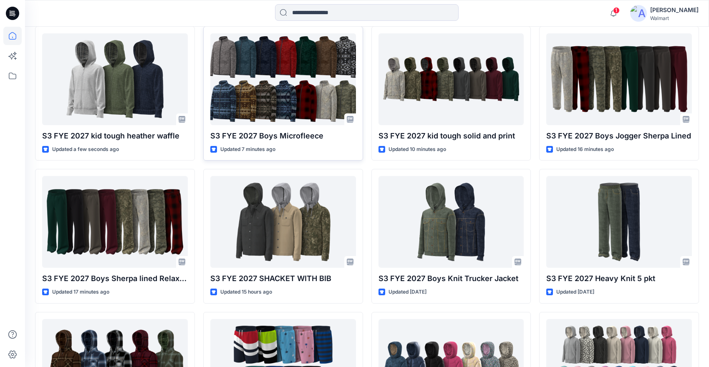
scroll to position [257, 0]
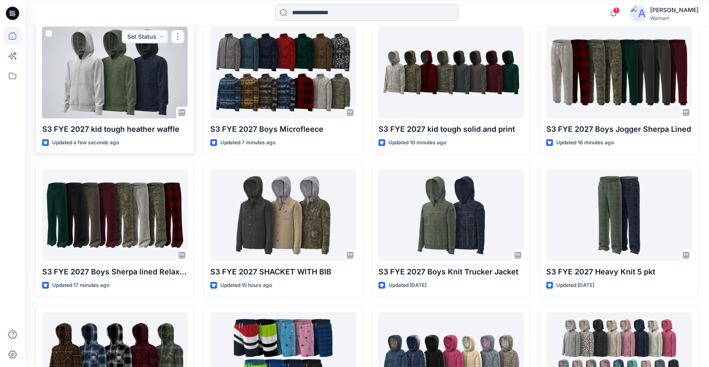
click at [130, 103] on div at bounding box center [115, 73] width 146 height 92
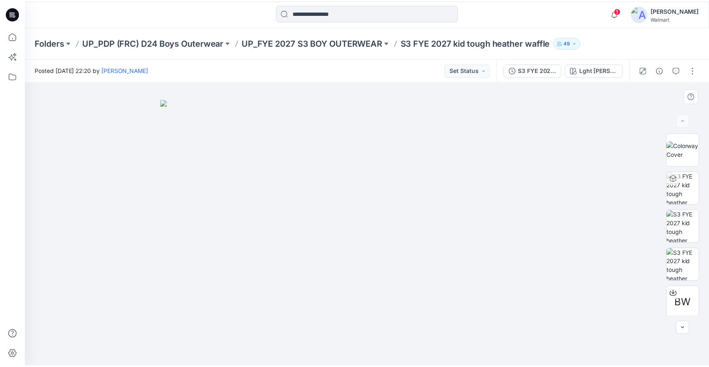
scroll to position [81, 0]
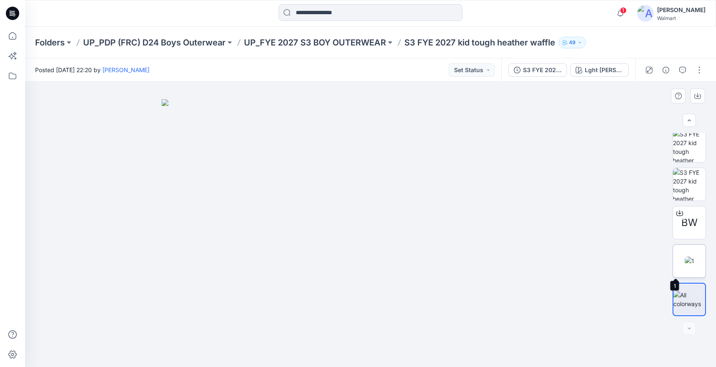
click at [694, 260] on img at bounding box center [689, 261] width 10 height 9
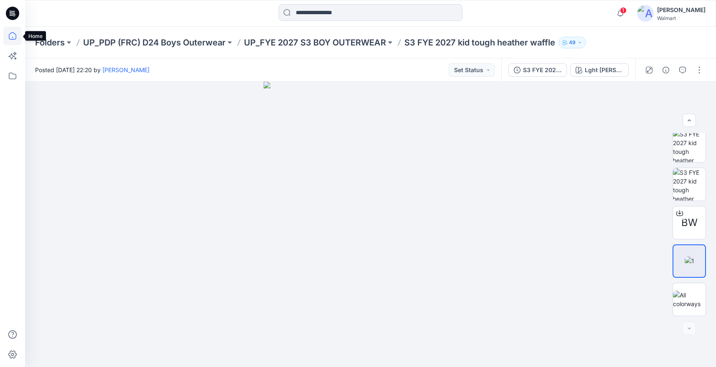
click at [12, 36] on icon at bounding box center [12, 36] width 18 height 18
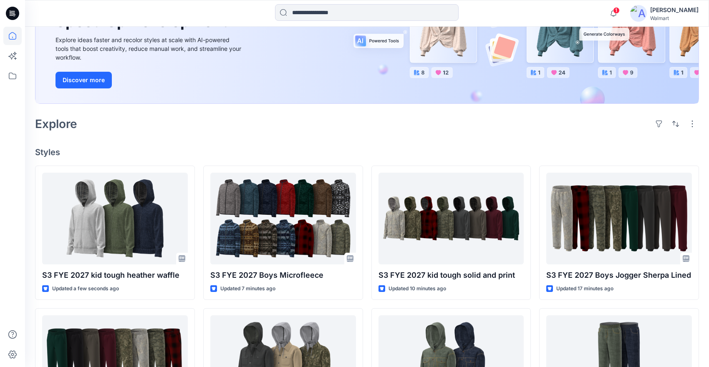
scroll to position [251, 0]
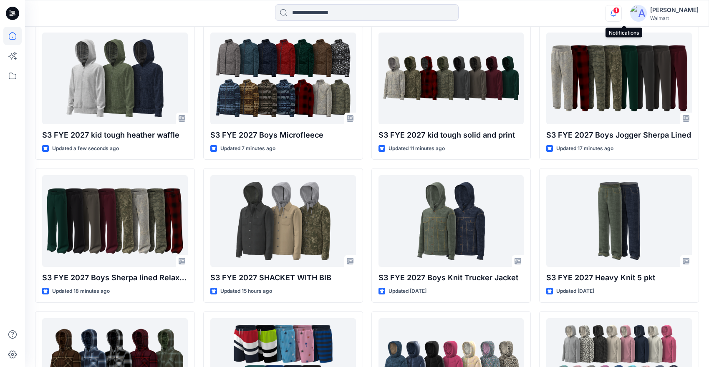
click at [622, 14] on icon "button" at bounding box center [614, 13] width 16 height 17
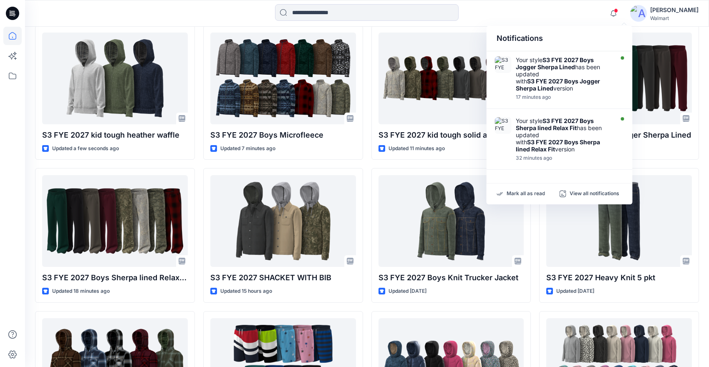
click at [480, 13] on div at bounding box center [367, 13] width 342 height 18
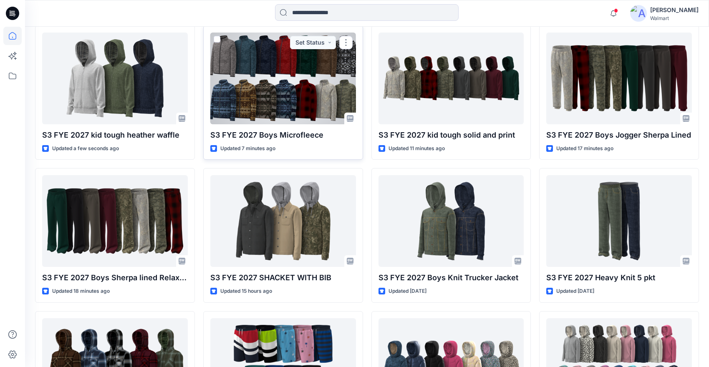
click at [248, 88] on div at bounding box center [283, 79] width 146 height 92
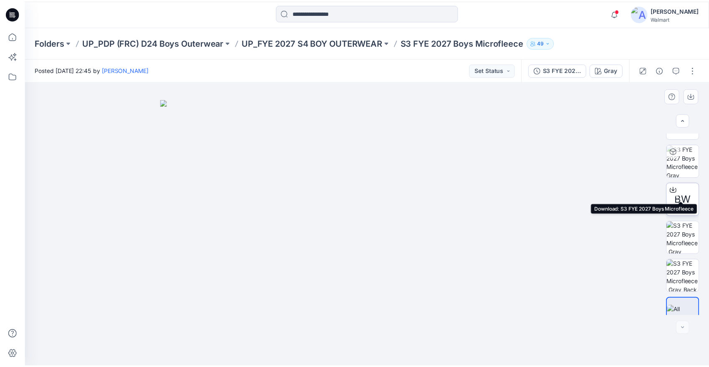
scroll to position [42, 0]
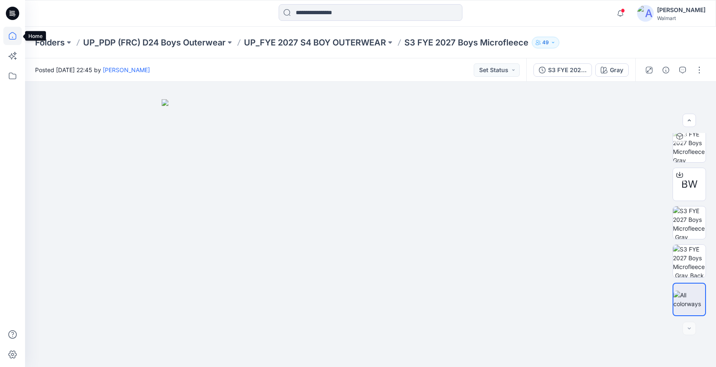
click at [14, 34] on icon at bounding box center [12, 36] width 18 height 18
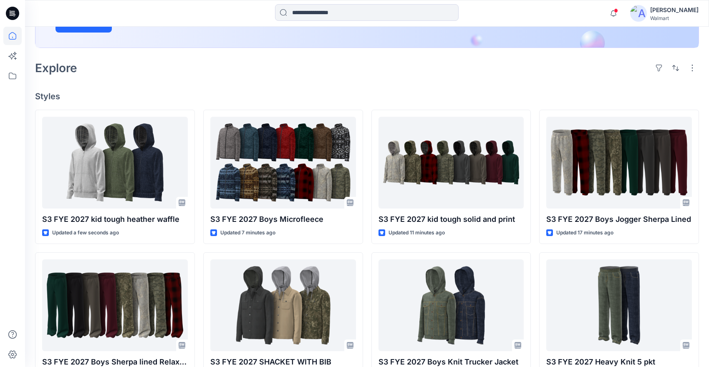
scroll to position [242, 0]
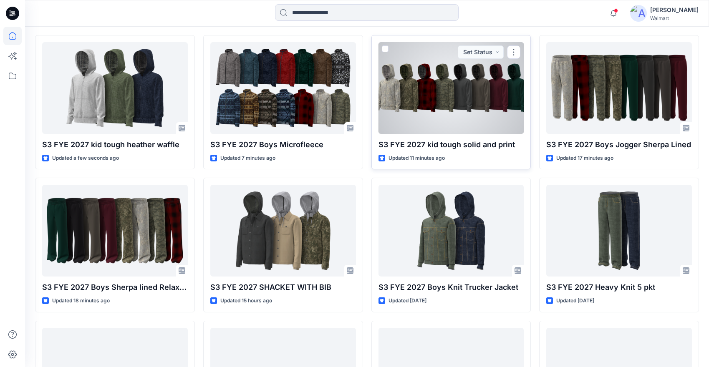
click at [426, 95] on div at bounding box center [452, 88] width 146 height 92
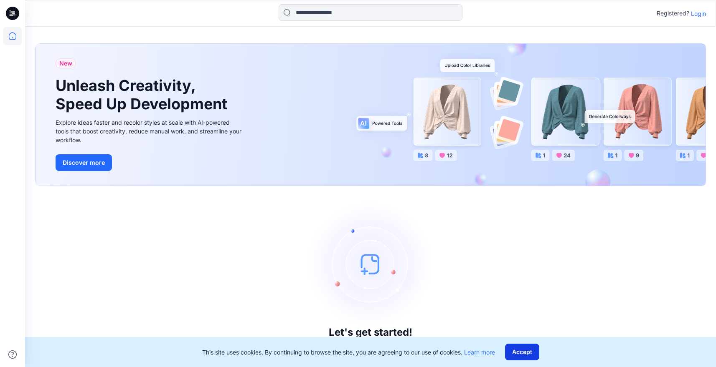
click at [526, 350] on button "Accept" at bounding box center [522, 352] width 34 height 17
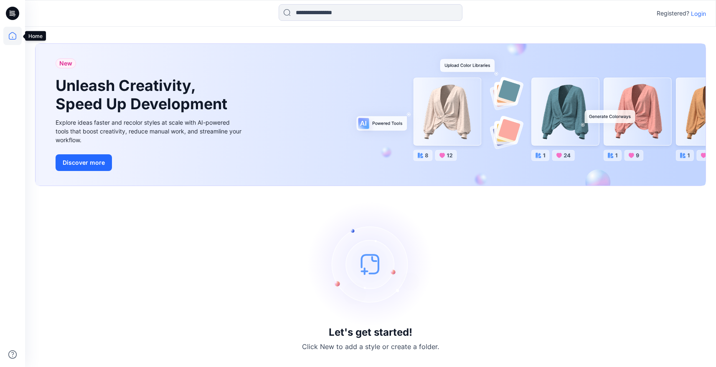
click at [9, 35] on icon at bounding box center [13, 36] width 8 height 8
click at [699, 13] on p "Login" at bounding box center [698, 13] width 15 height 9
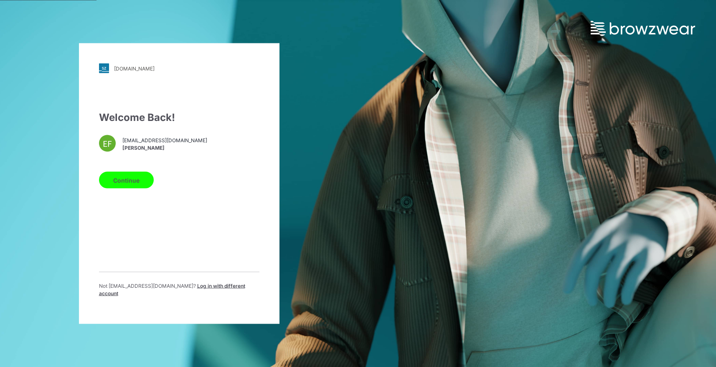
click at [142, 183] on button "Continue" at bounding box center [126, 180] width 55 height 17
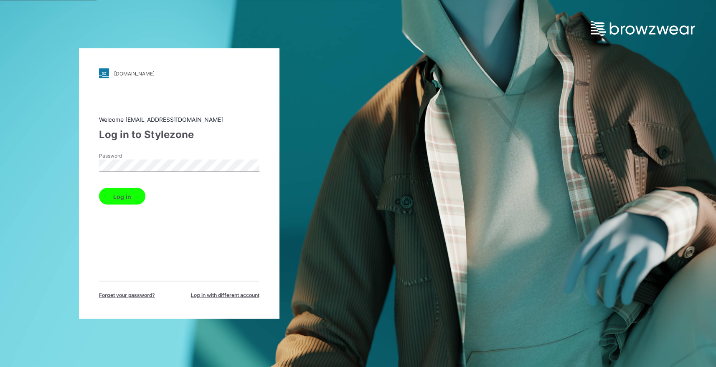
click at [129, 196] on button "Log in" at bounding box center [122, 196] width 46 height 17
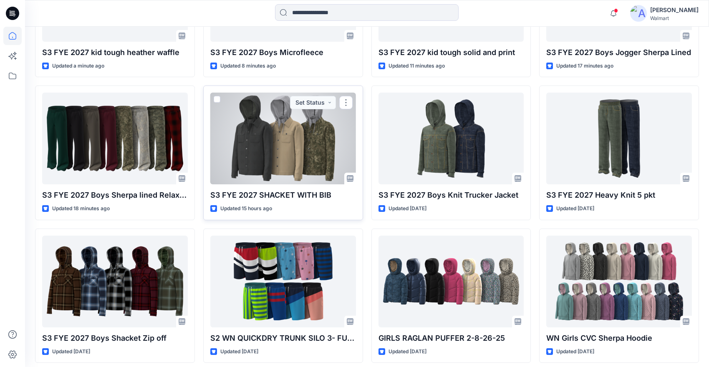
scroll to position [338, 0]
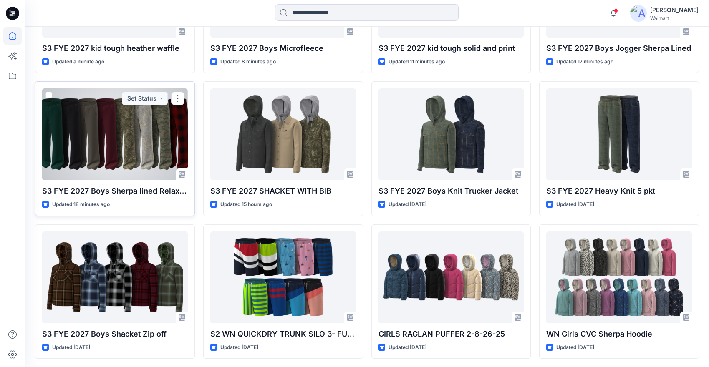
click at [134, 149] on div at bounding box center [115, 135] width 146 height 92
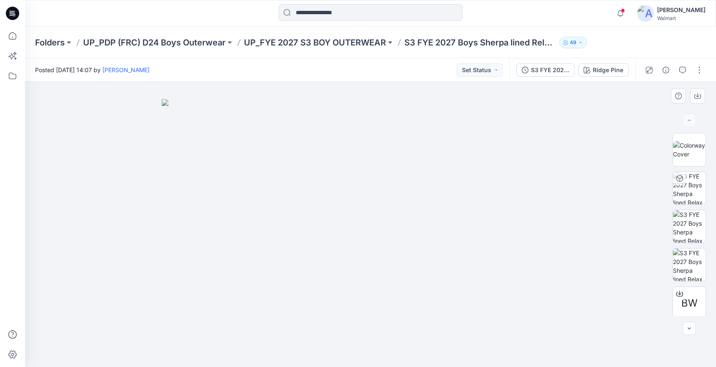
scroll to position [42, 0]
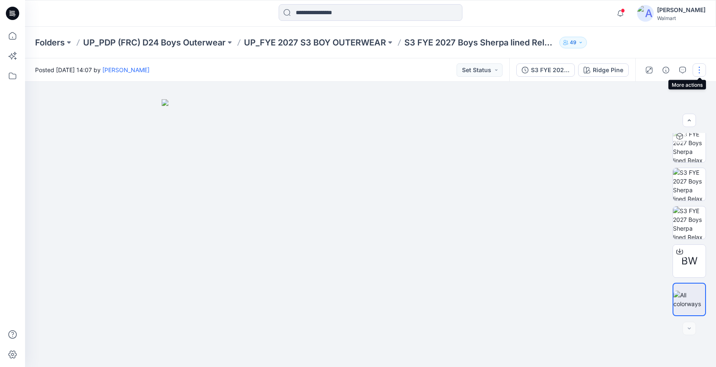
click at [701, 69] on button "button" at bounding box center [698, 69] width 13 height 13
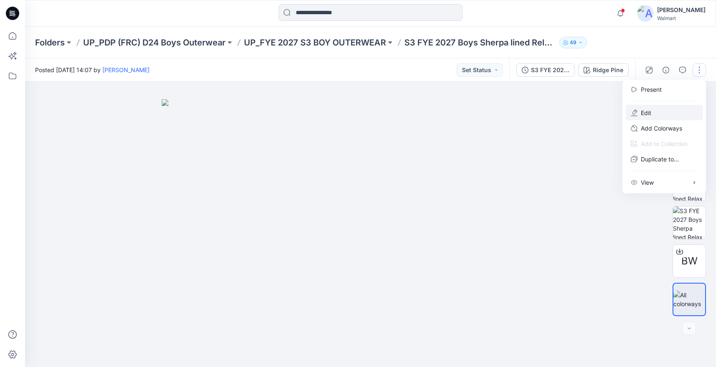
click at [660, 114] on button "Edit" at bounding box center [663, 112] width 77 height 15
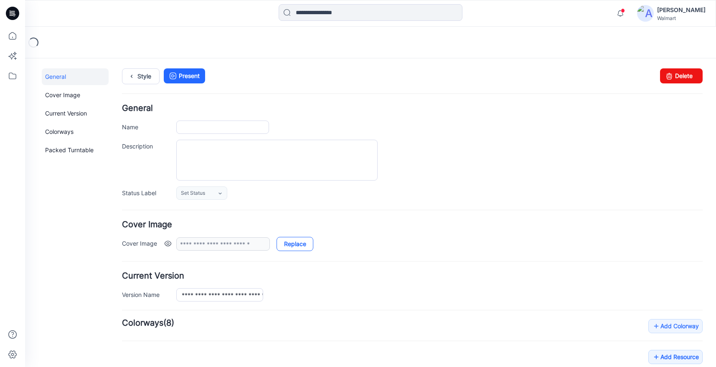
type input "**********"
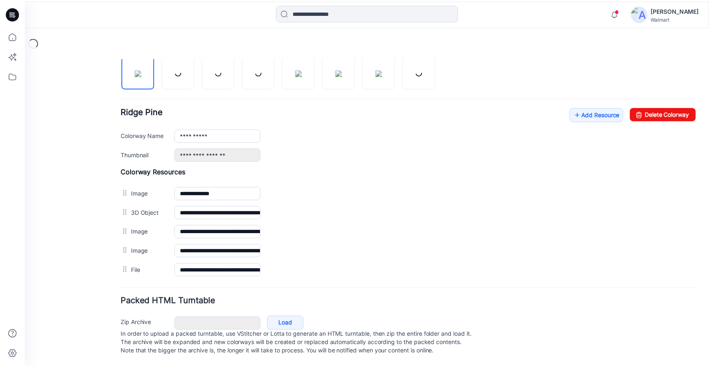
scroll to position [294, 0]
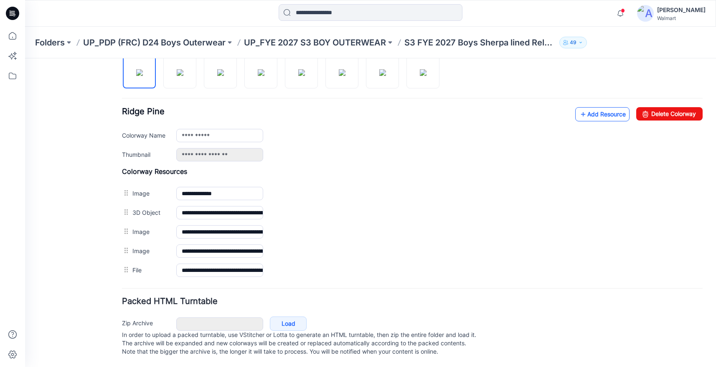
click at [593, 109] on link "Add Resource" at bounding box center [602, 114] width 54 height 14
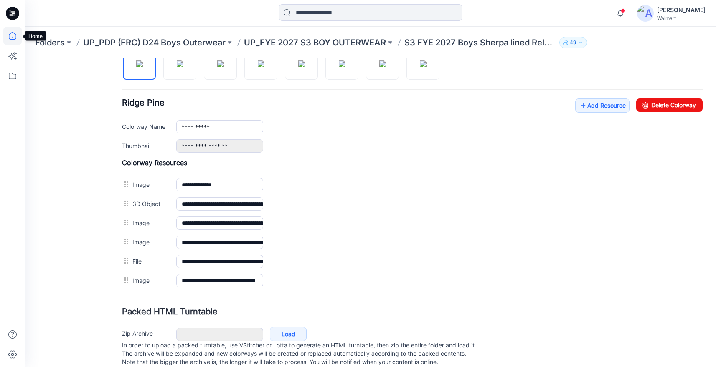
click at [15, 40] on icon at bounding box center [12, 36] width 18 height 18
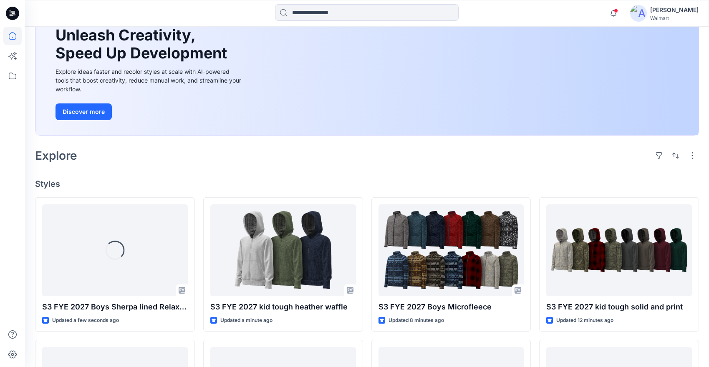
scroll to position [86, 0]
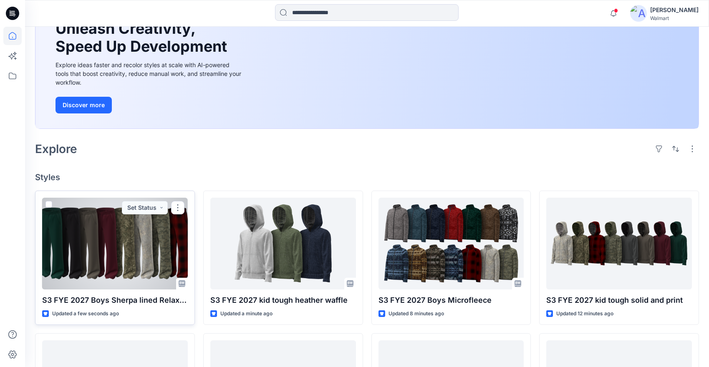
click at [128, 241] on div at bounding box center [115, 244] width 146 height 92
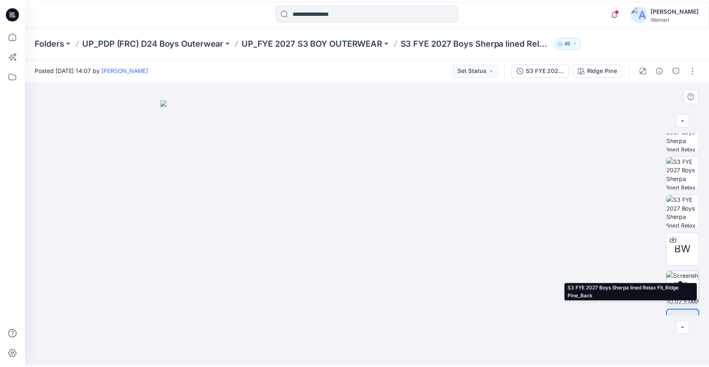
scroll to position [81, 0]
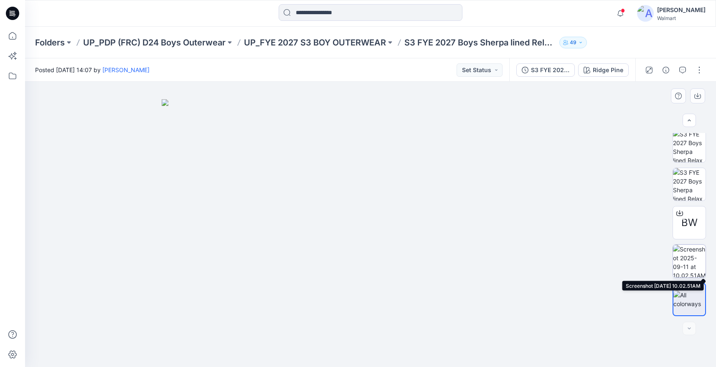
click at [690, 254] on img at bounding box center [689, 261] width 33 height 33
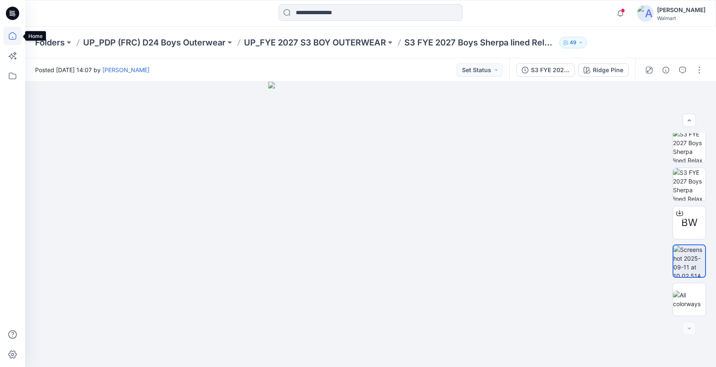
click at [16, 39] on icon at bounding box center [12, 36] width 18 height 18
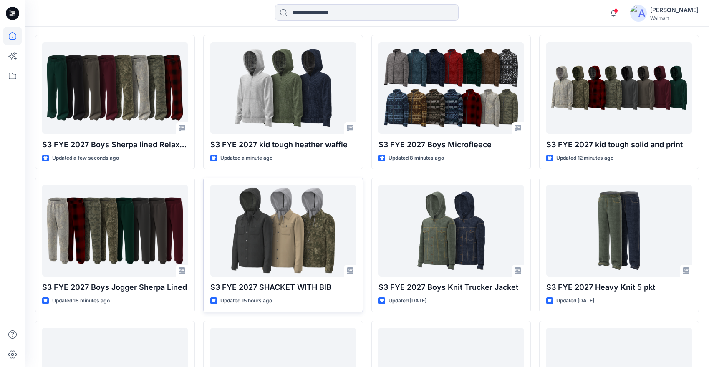
scroll to position [267, 0]
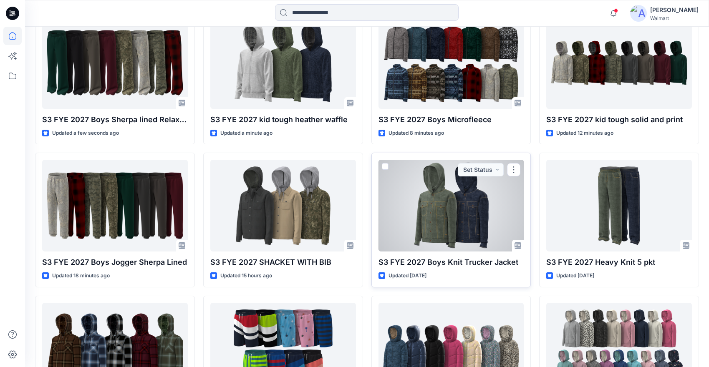
click at [433, 215] on div at bounding box center [452, 206] width 146 height 92
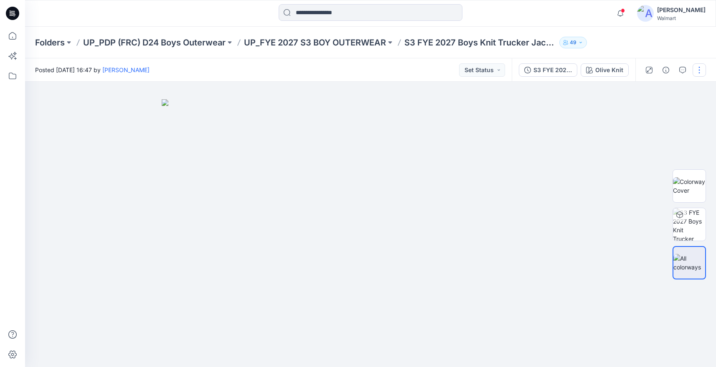
click at [701, 68] on button "button" at bounding box center [698, 69] width 13 height 13
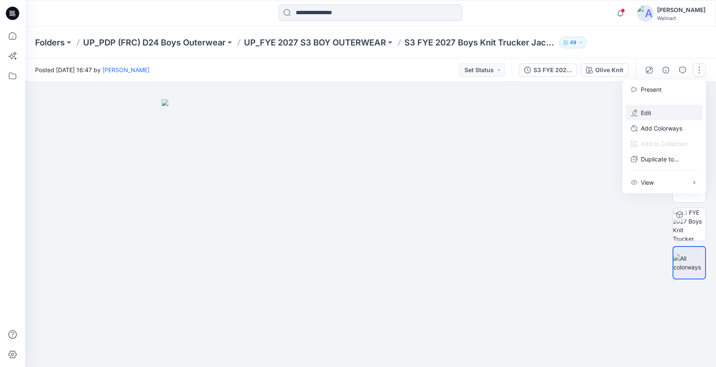
click at [640, 112] on p "Edit" at bounding box center [645, 113] width 10 height 9
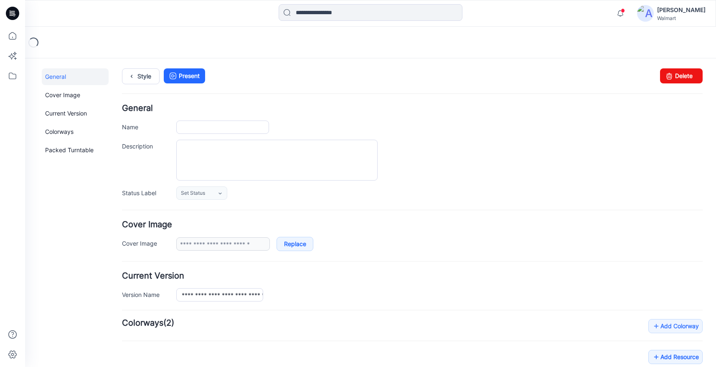
type input "**********"
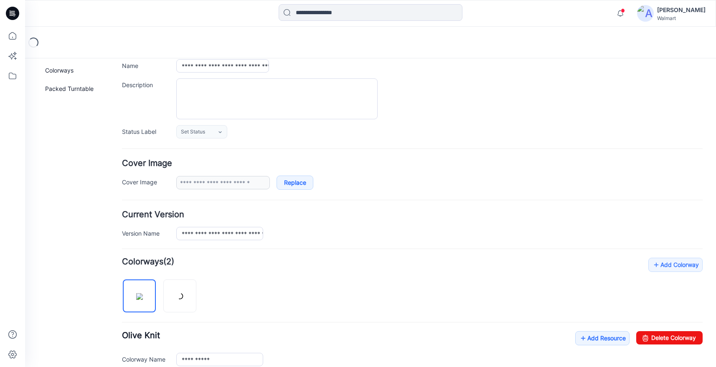
scroll to position [237, 0]
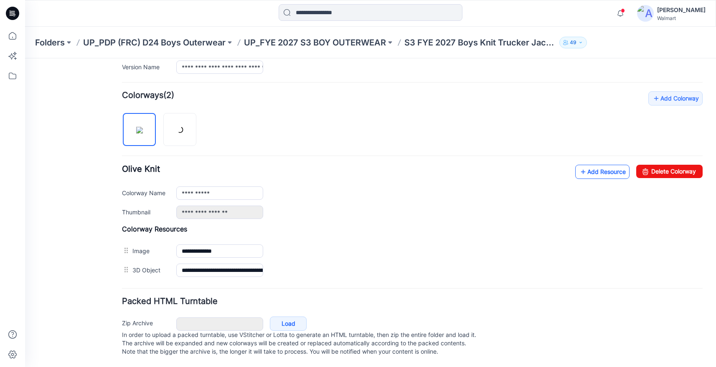
click at [586, 169] on link "Add Resource" at bounding box center [602, 172] width 54 height 14
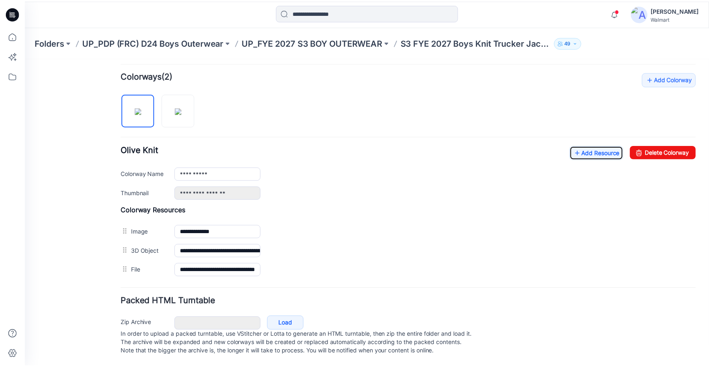
scroll to position [256, 0]
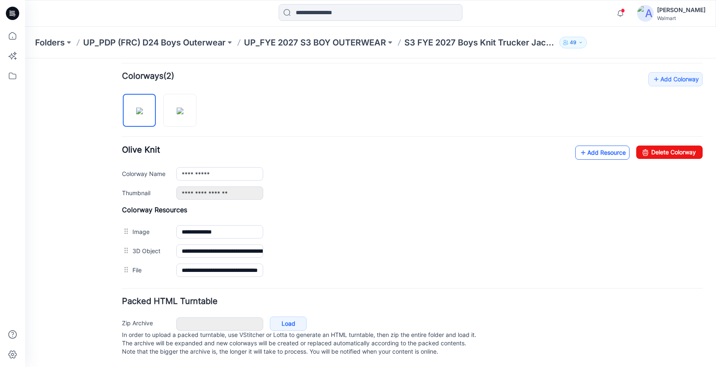
click at [598, 146] on link "Add Resource" at bounding box center [602, 153] width 54 height 14
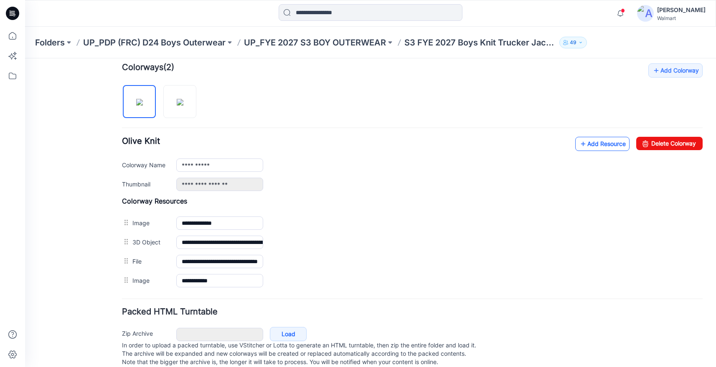
click at [592, 147] on link "Add Resource" at bounding box center [602, 144] width 54 height 14
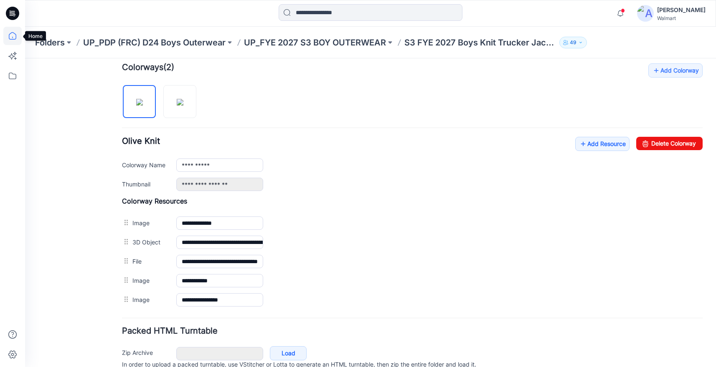
click at [11, 34] on icon at bounding box center [12, 36] width 18 height 18
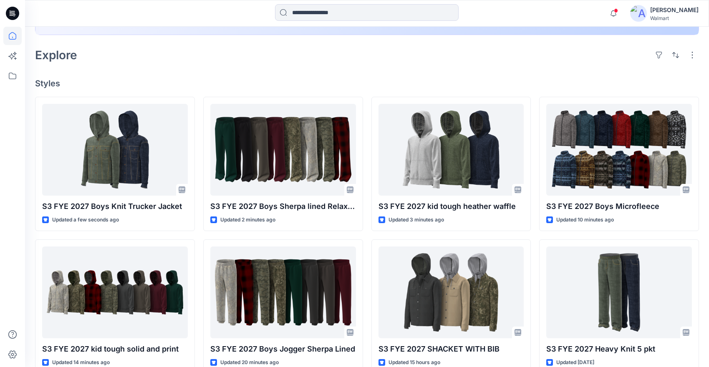
scroll to position [233, 0]
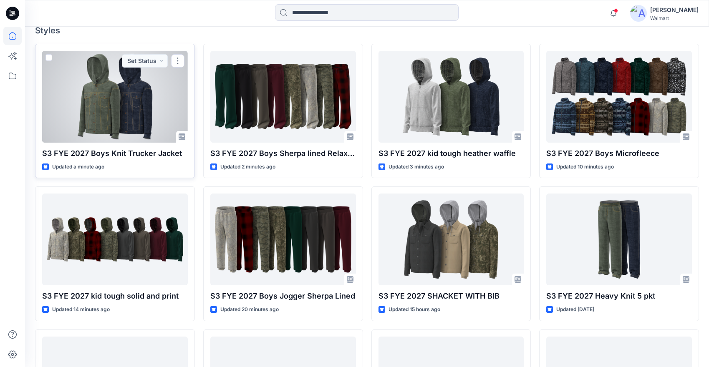
click at [106, 96] on div at bounding box center [115, 97] width 146 height 92
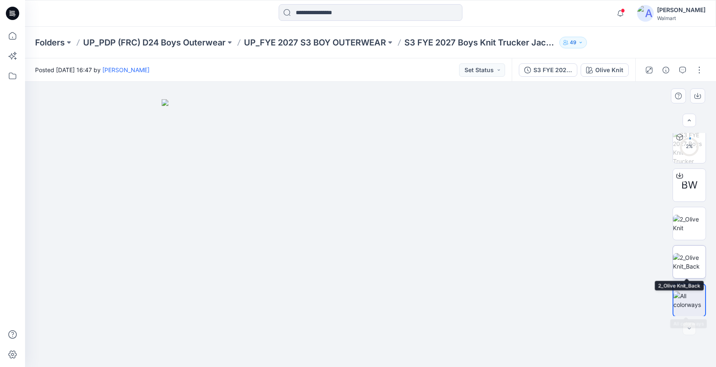
scroll to position [42, 0]
click at [701, 67] on button "button" at bounding box center [698, 69] width 13 height 13
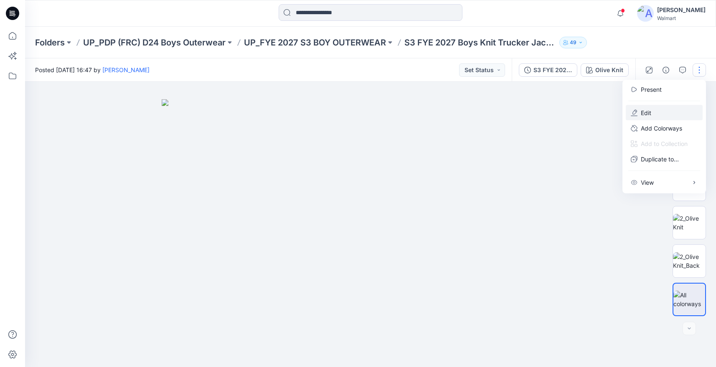
click at [650, 114] on p "Edit" at bounding box center [645, 113] width 10 height 9
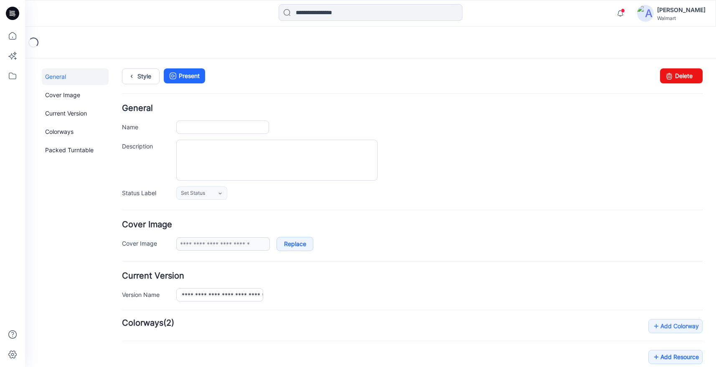
type input "**********"
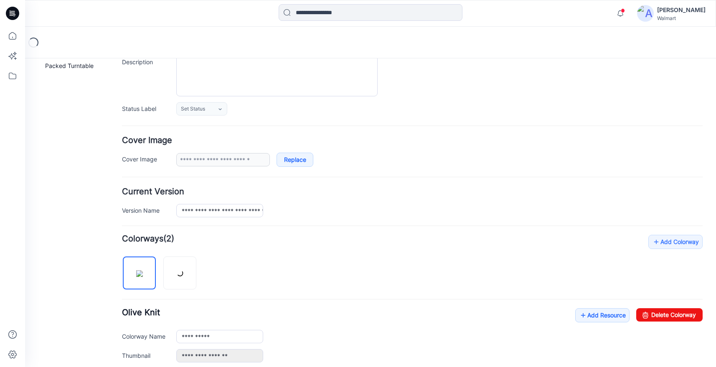
scroll to position [294, 0]
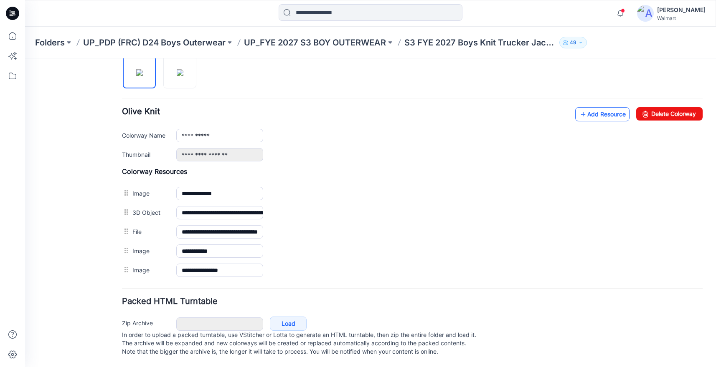
click at [587, 107] on link "Add Resource" at bounding box center [602, 114] width 54 height 14
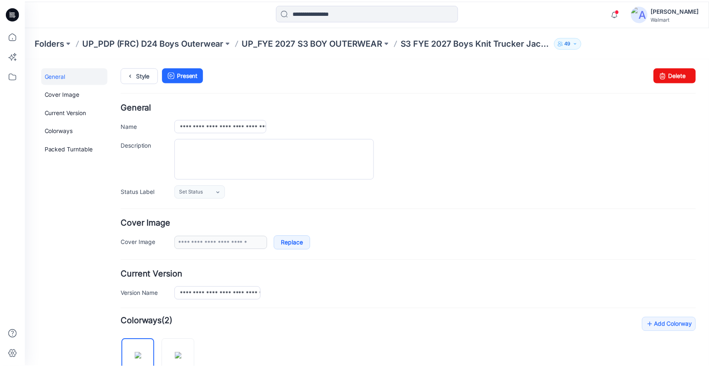
scroll to position [0, 0]
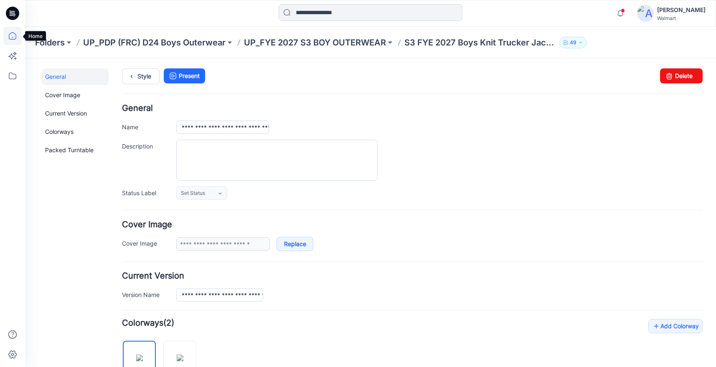
click at [11, 34] on icon at bounding box center [12, 36] width 18 height 18
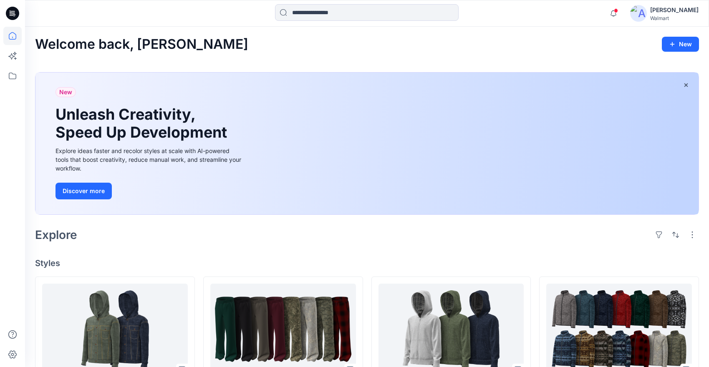
scroll to position [144, 0]
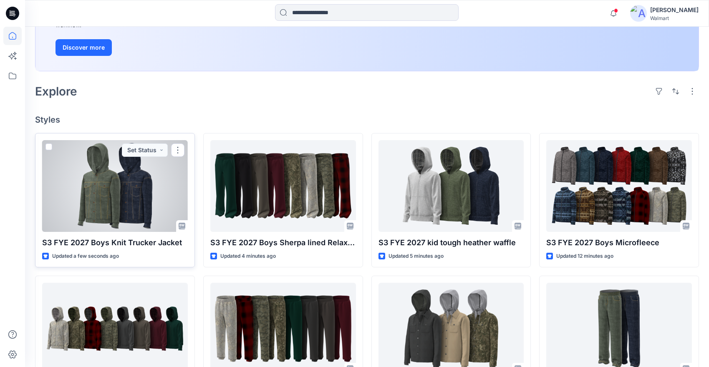
click at [111, 203] on div at bounding box center [115, 186] width 146 height 92
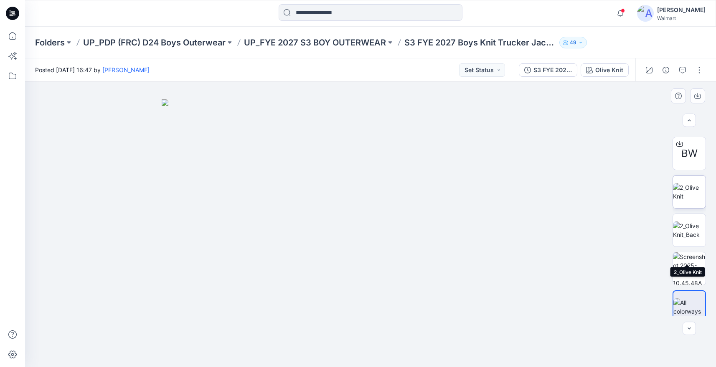
scroll to position [81, 0]
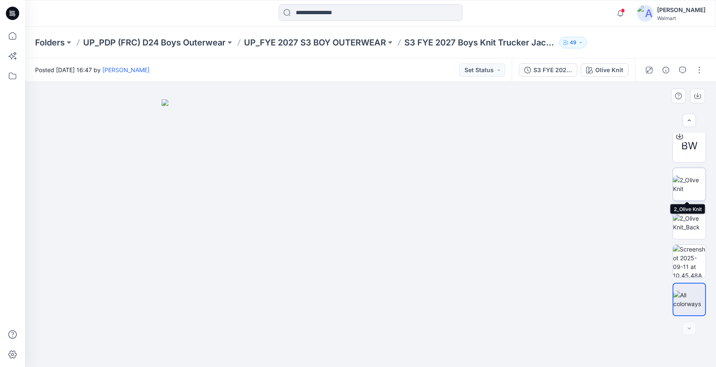
click at [691, 184] on img at bounding box center [689, 185] width 33 height 18
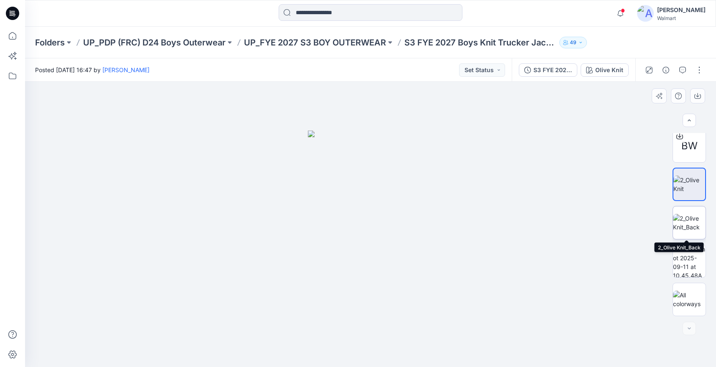
click at [691, 218] on img at bounding box center [689, 223] width 33 height 18
click at [688, 193] on img at bounding box center [689, 185] width 33 height 18
click at [685, 221] on img at bounding box center [689, 223] width 33 height 18
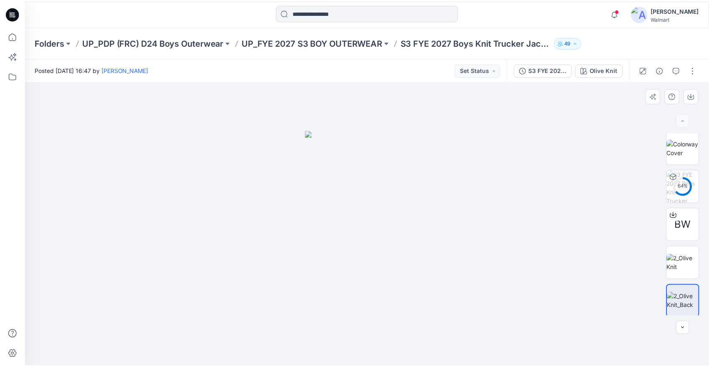
scroll to position [0, 0]
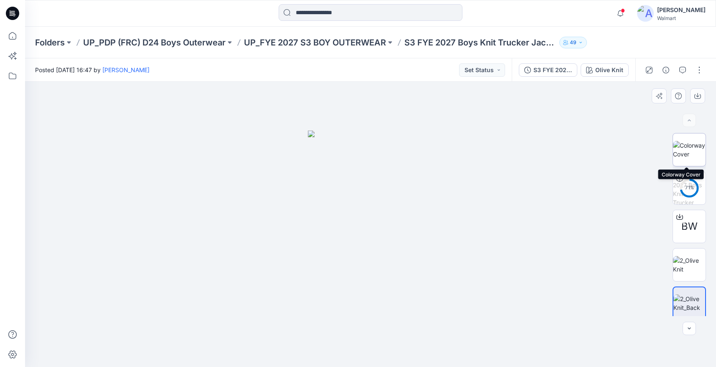
click at [692, 148] on img at bounding box center [689, 150] width 33 height 18
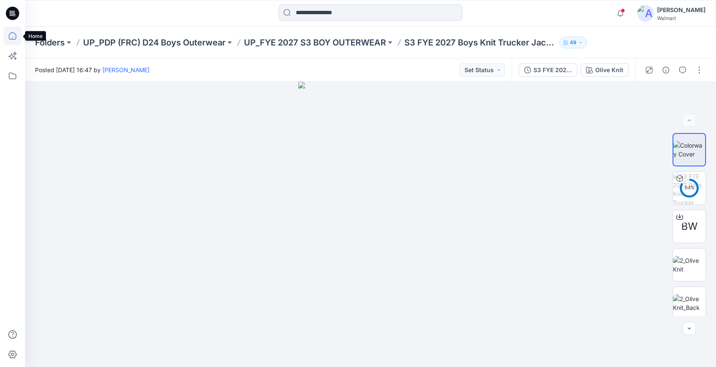
click at [11, 38] on icon at bounding box center [12, 36] width 18 height 18
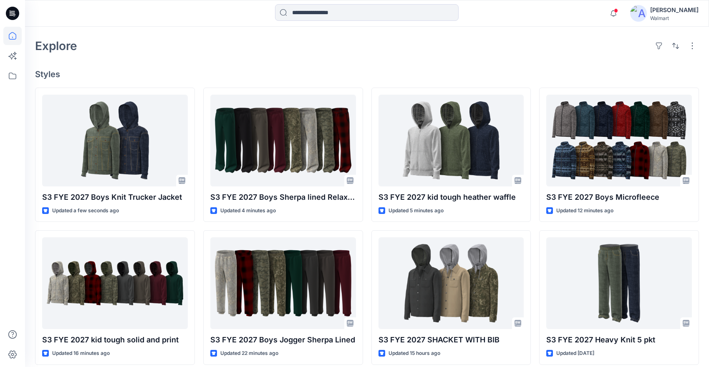
scroll to position [224, 0]
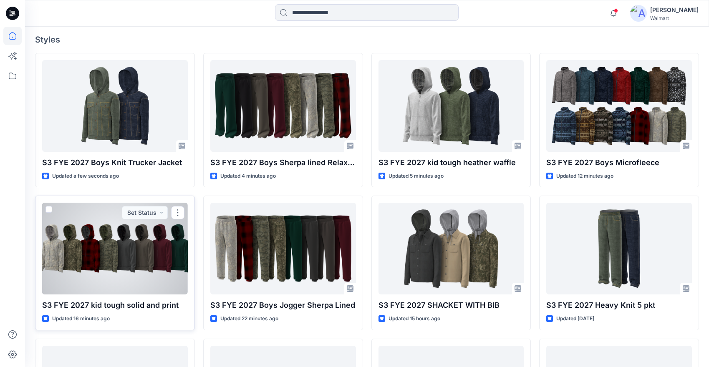
click at [87, 268] on div at bounding box center [115, 249] width 146 height 92
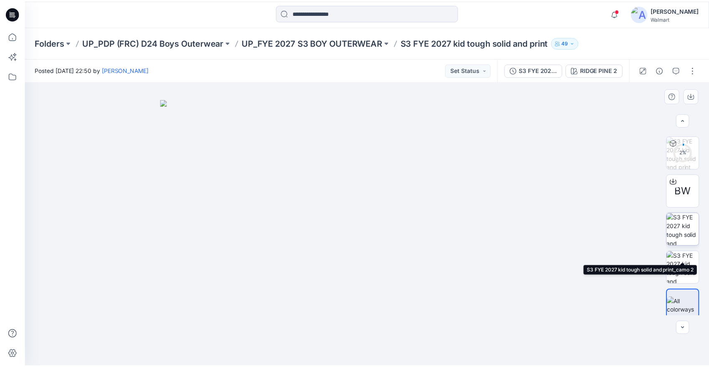
scroll to position [42, 0]
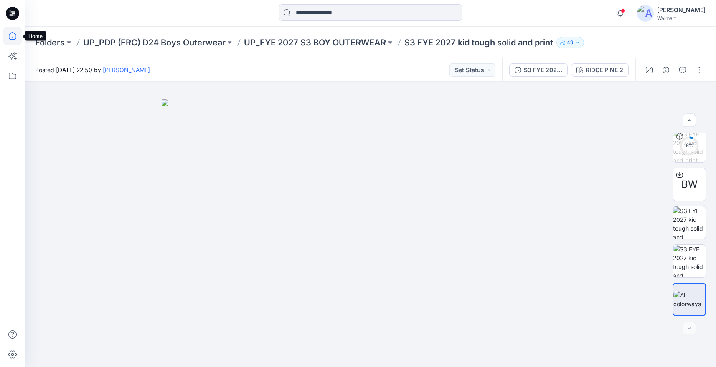
click at [10, 38] on icon at bounding box center [12, 36] width 18 height 18
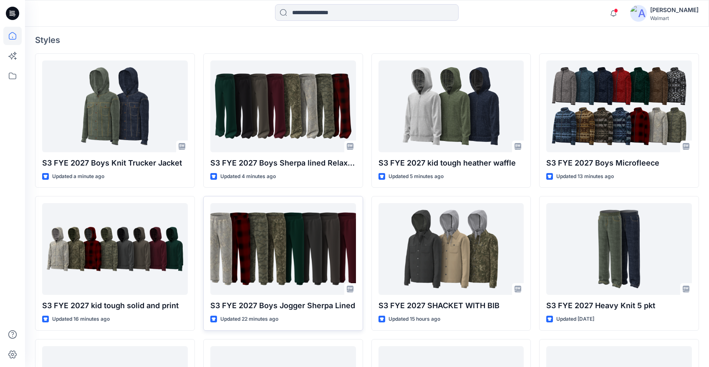
scroll to position [254, 0]
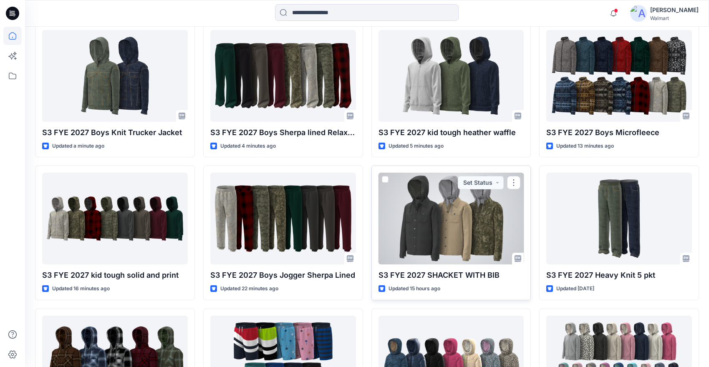
click at [476, 228] on div at bounding box center [452, 219] width 146 height 92
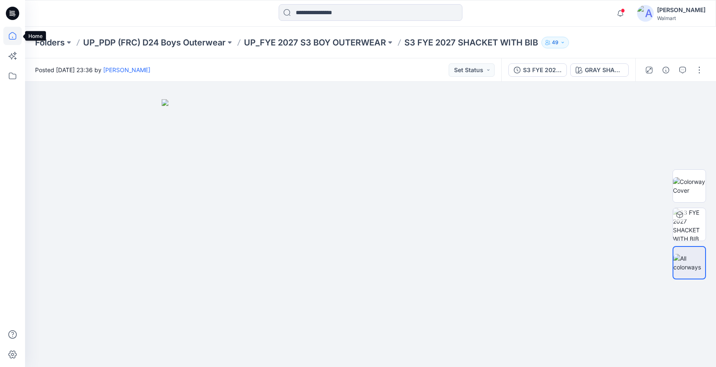
click at [10, 35] on icon at bounding box center [12, 36] width 18 height 18
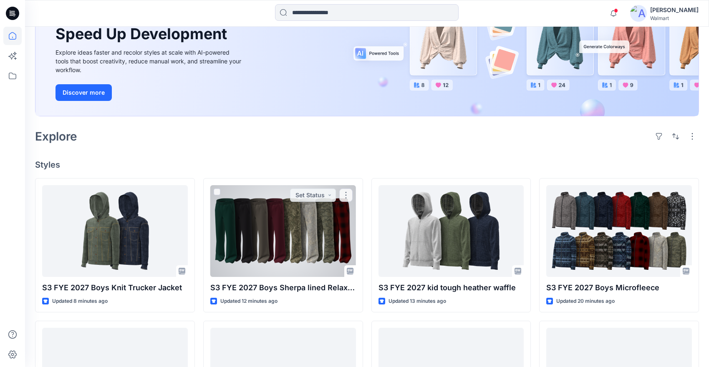
scroll to position [197, 0]
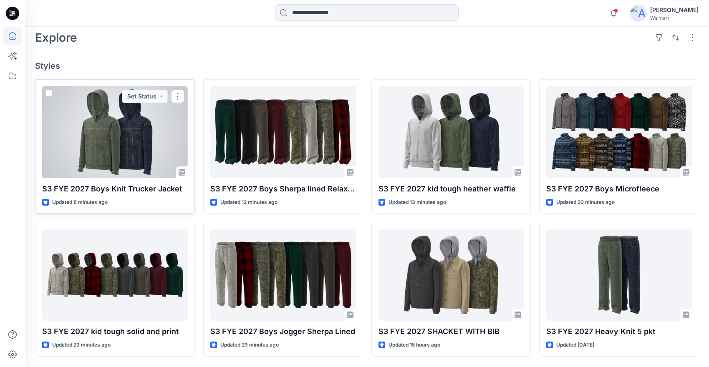
click at [137, 143] on div at bounding box center [115, 132] width 146 height 92
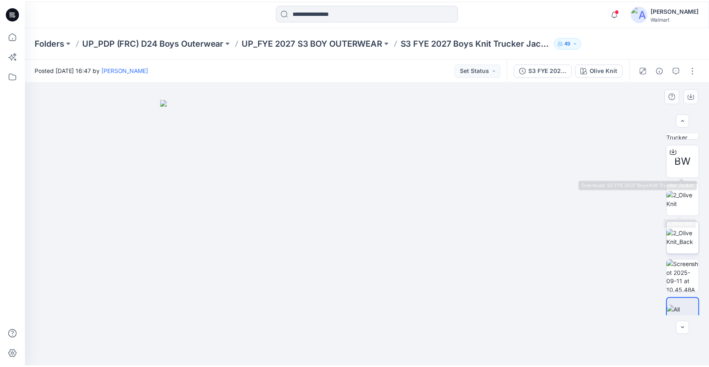
scroll to position [81, 0]
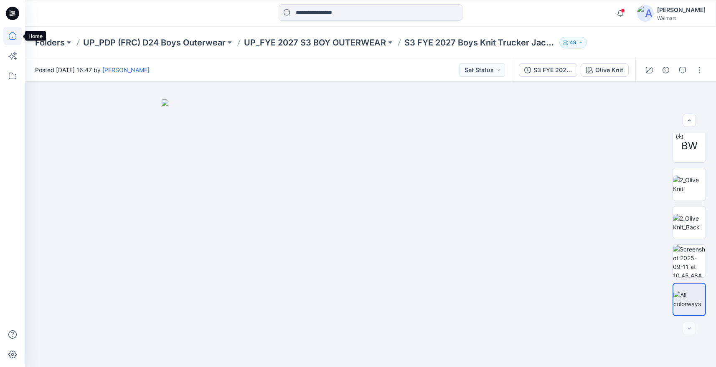
click at [12, 36] on icon at bounding box center [12, 36] width 18 height 18
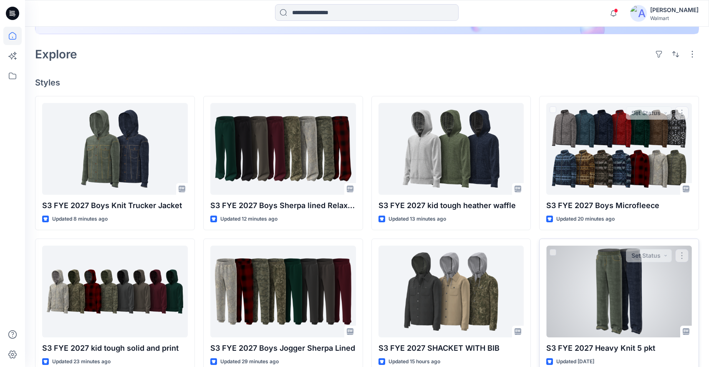
scroll to position [232, 0]
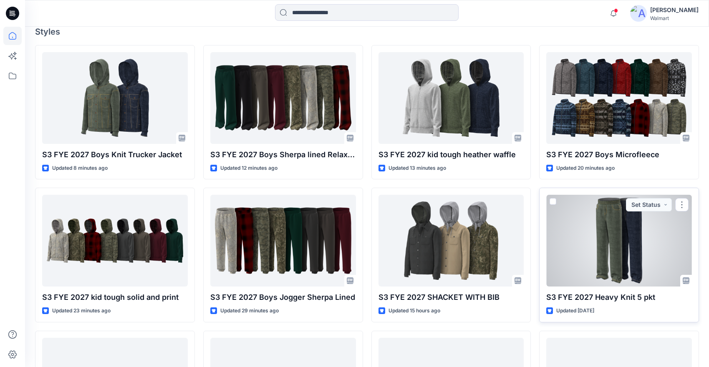
click at [616, 260] on div at bounding box center [619, 241] width 146 height 92
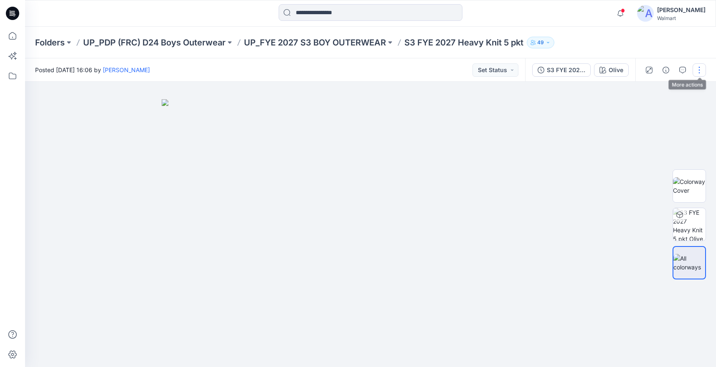
click at [701, 67] on button "button" at bounding box center [698, 69] width 13 height 13
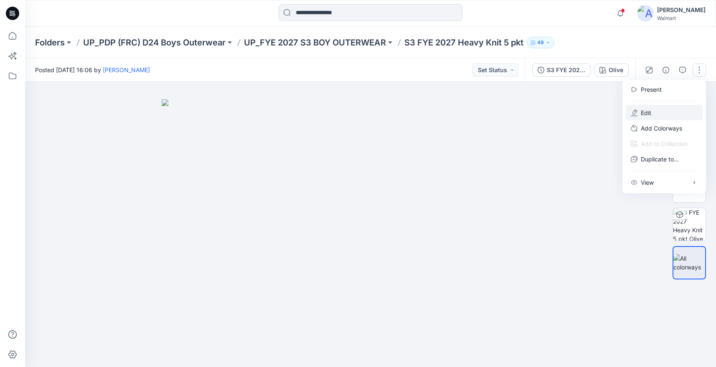
click at [656, 111] on button "Edit" at bounding box center [663, 112] width 77 height 15
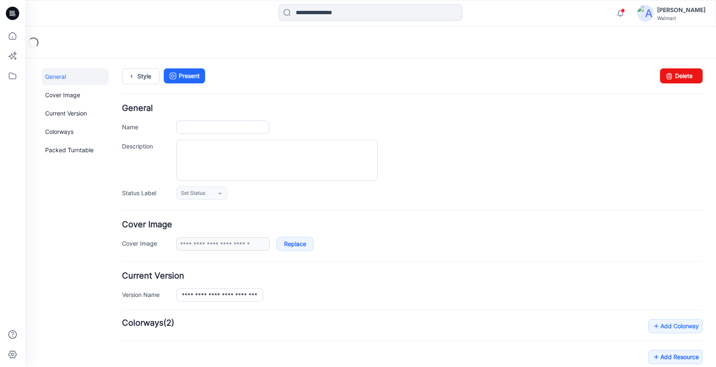
type input "**********"
type input "*****"
type input "**********"
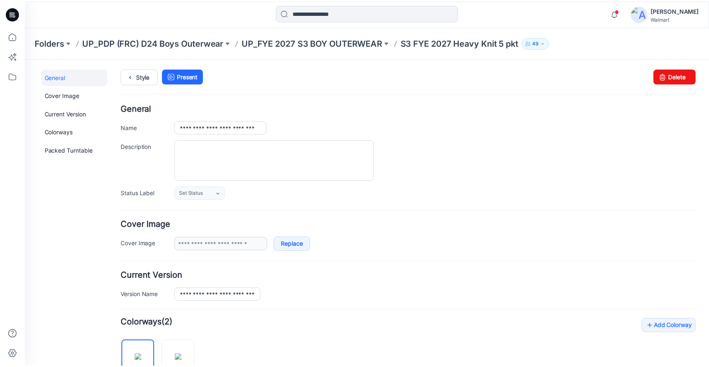
scroll to position [237, 0]
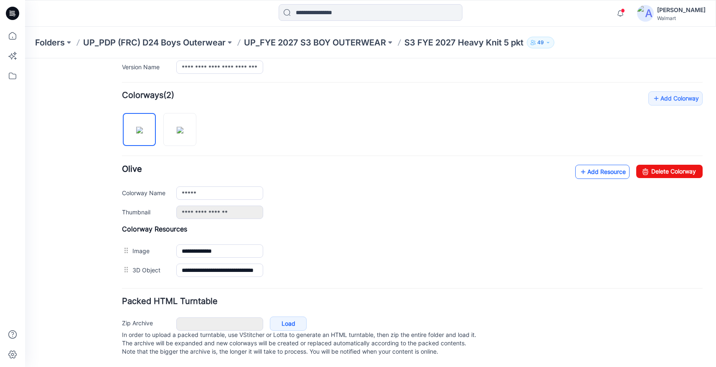
click at [602, 168] on link "Add Resource" at bounding box center [602, 172] width 54 height 14
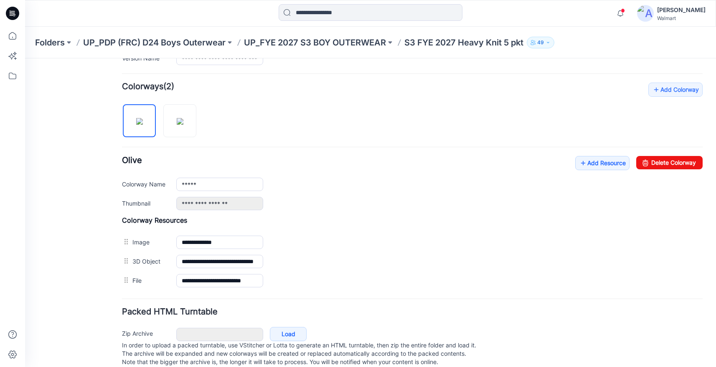
click at [431, 221] on h4 "Colorway Resources" at bounding box center [412, 220] width 580 height 8
click at [598, 164] on link "Add Resource" at bounding box center [602, 163] width 54 height 14
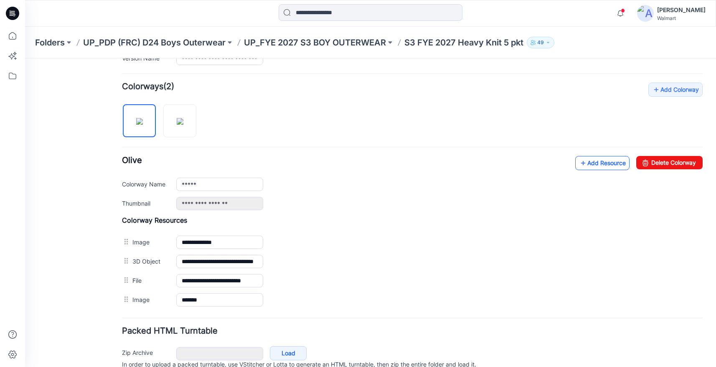
click at [593, 166] on link "Add Resource" at bounding box center [602, 163] width 54 height 14
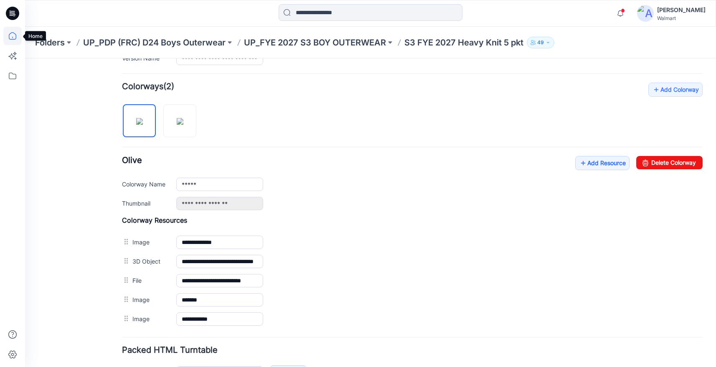
click at [18, 37] on icon at bounding box center [12, 36] width 18 height 18
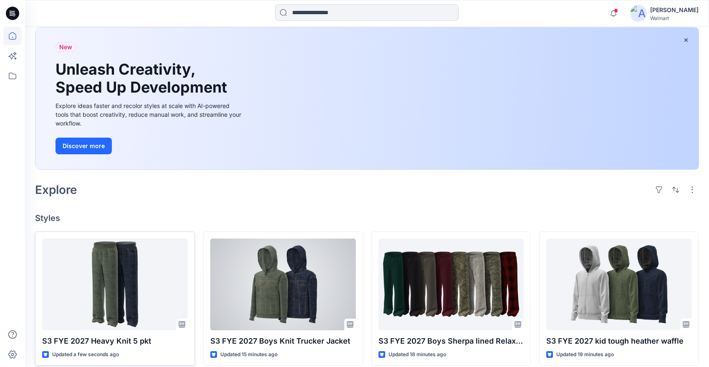
scroll to position [56, 0]
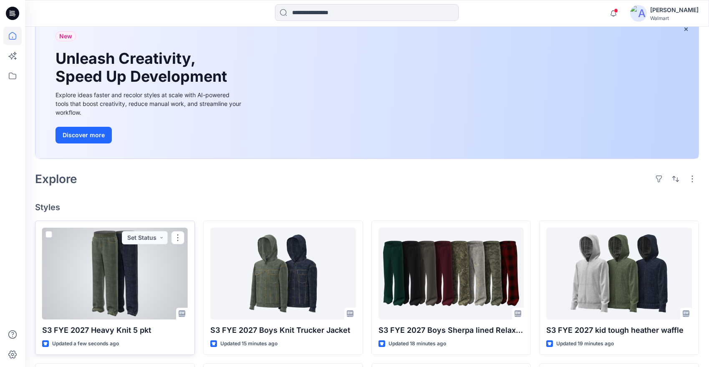
click at [145, 269] on div at bounding box center [115, 274] width 146 height 92
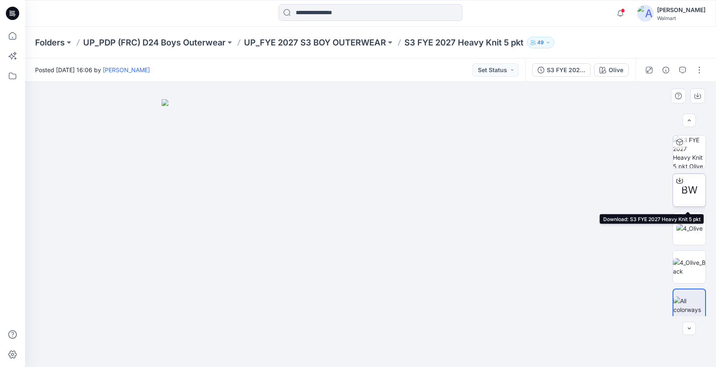
scroll to position [42, 0]
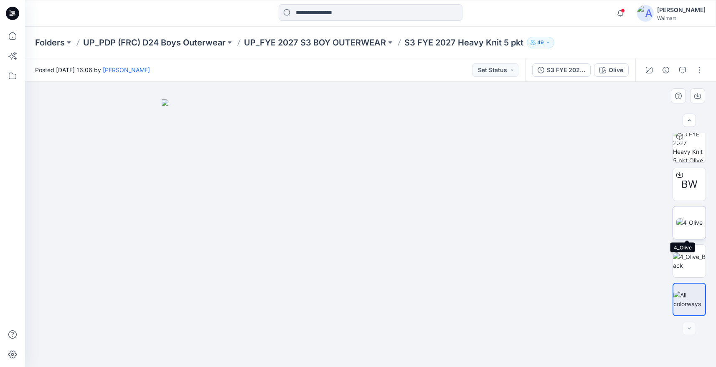
click at [693, 218] on img at bounding box center [689, 222] width 26 height 9
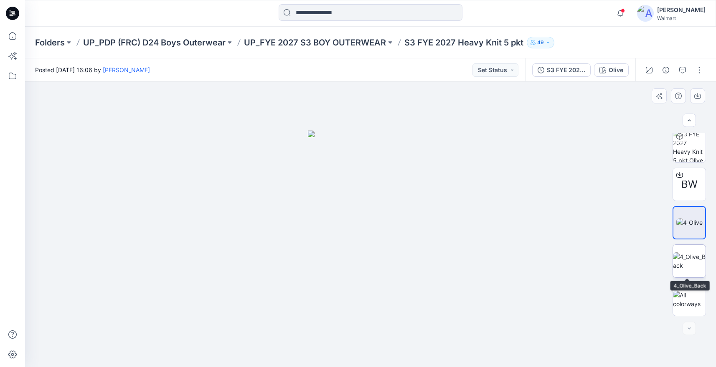
click at [688, 253] on img at bounding box center [689, 262] width 33 height 18
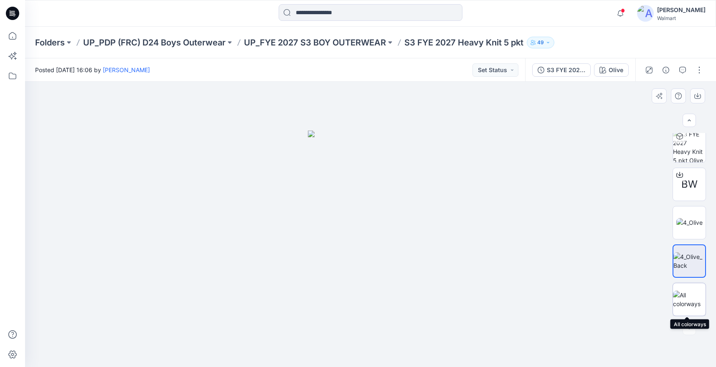
click at [691, 300] on img at bounding box center [689, 300] width 33 height 18
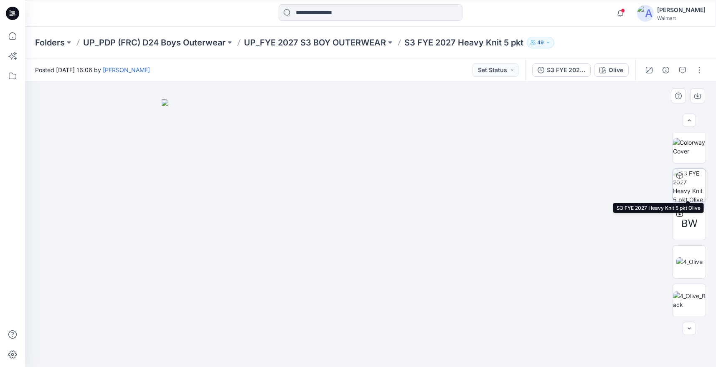
scroll to position [0, 0]
click at [698, 68] on button "button" at bounding box center [698, 69] width 13 height 13
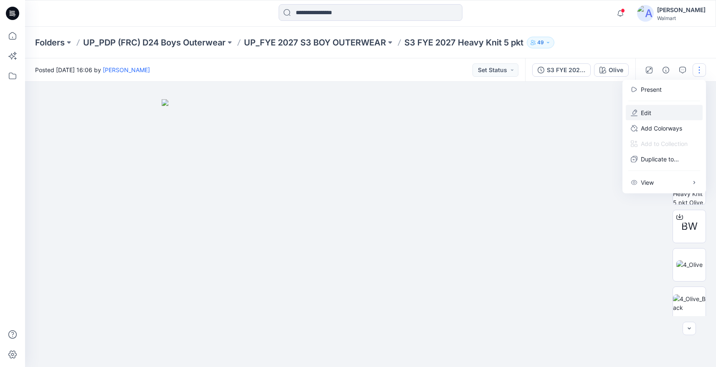
click at [654, 111] on button "Edit" at bounding box center [663, 112] width 77 height 15
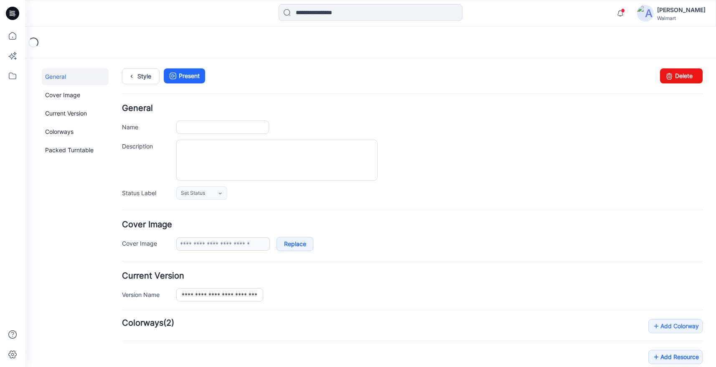
type input "**********"
type input "*****"
type input "**********"
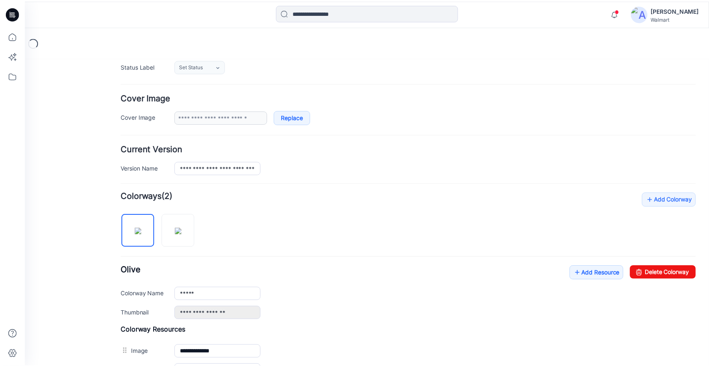
scroll to position [294, 0]
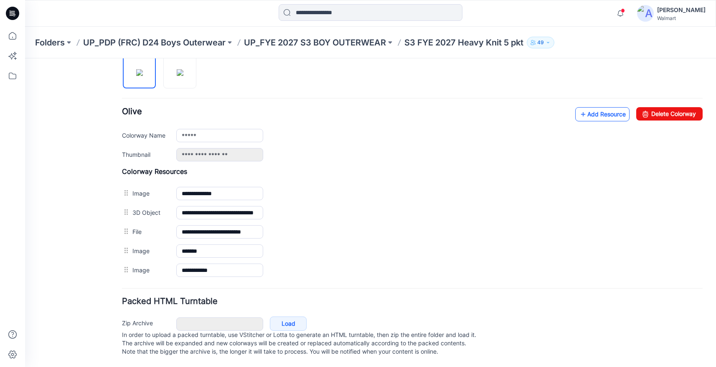
click at [607, 107] on link "Add Resource" at bounding box center [602, 114] width 54 height 14
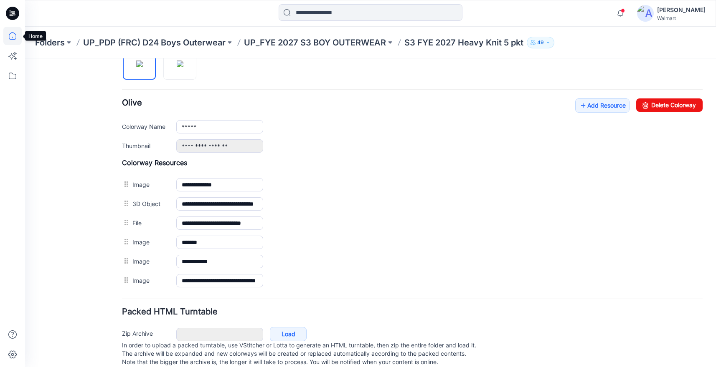
click at [15, 37] on icon at bounding box center [12, 36] width 18 height 18
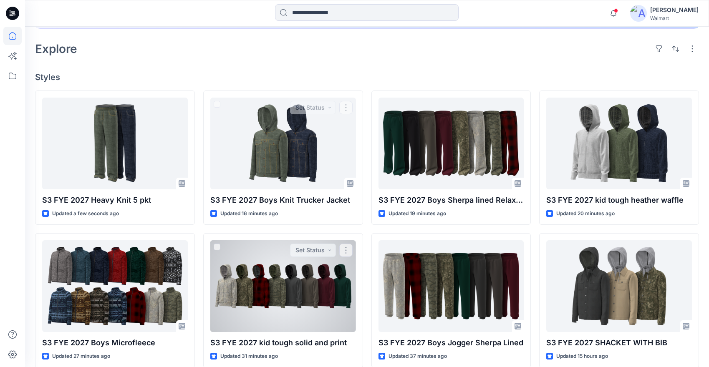
scroll to position [200, 0]
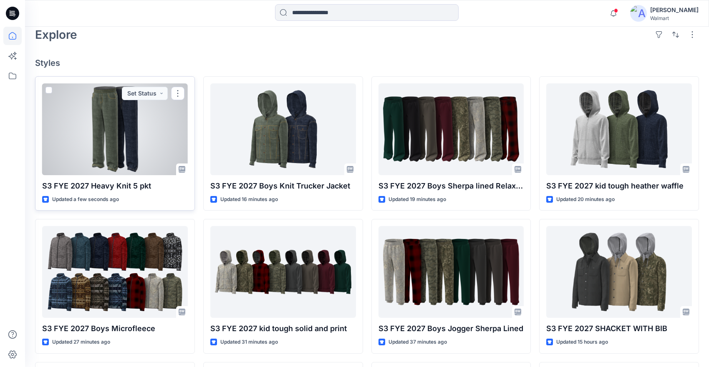
click at [155, 145] on div at bounding box center [115, 129] width 146 height 92
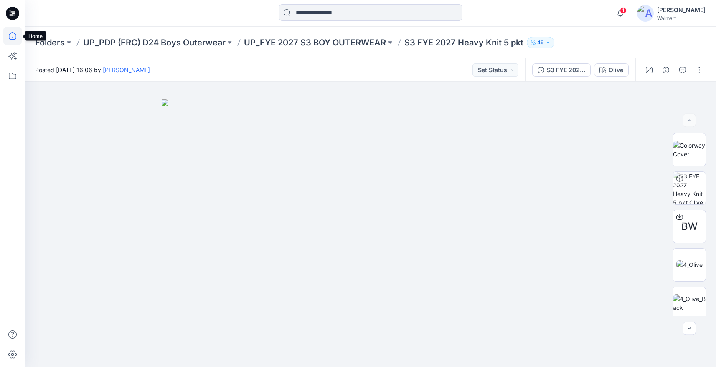
click at [11, 37] on icon at bounding box center [12, 36] width 18 height 18
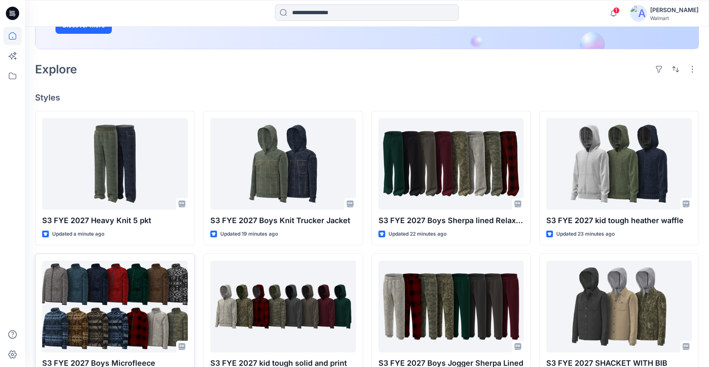
scroll to position [235, 0]
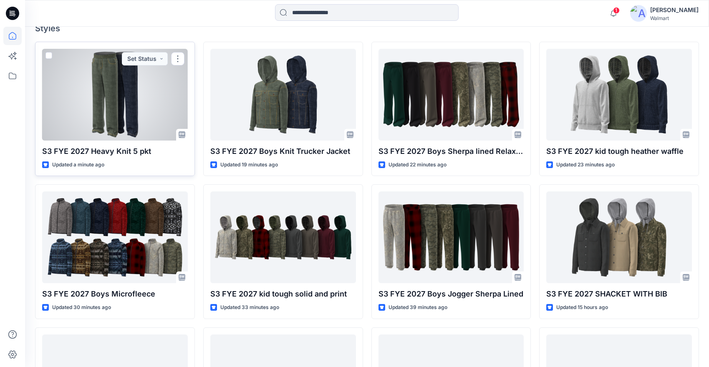
click at [126, 126] on div at bounding box center [115, 95] width 146 height 92
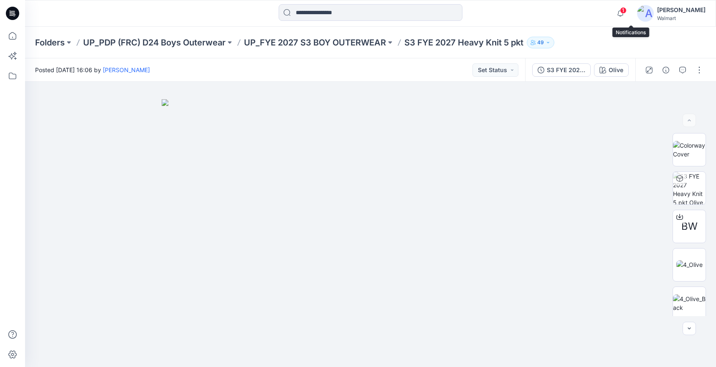
click at [626, 13] on span "1" at bounding box center [623, 10] width 7 height 7
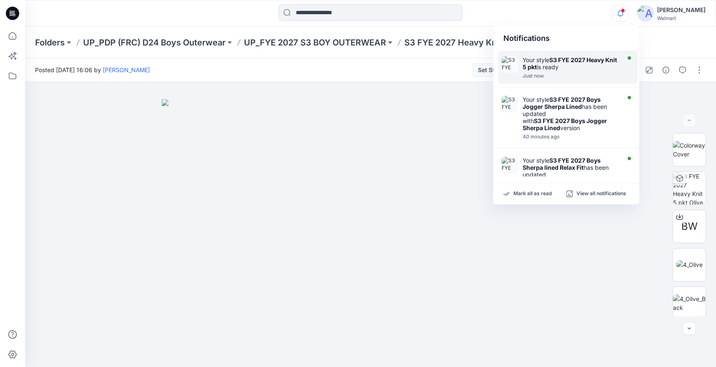
click at [560, 67] on div "Your style S3 FYE 2027 Heavy Knit 5 pkt is ready" at bounding box center [570, 63] width 96 height 14
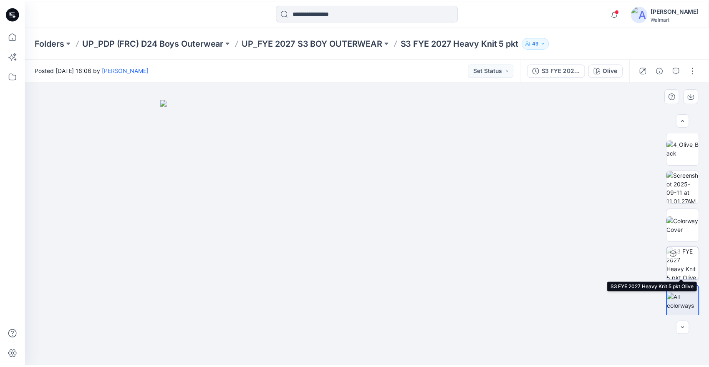
scroll to position [157, 0]
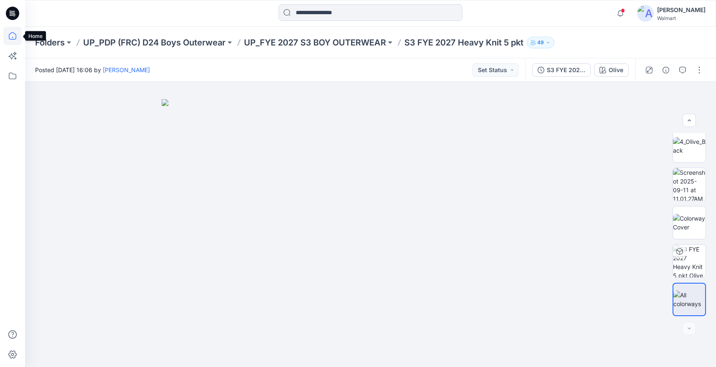
click at [12, 36] on icon at bounding box center [12, 36] width 18 height 18
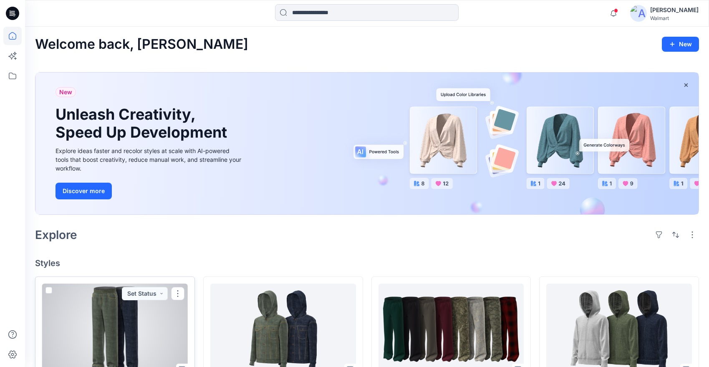
click at [147, 323] on div at bounding box center [115, 330] width 146 height 92
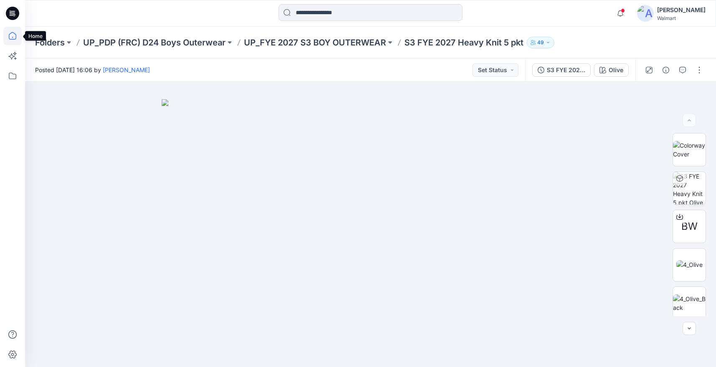
click at [9, 35] on icon at bounding box center [13, 36] width 8 height 8
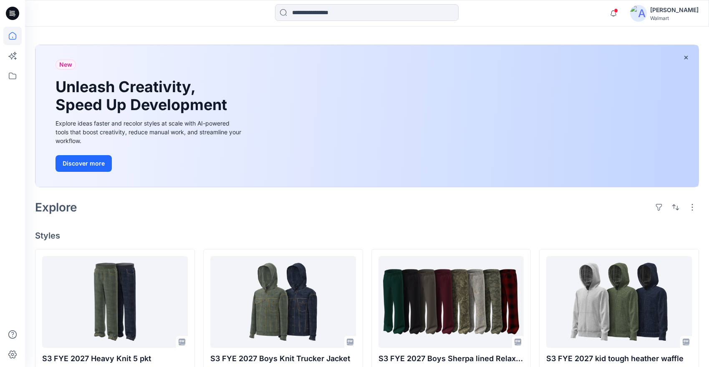
scroll to position [250, 0]
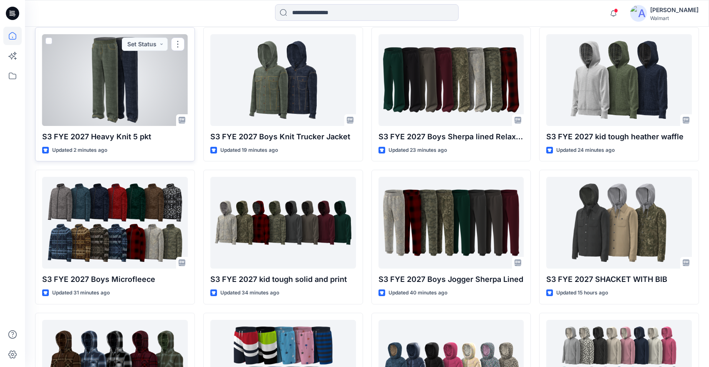
click at [152, 89] on div at bounding box center [115, 80] width 146 height 92
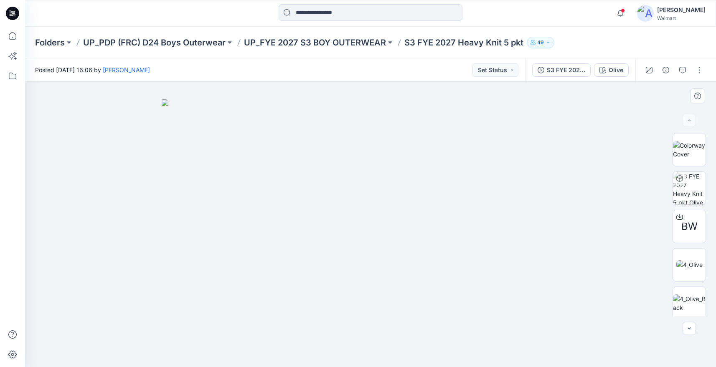
click at [403, 127] on img at bounding box center [370, 233] width 417 height 268
click at [690, 269] on img at bounding box center [689, 265] width 26 height 9
click at [692, 300] on img at bounding box center [689, 304] width 33 height 18
click at [685, 149] on img at bounding box center [689, 150] width 33 height 18
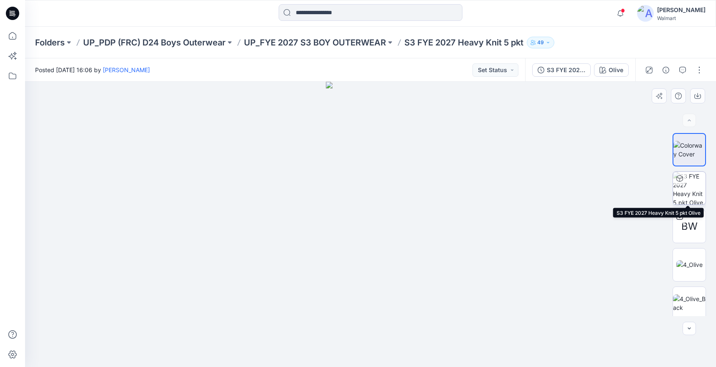
click at [698, 185] on img at bounding box center [689, 188] width 33 height 33
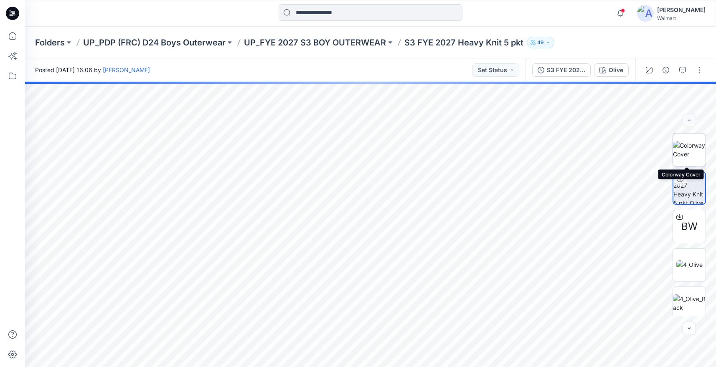
click at [690, 151] on img at bounding box center [689, 150] width 33 height 18
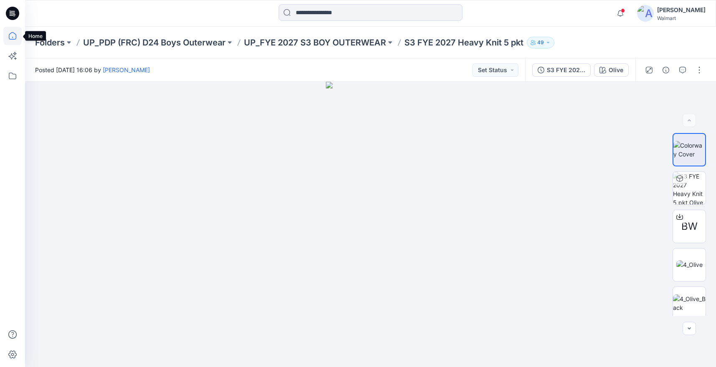
click at [13, 36] on icon at bounding box center [12, 36] width 18 height 18
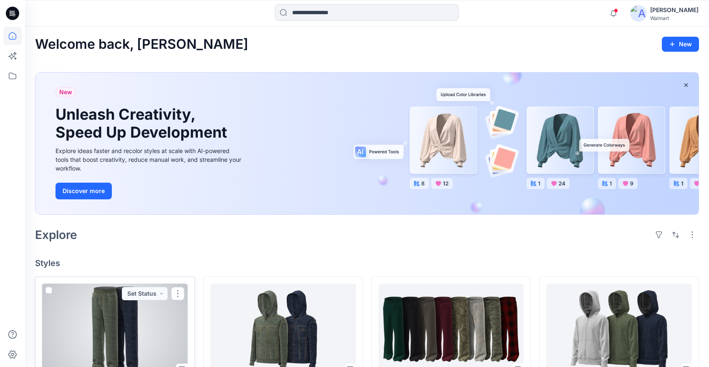
click at [120, 304] on div at bounding box center [115, 330] width 146 height 92
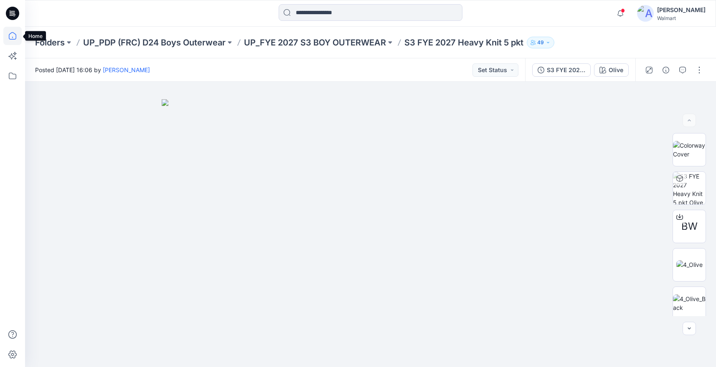
click at [12, 35] on icon at bounding box center [12, 36] width 18 height 18
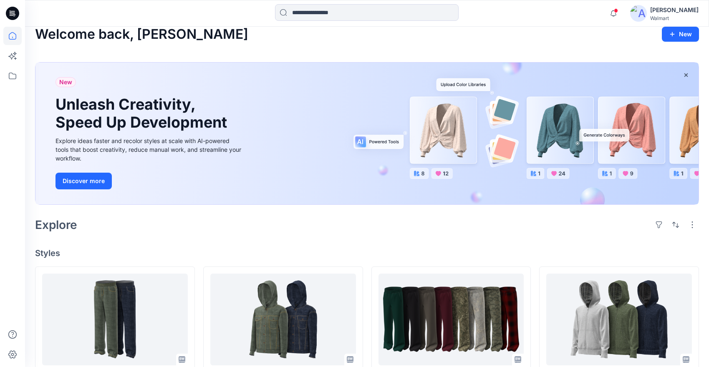
scroll to position [140, 0]
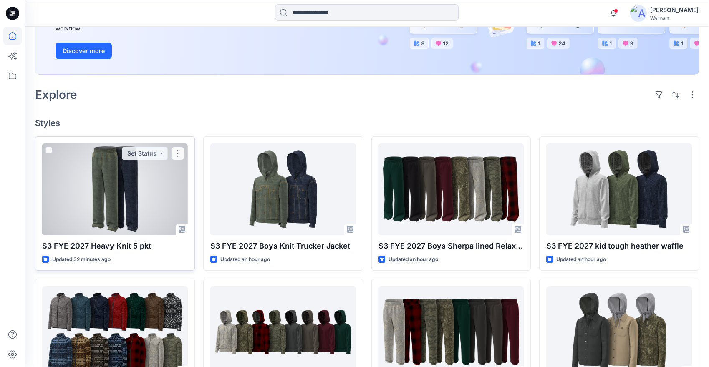
click at [171, 212] on div at bounding box center [115, 190] width 146 height 92
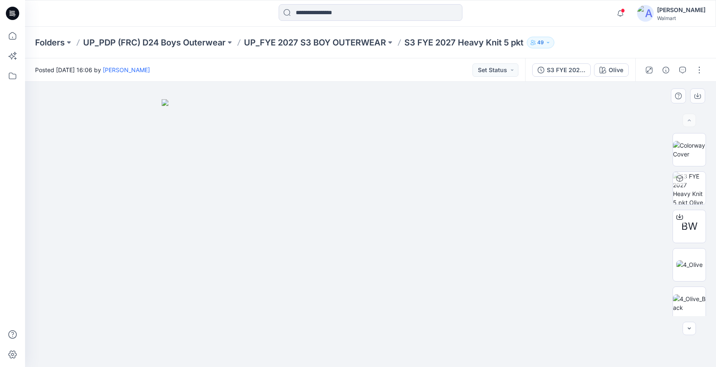
scroll to position [157, 0]
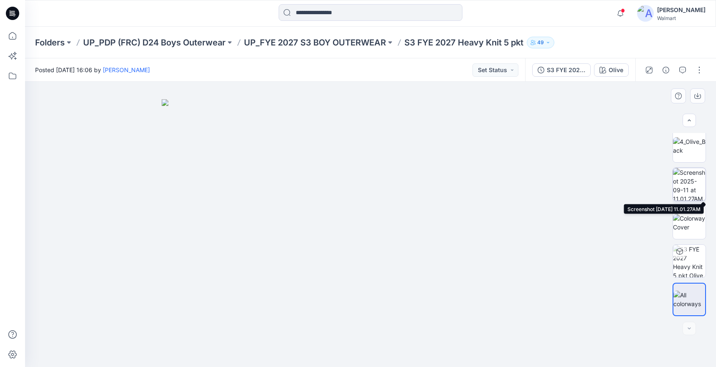
click at [687, 182] on img at bounding box center [689, 184] width 33 height 33
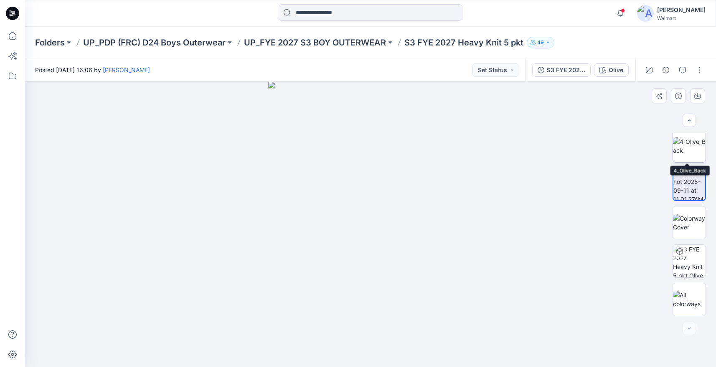
click at [689, 144] on img at bounding box center [689, 146] width 33 height 18
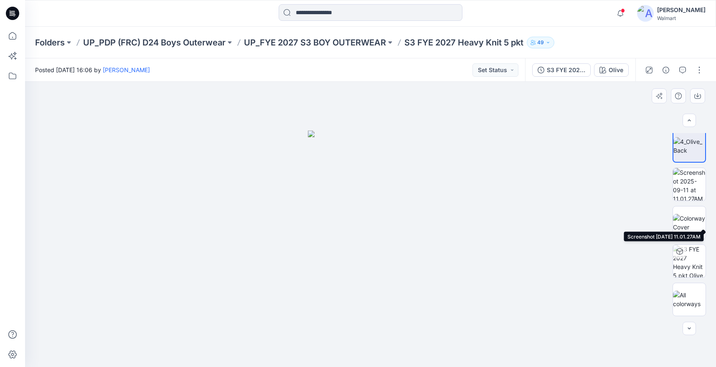
scroll to position [0, 0]
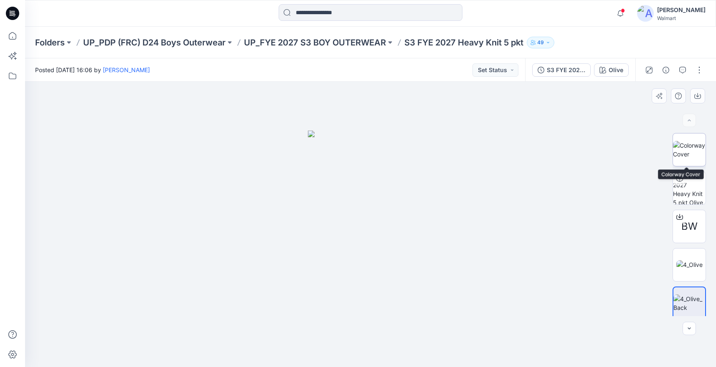
click at [691, 142] on img at bounding box center [689, 150] width 33 height 18
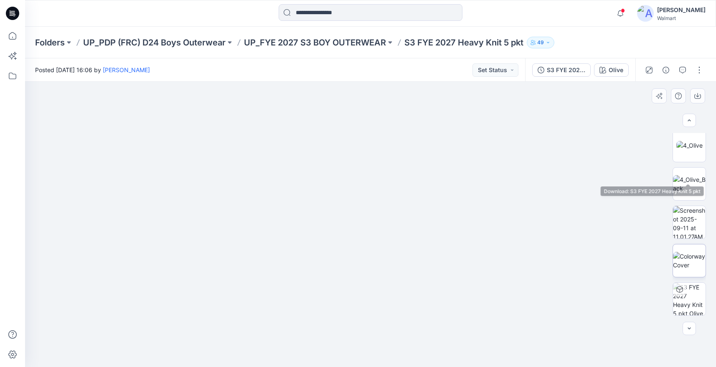
scroll to position [157, 0]
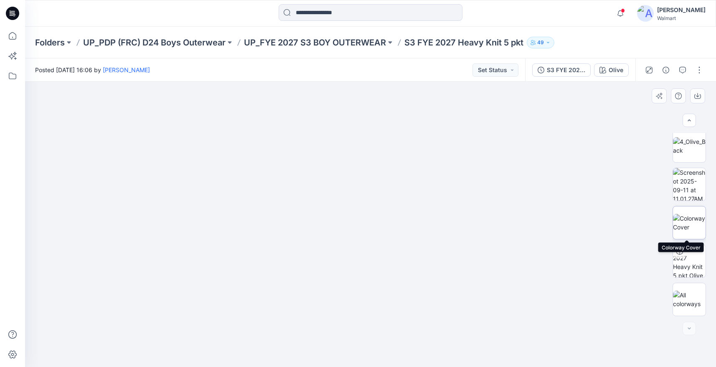
click at [694, 216] on img at bounding box center [689, 223] width 33 height 18
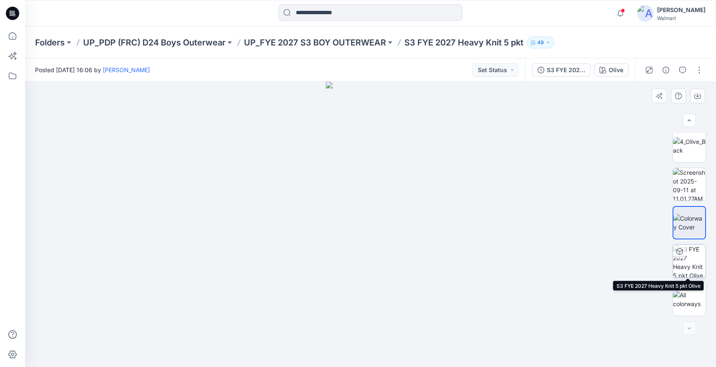
click at [690, 257] on img at bounding box center [689, 261] width 33 height 33
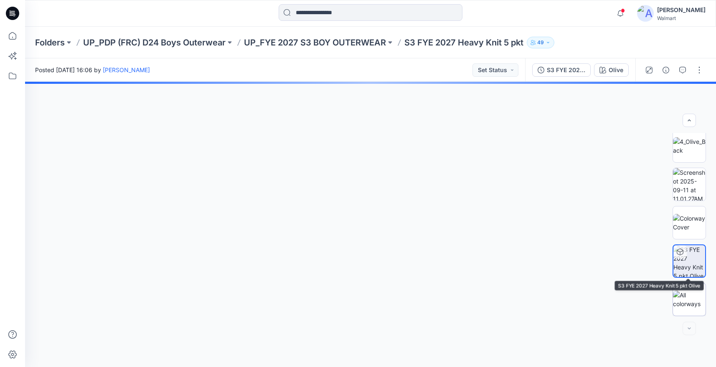
click at [688, 296] on img at bounding box center [689, 300] width 33 height 18
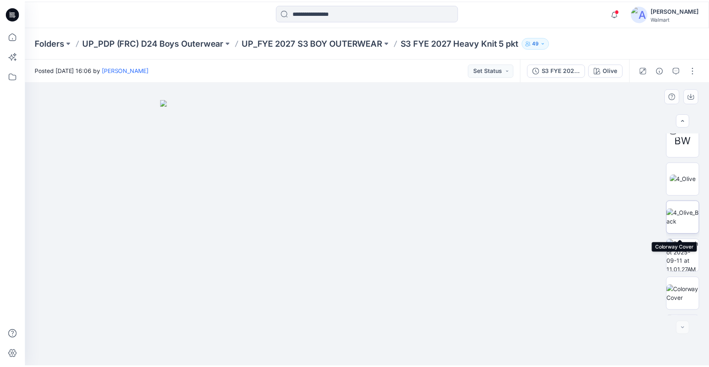
scroll to position [0, 0]
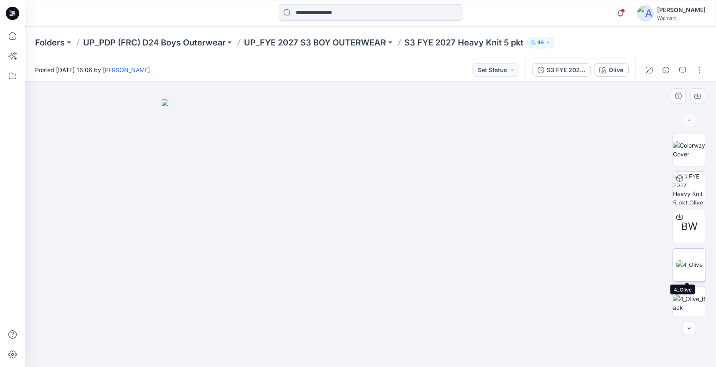
click at [690, 262] on img at bounding box center [689, 265] width 26 height 9
click at [688, 301] on img at bounding box center [689, 304] width 33 height 18
click at [688, 268] on img at bounding box center [689, 265] width 26 height 9
click at [392, 185] on img at bounding box center [370, 249] width 125 height 237
click at [9, 36] on icon at bounding box center [12, 36] width 18 height 18
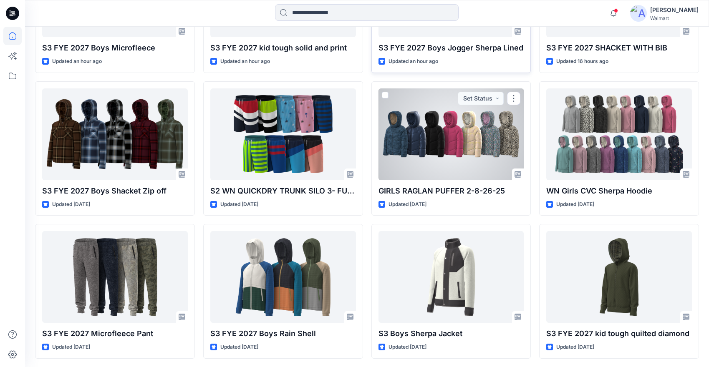
scroll to position [499, 0]
